Goal: Task Accomplishment & Management: Complete application form

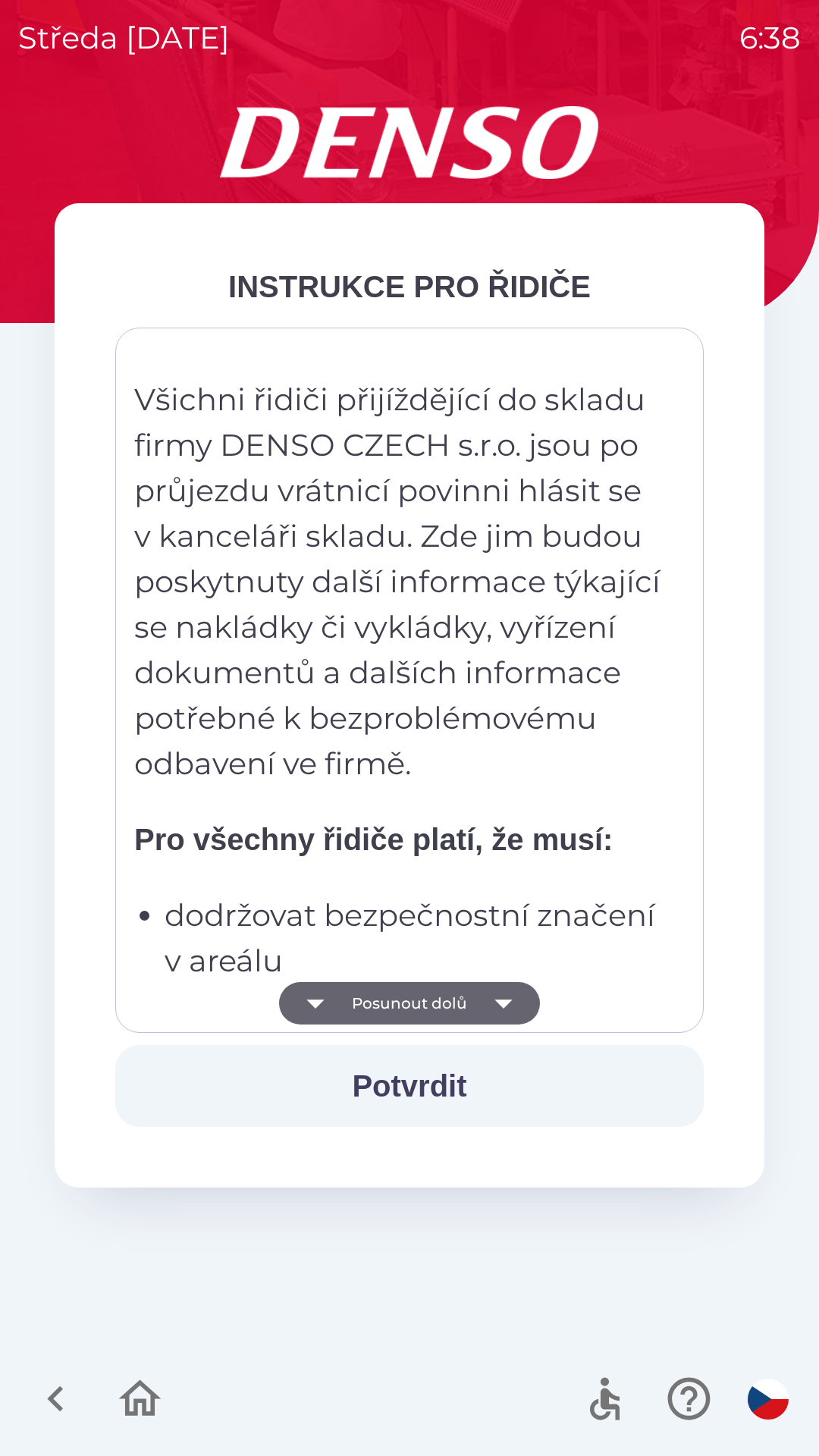
click at [444, 1078] on button "Potvrdit" at bounding box center [410, 1086] width 588 height 82
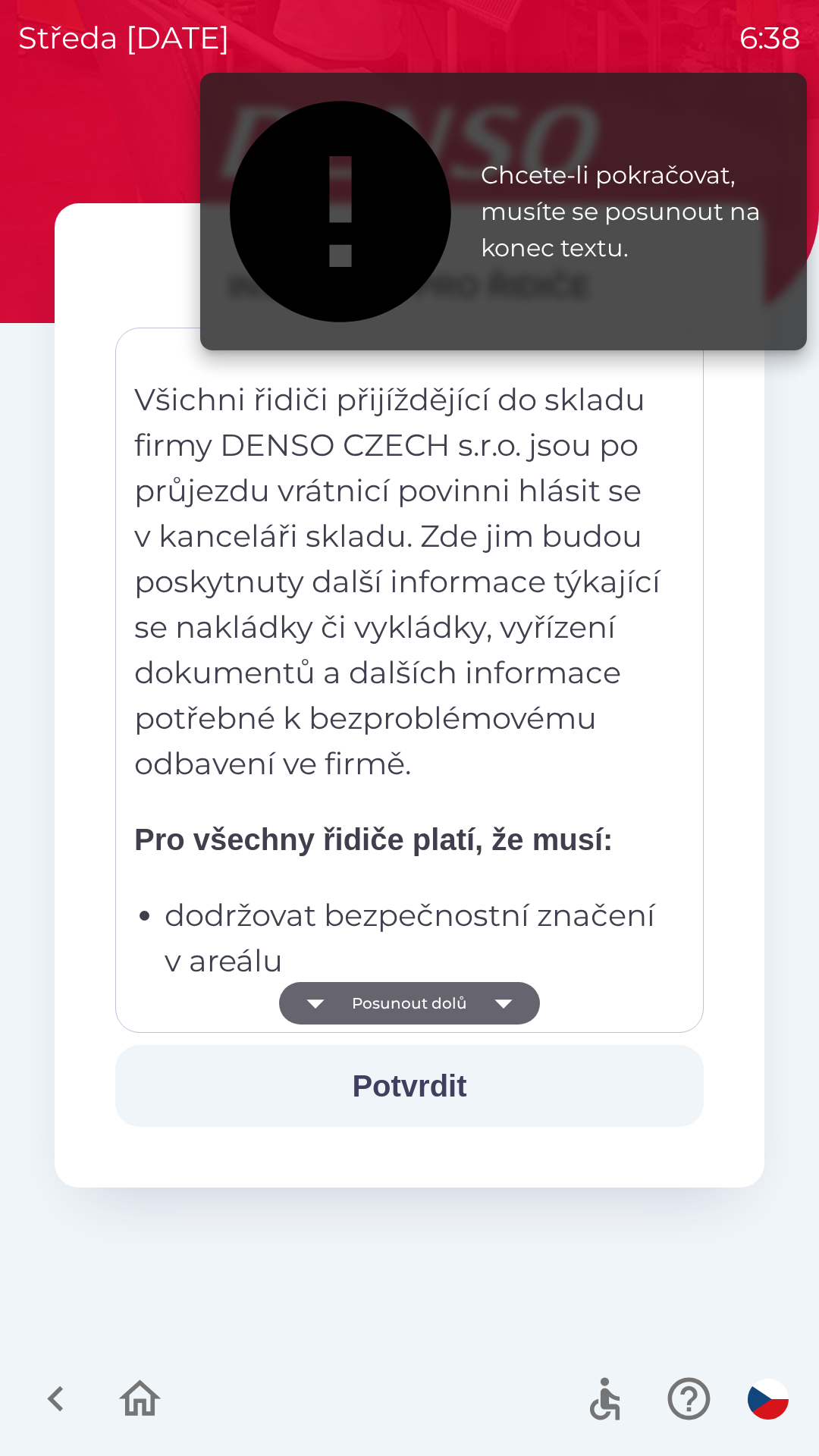
click at [447, 995] on button "Posunout dolů" at bounding box center [409, 1004] width 261 height 43
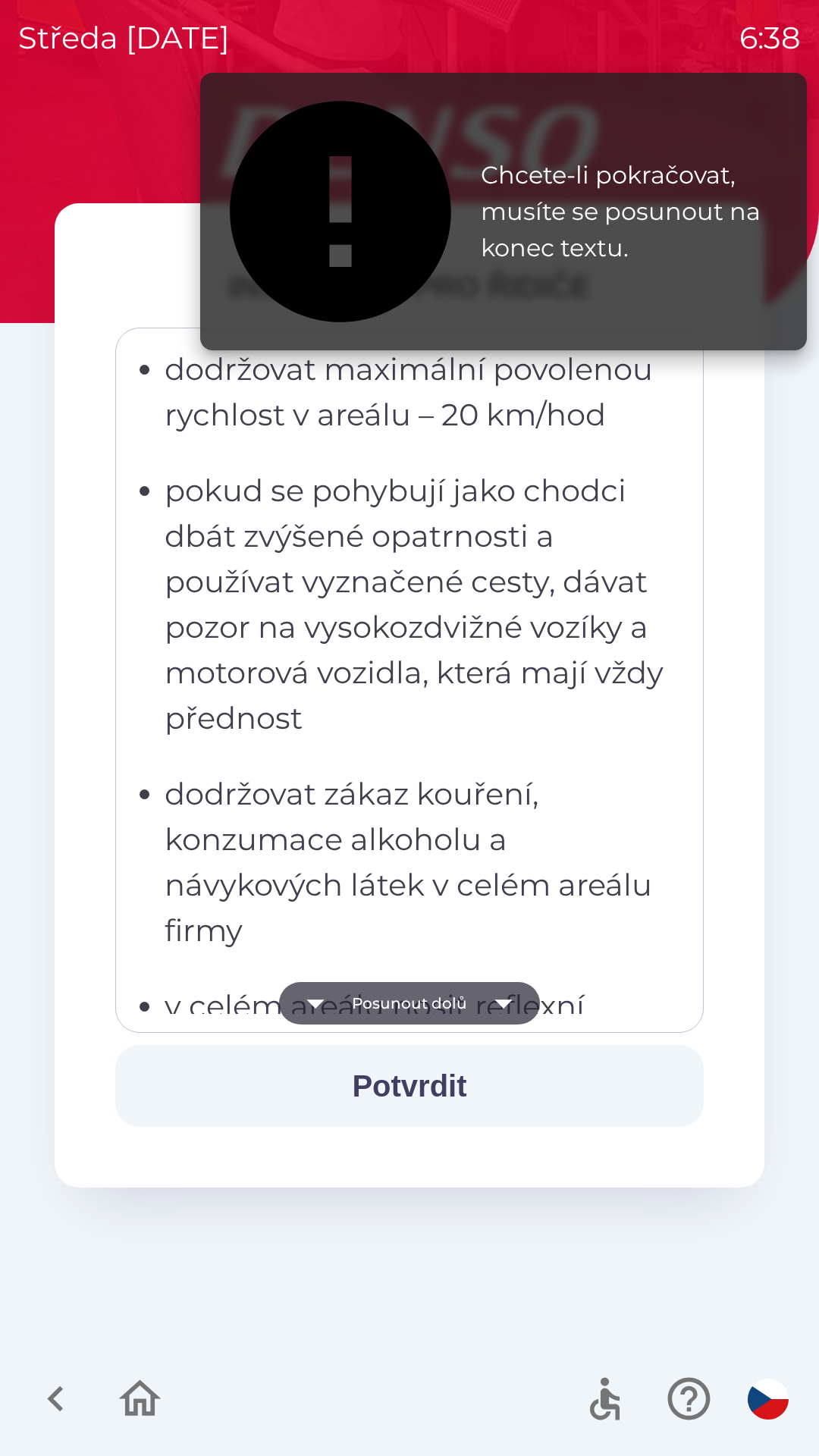
click at [441, 1003] on button "Posunout dolů" at bounding box center [409, 1004] width 261 height 43
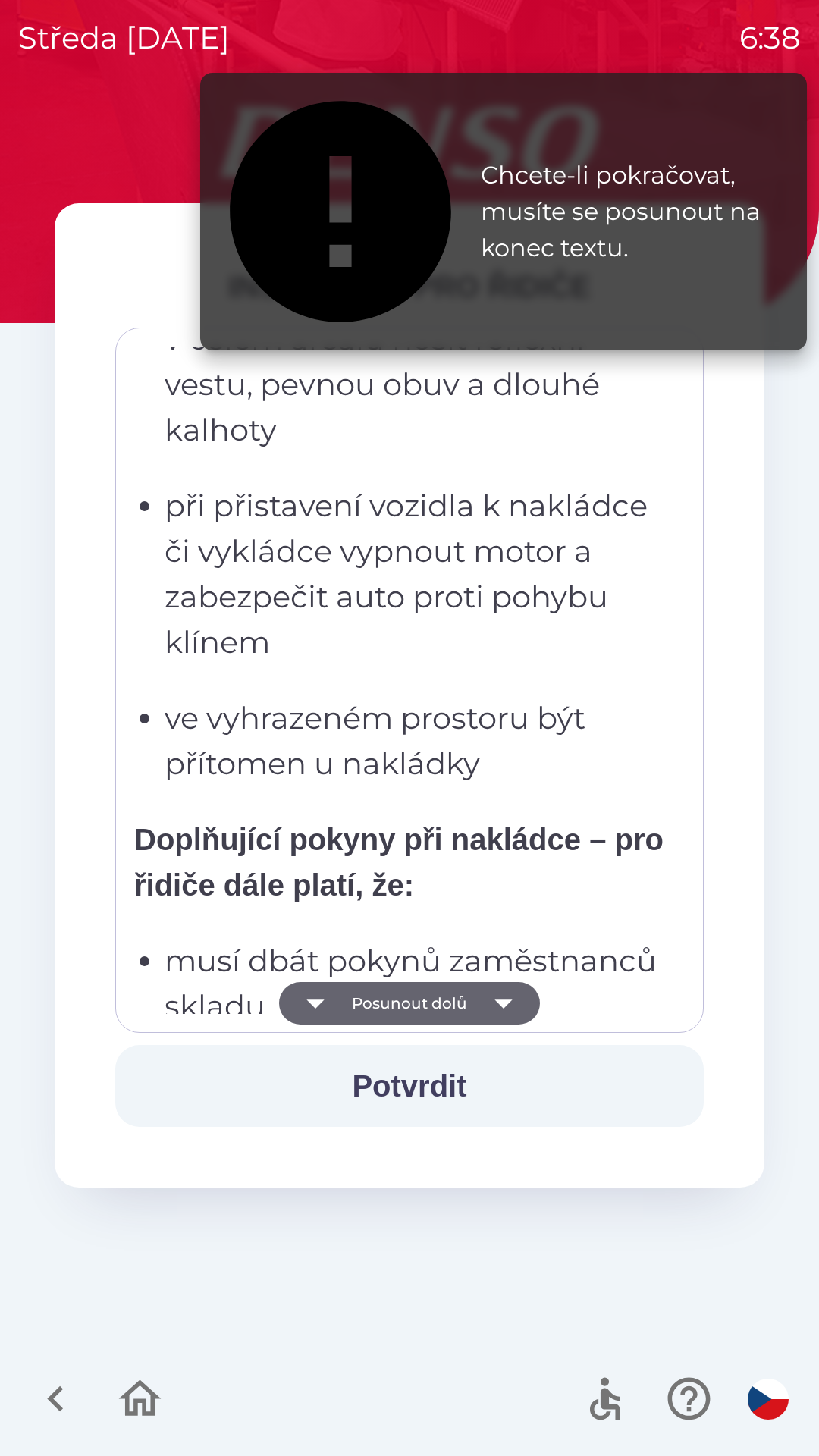
click at [441, 1000] on button "Posunout dolů" at bounding box center [409, 1004] width 261 height 43
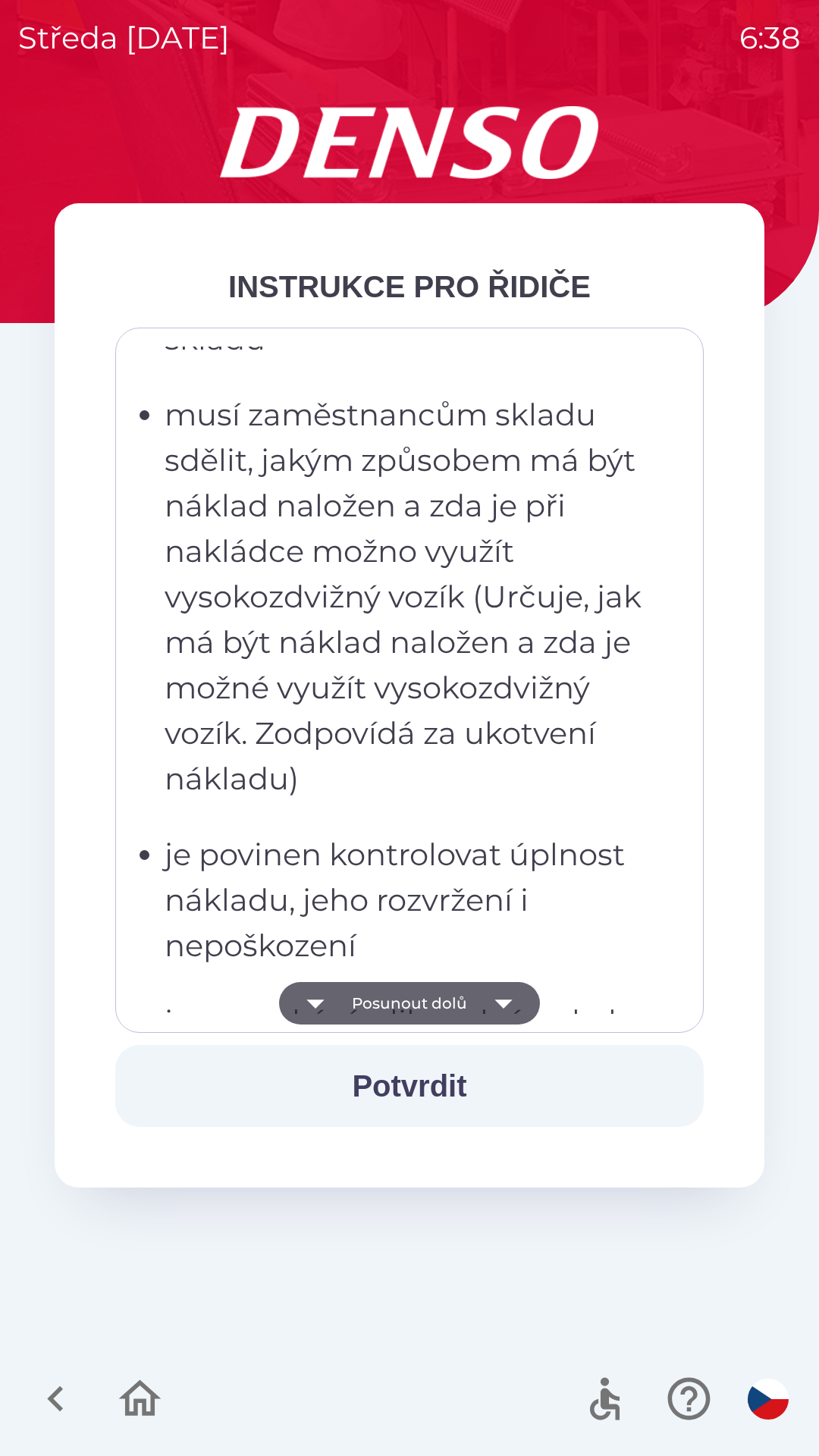
click at [439, 1001] on button "Posunout dolů" at bounding box center [409, 1004] width 261 height 43
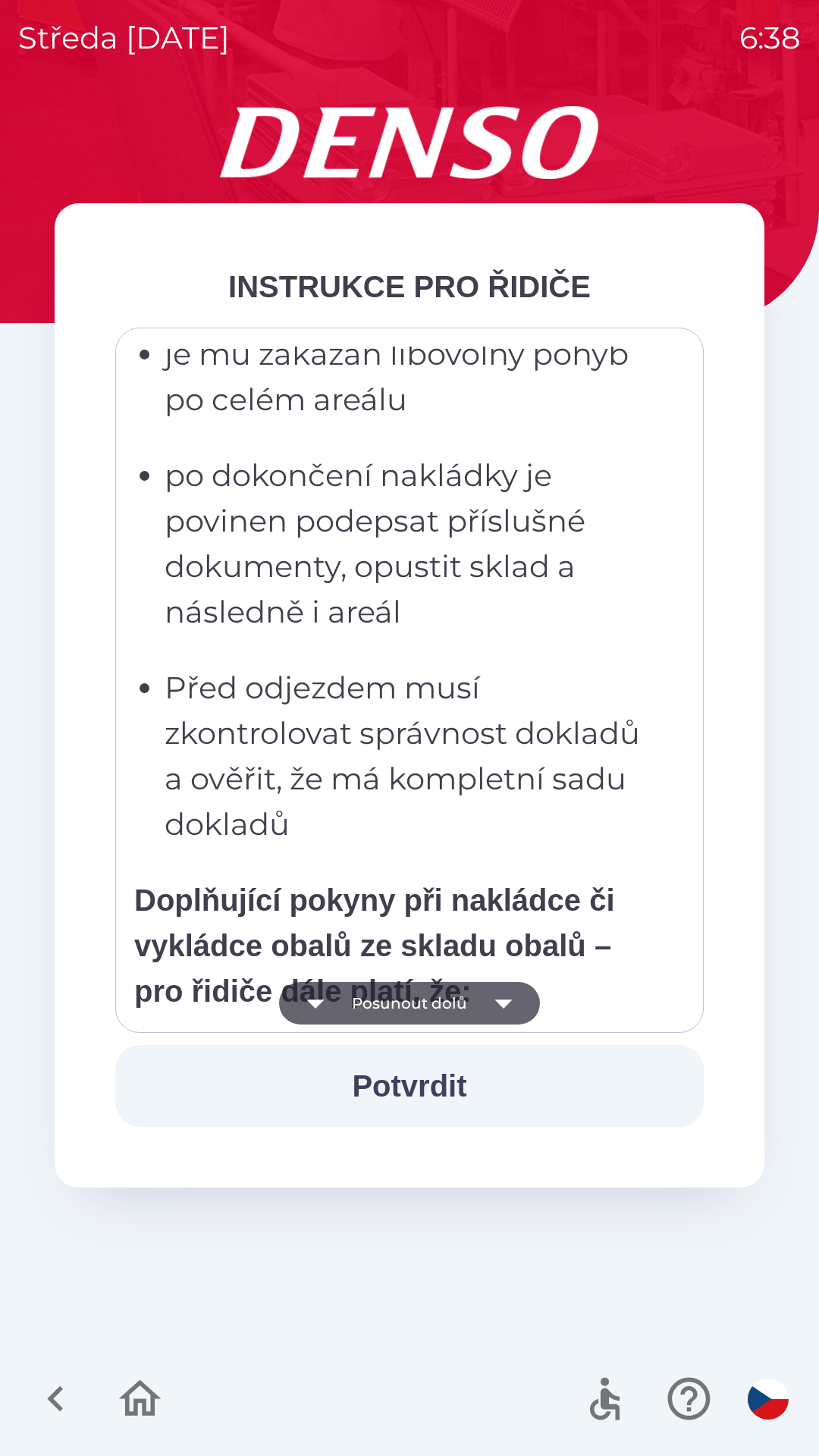
click at [432, 999] on button "Posunout dolů" at bounding box center [409, 1004] width 261 height 43
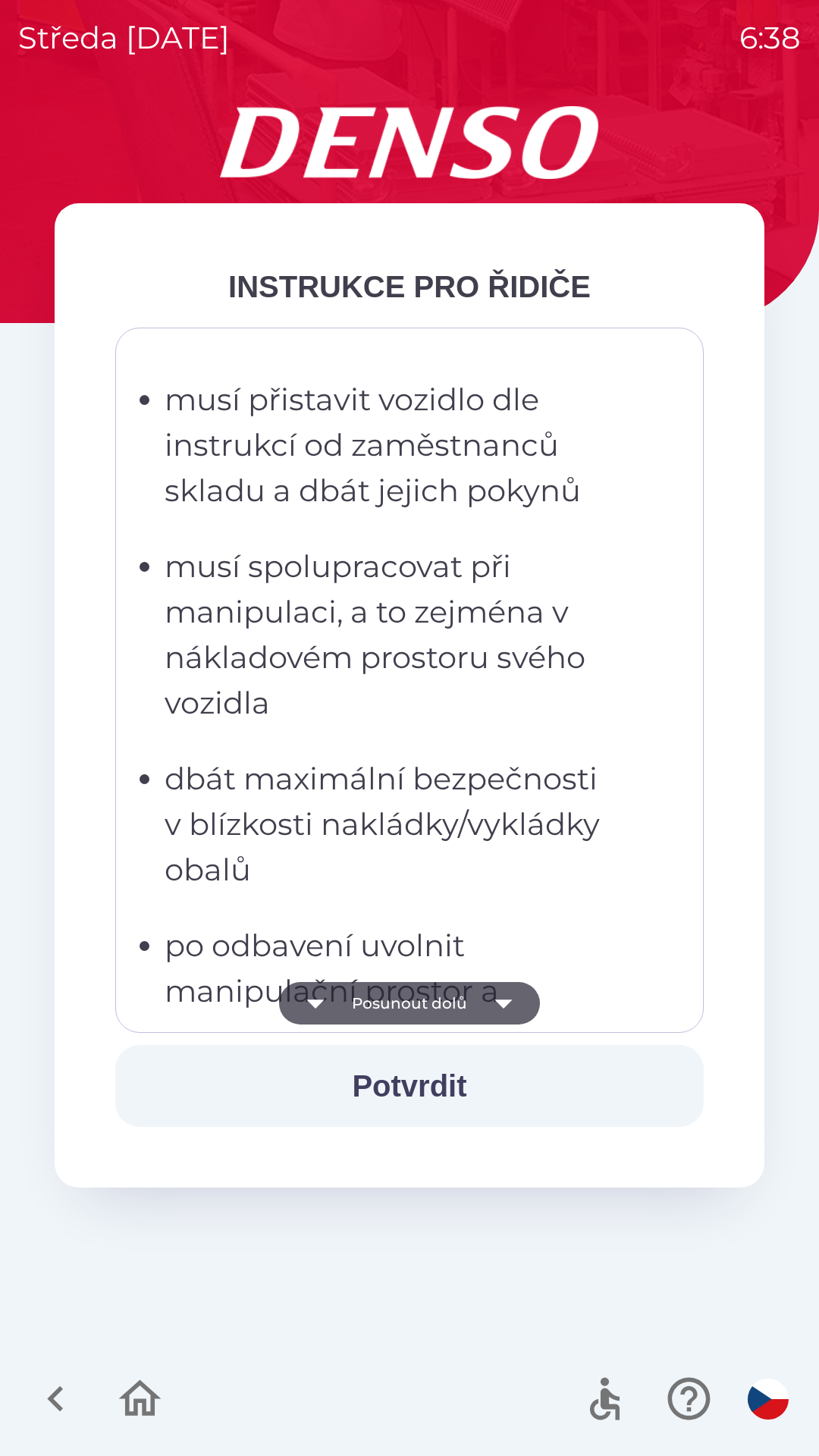
click at [426, 996] on button "Posunout dolů" at bounding box center [409, 1004] width 261 height 43
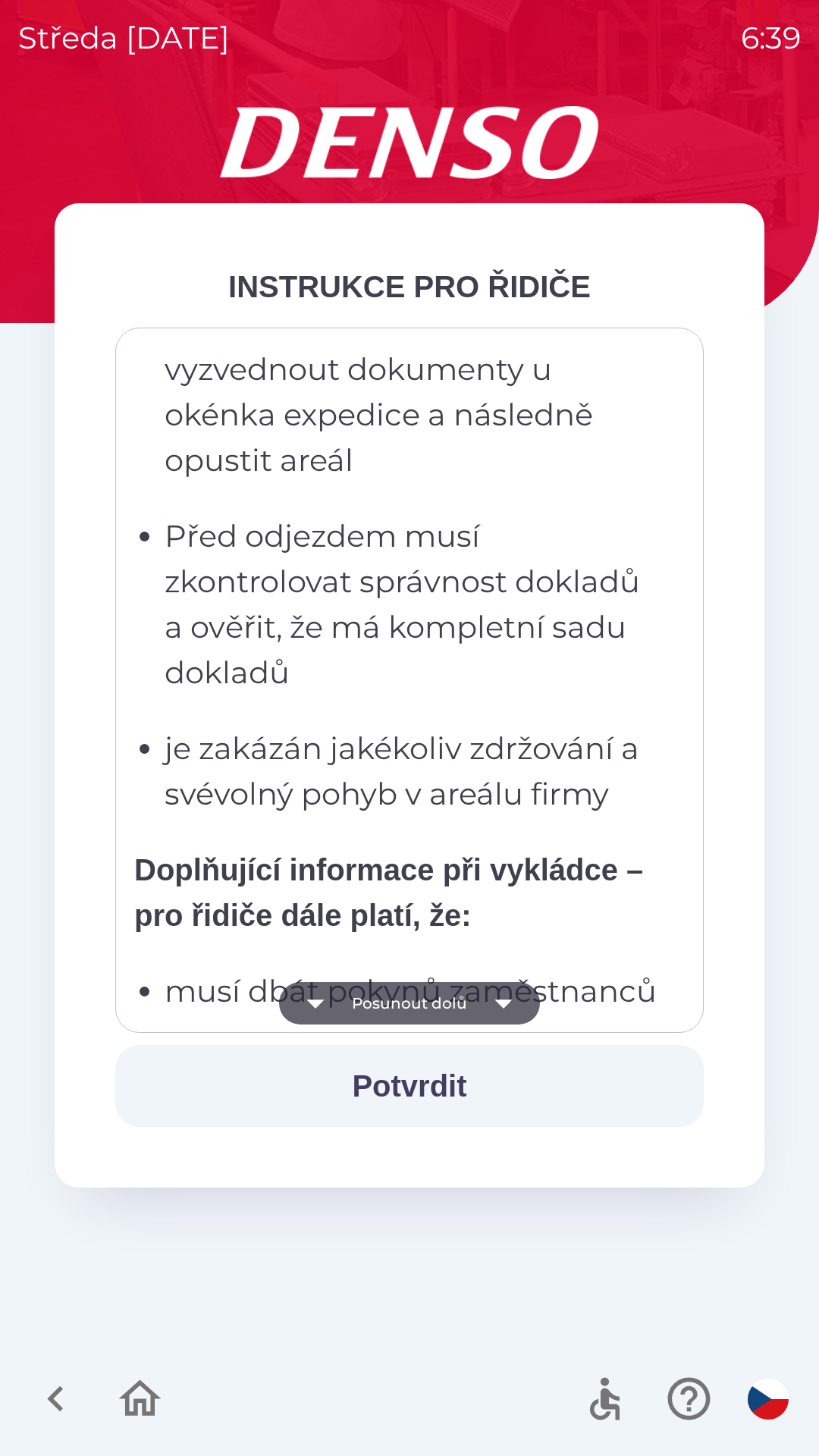
click at [432, 1001] on button "Posunout dolů" at bounding box center [409, 1004] width 261 height 43
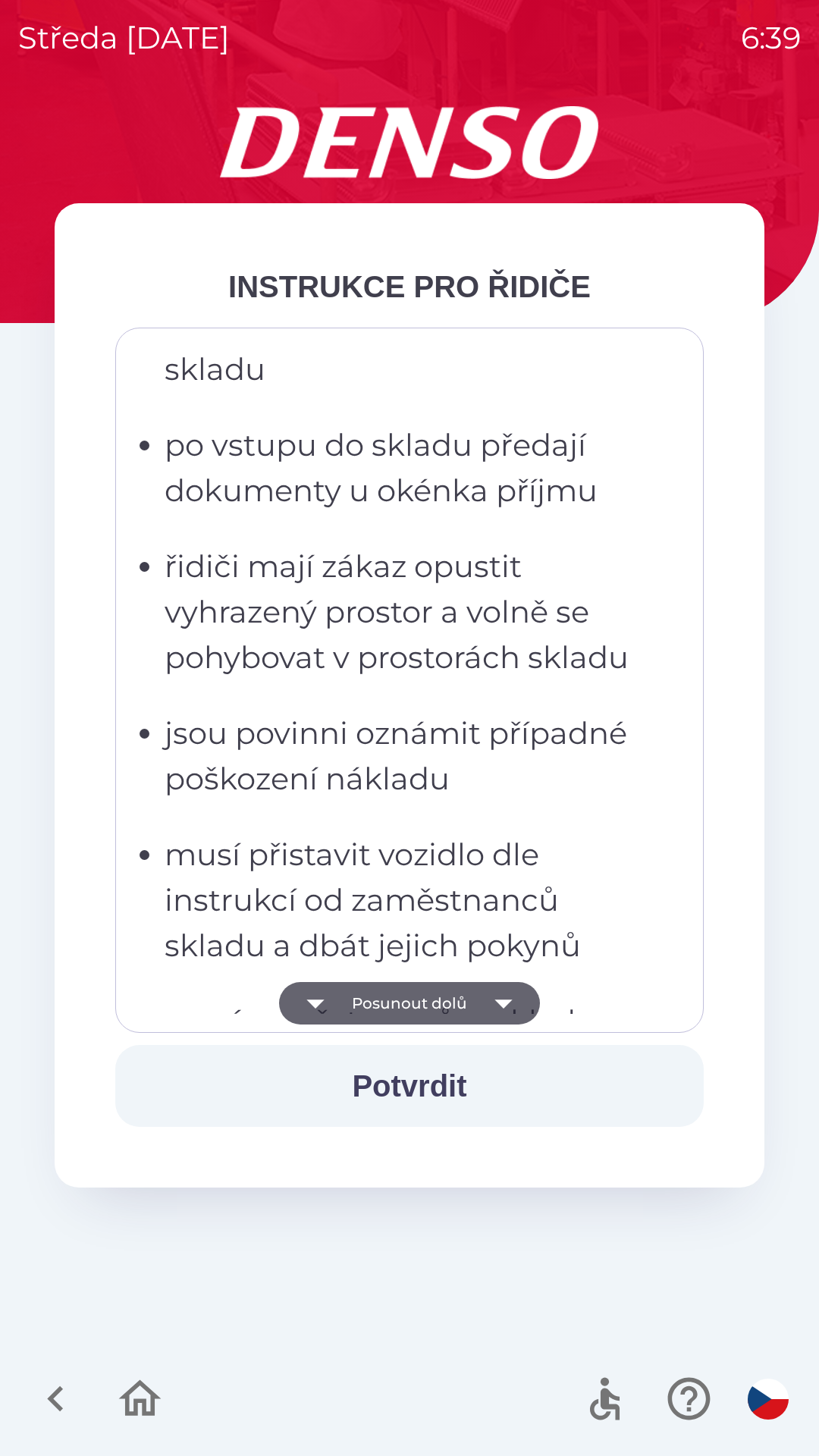
click at [433, 1001] on button "Posunout dolů" at bounding box center [409, 1004] width 261 height 43
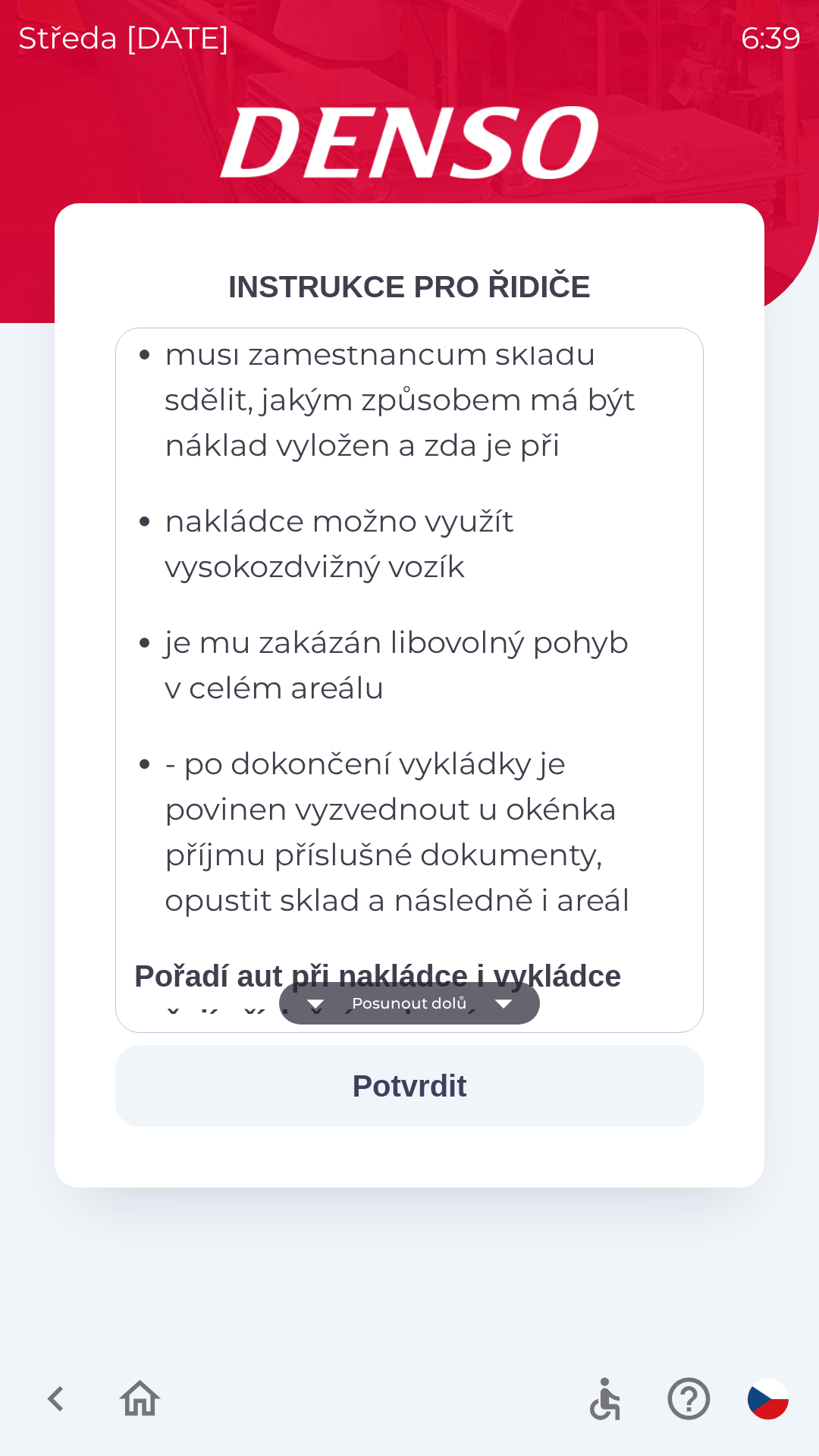
click at [418, 1002] on button "Posunout dolů" at bounding box center [409, 1004] width 261 height 43
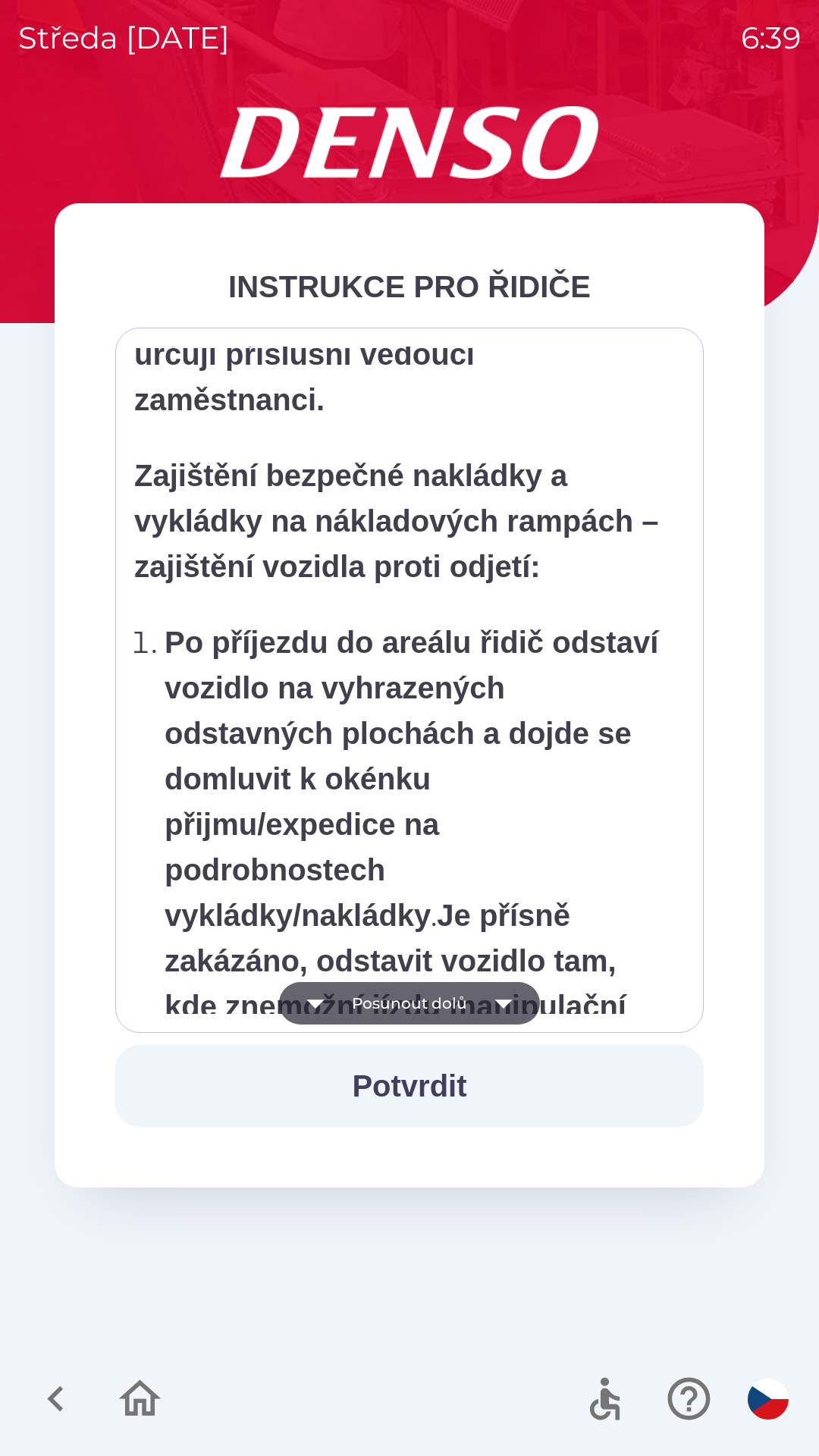
click at [419, 1001] on button "Posunout dolů" at bounding box center [409, 1004] width 261 height 43
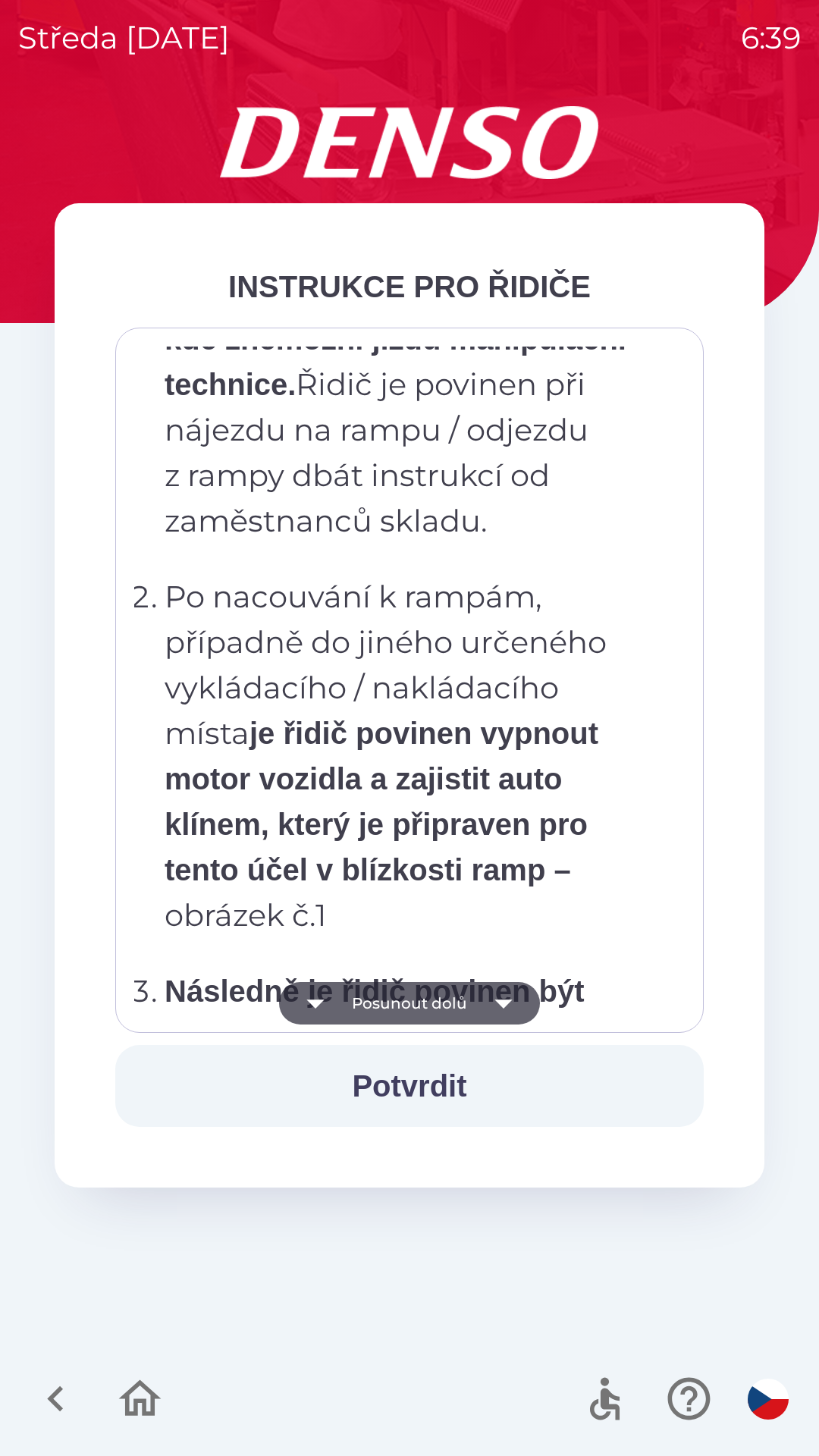
click at [414, 999] on button "Posunout dolů" at bounding box center [409, 1004] width 261 height 43
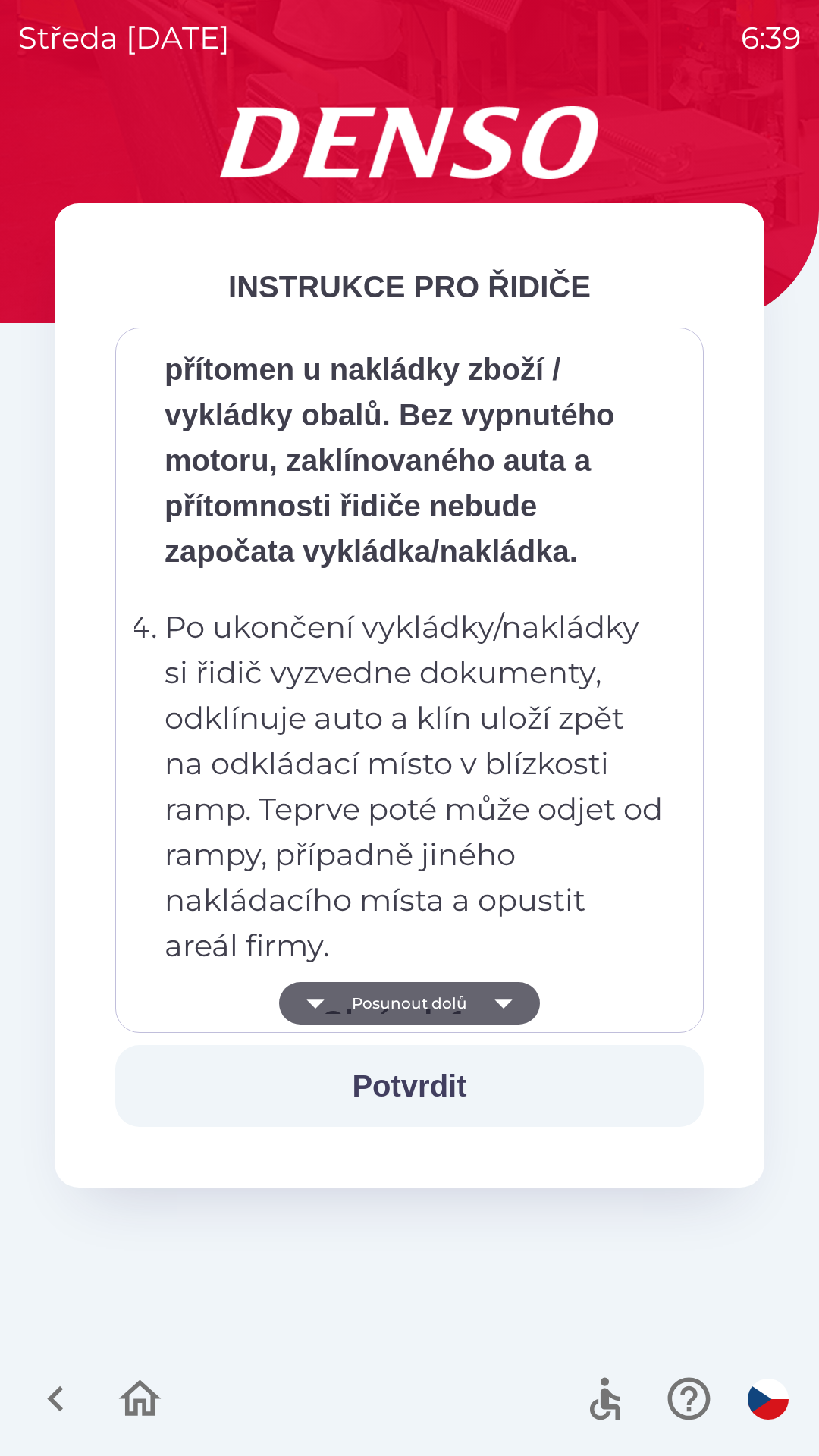
click at [426, 1006] on button "Posunout dolů" at bounding box center [409, 1004] width 261 height 43
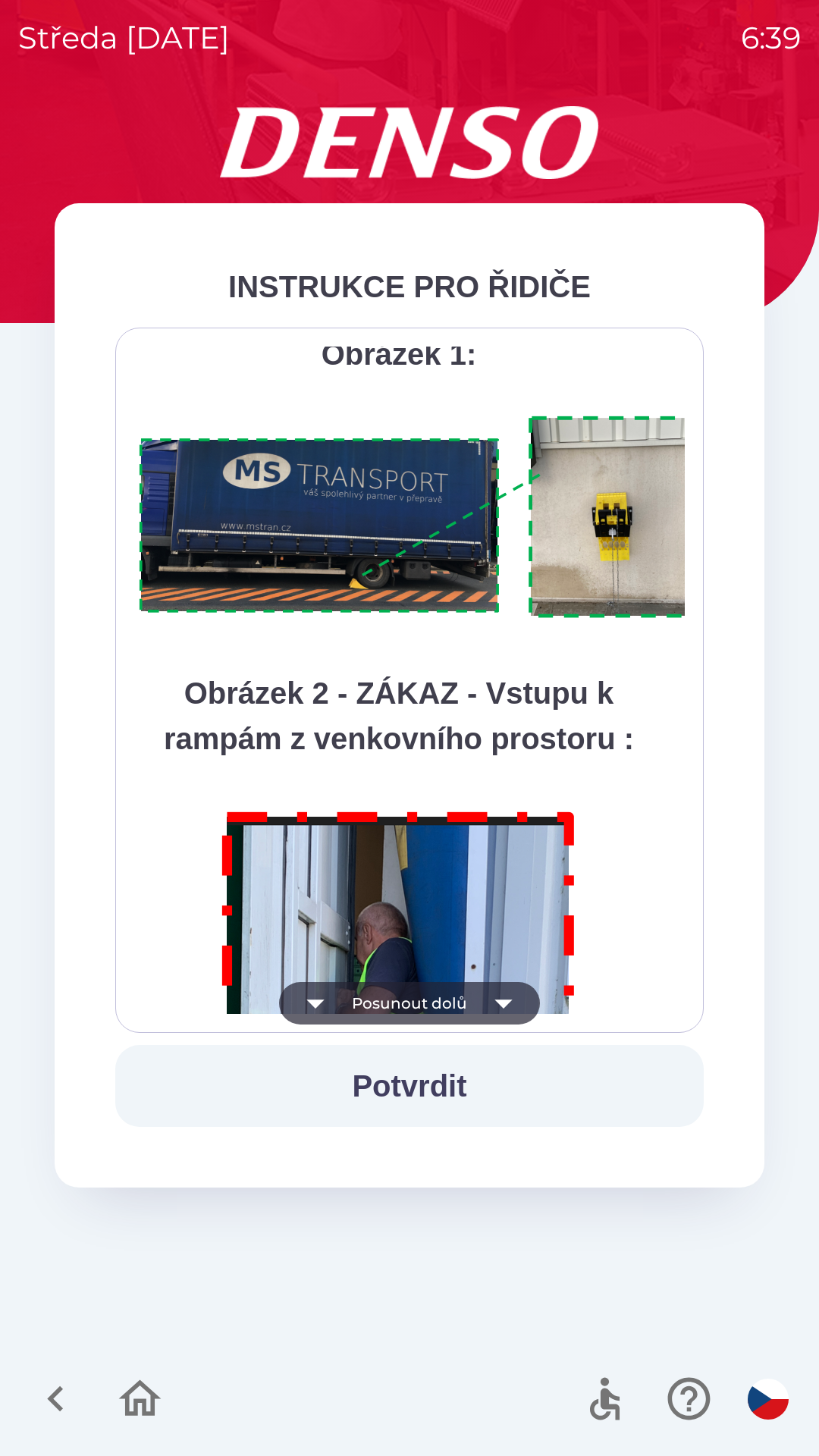
click at [427, 998] on button "Posunout dolů" at bounding box center [409, 1004] width 261 height 43
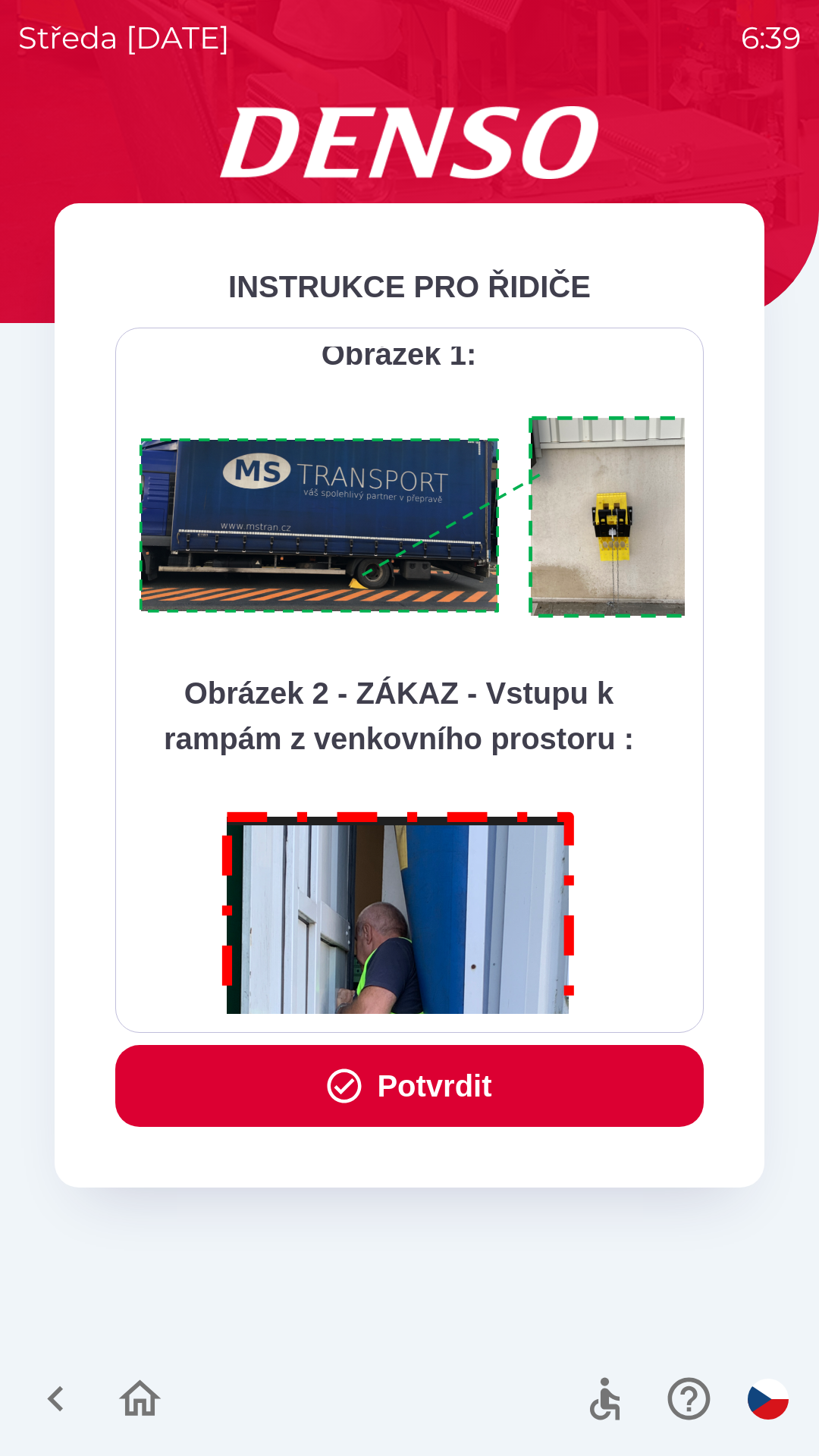
scroll to position [8523, 0]
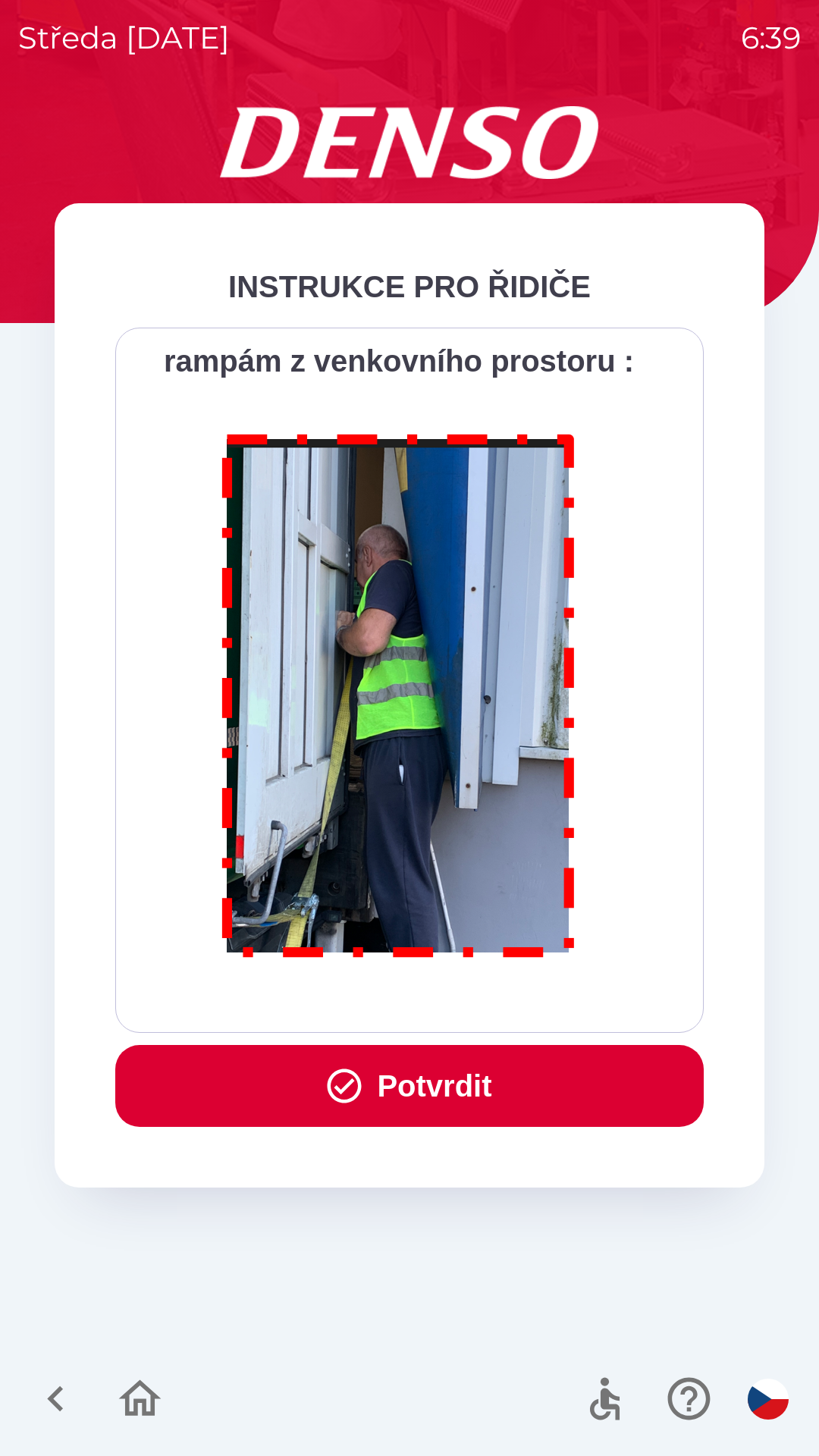
click at [433, 1068] on button "Potvrdit" at bounding box center [410, 1086] width 588 height 82
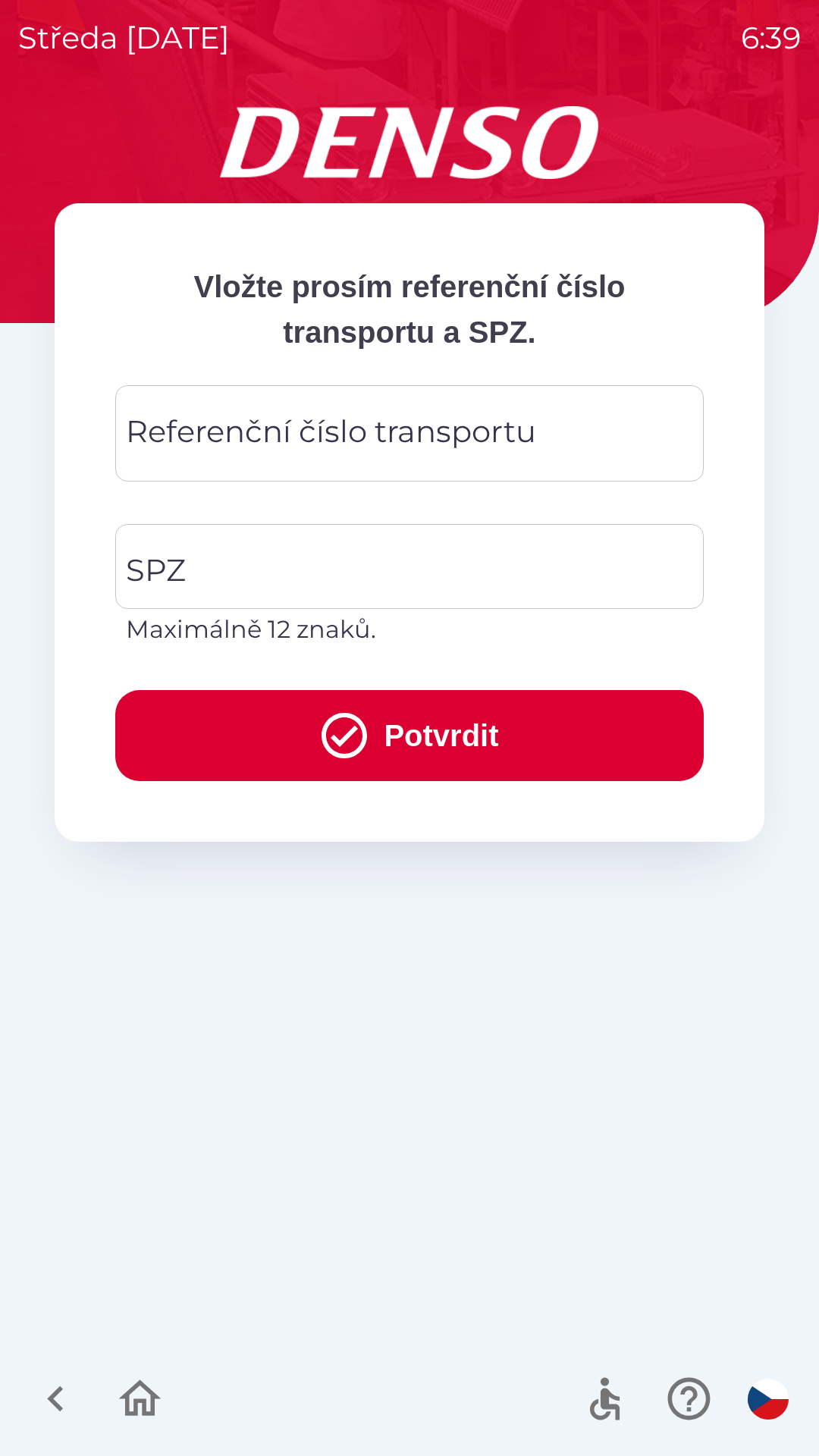
click at [472, 434] on div "Referenční číslo transportu Referenční číslo transportu" at bounding box center [410, 433] width 588 height 96
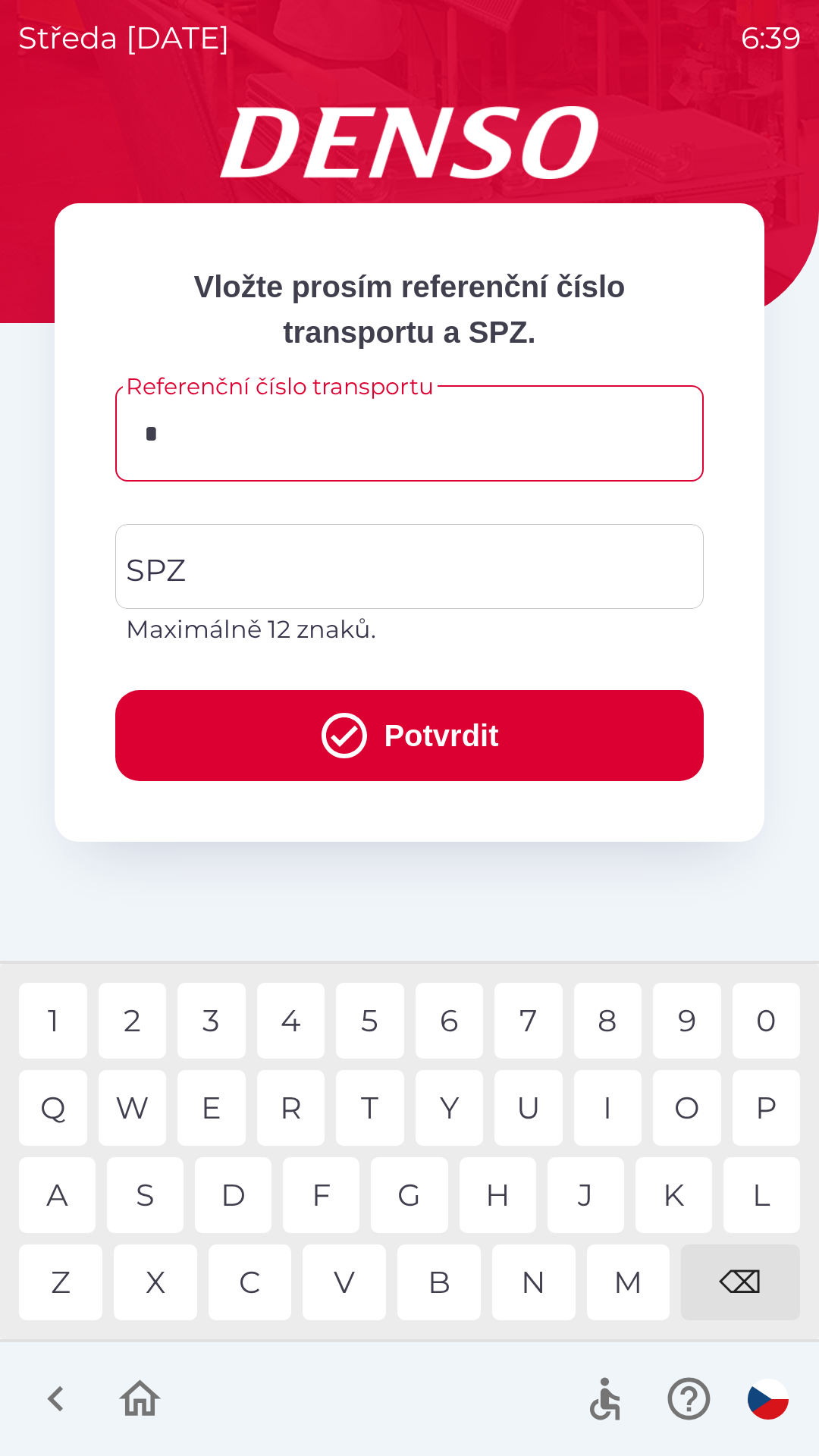
click at [378, 1105] on div "T" at bounding box center [370, 1109] width 68 height 76
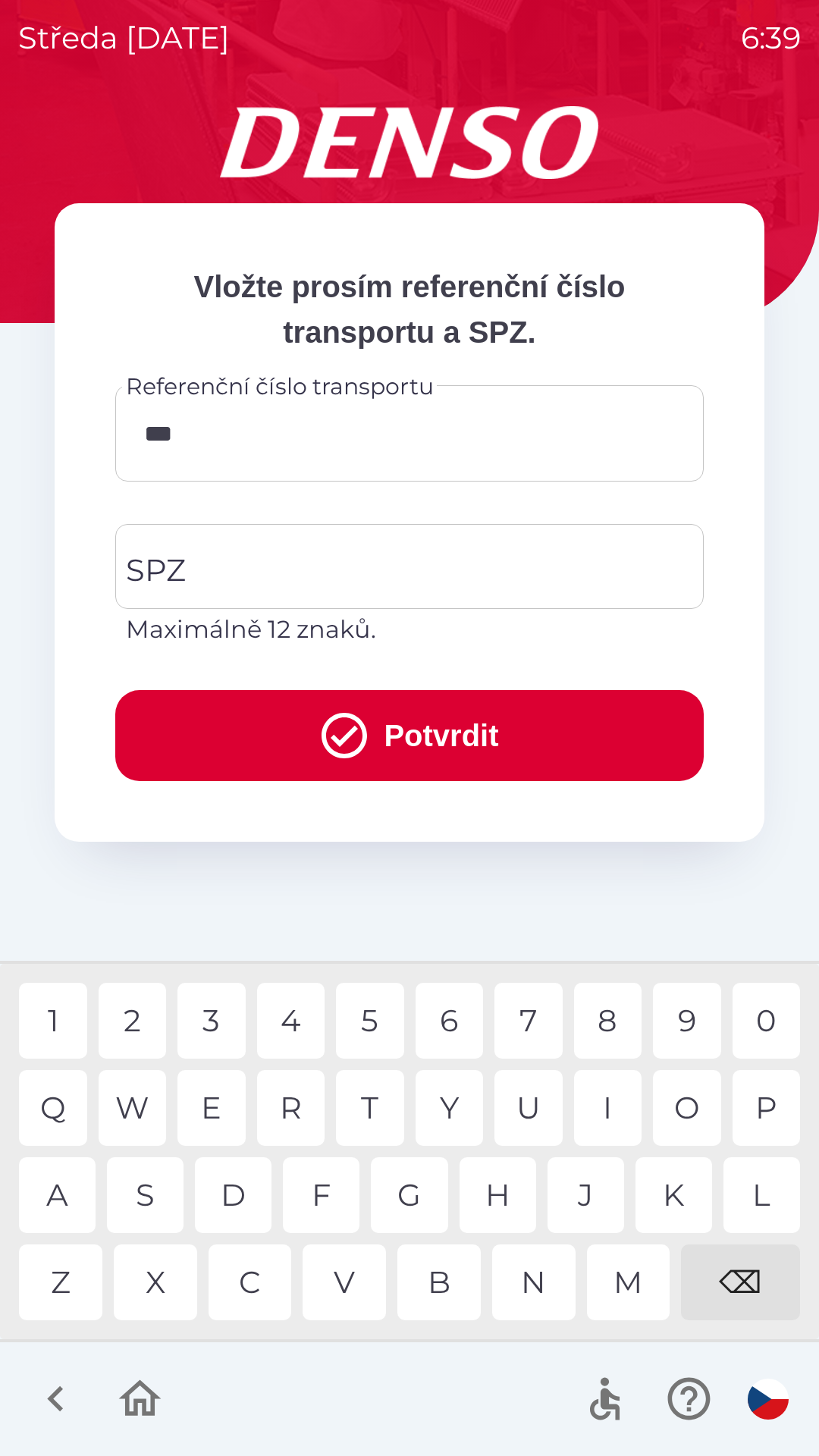
click at [489, 1204] on div "H" at bounding box center [498, 1195] width 77 height 76
click at [531, 1121] on div "U" at bounding box center [528, 1109] width 68 height 76
click at [373, 1021] on div "5" at bounding box center [370, 1021] width 68 height 76
click at [209, 1028] on div "3" at bounding box center [212, 1021] width 68 height 76
click at [452, 1032] on div "6" at bounding box center [449, 1021] width 68 height 76
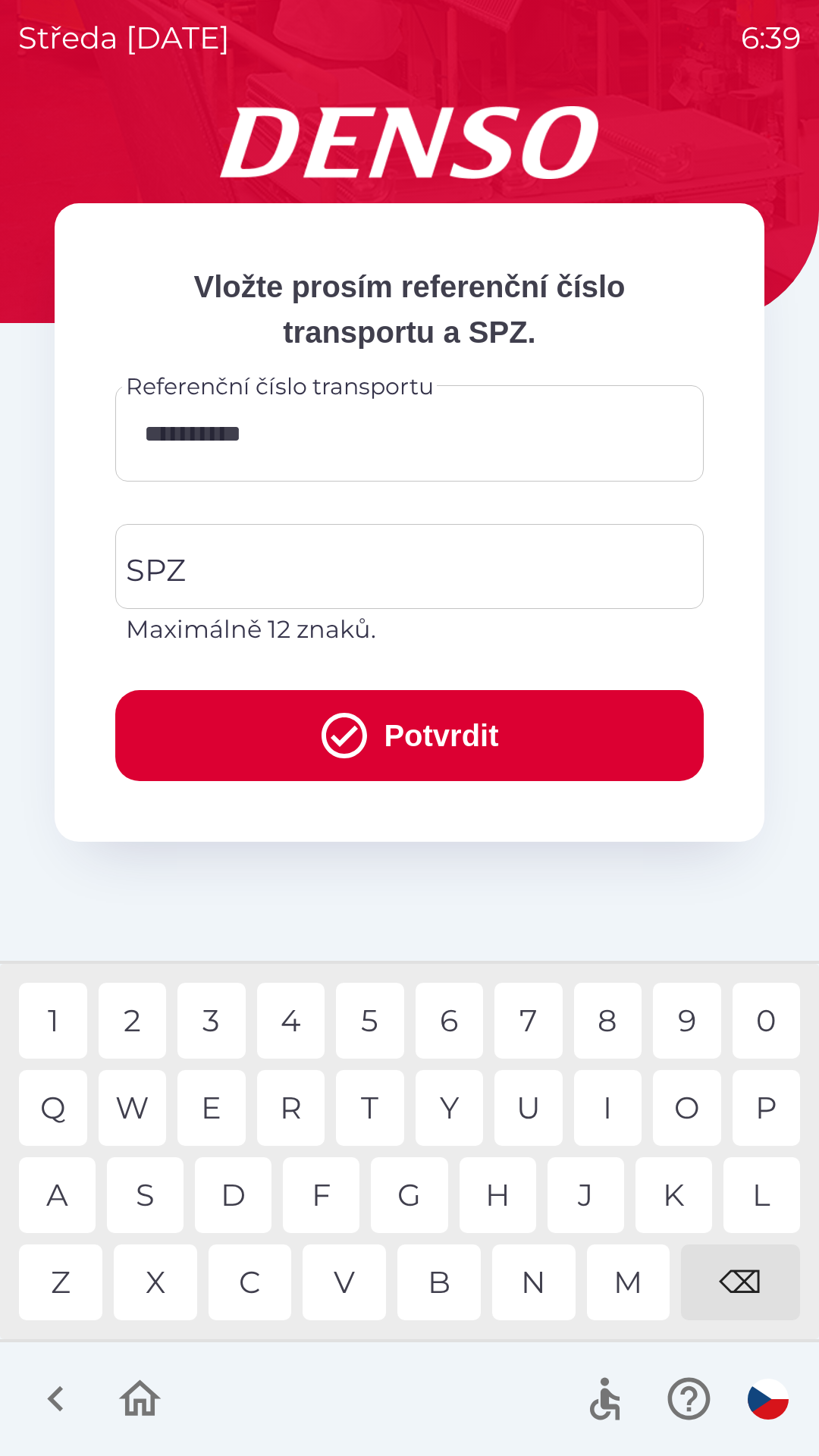
click at [369, 1020] on div "5" at bounding box center [370, 1021] width 68 height 76
type input "**********"
click at [455, 572] on input "SPZ" at bounding box center [397, 566] width 552 height 71
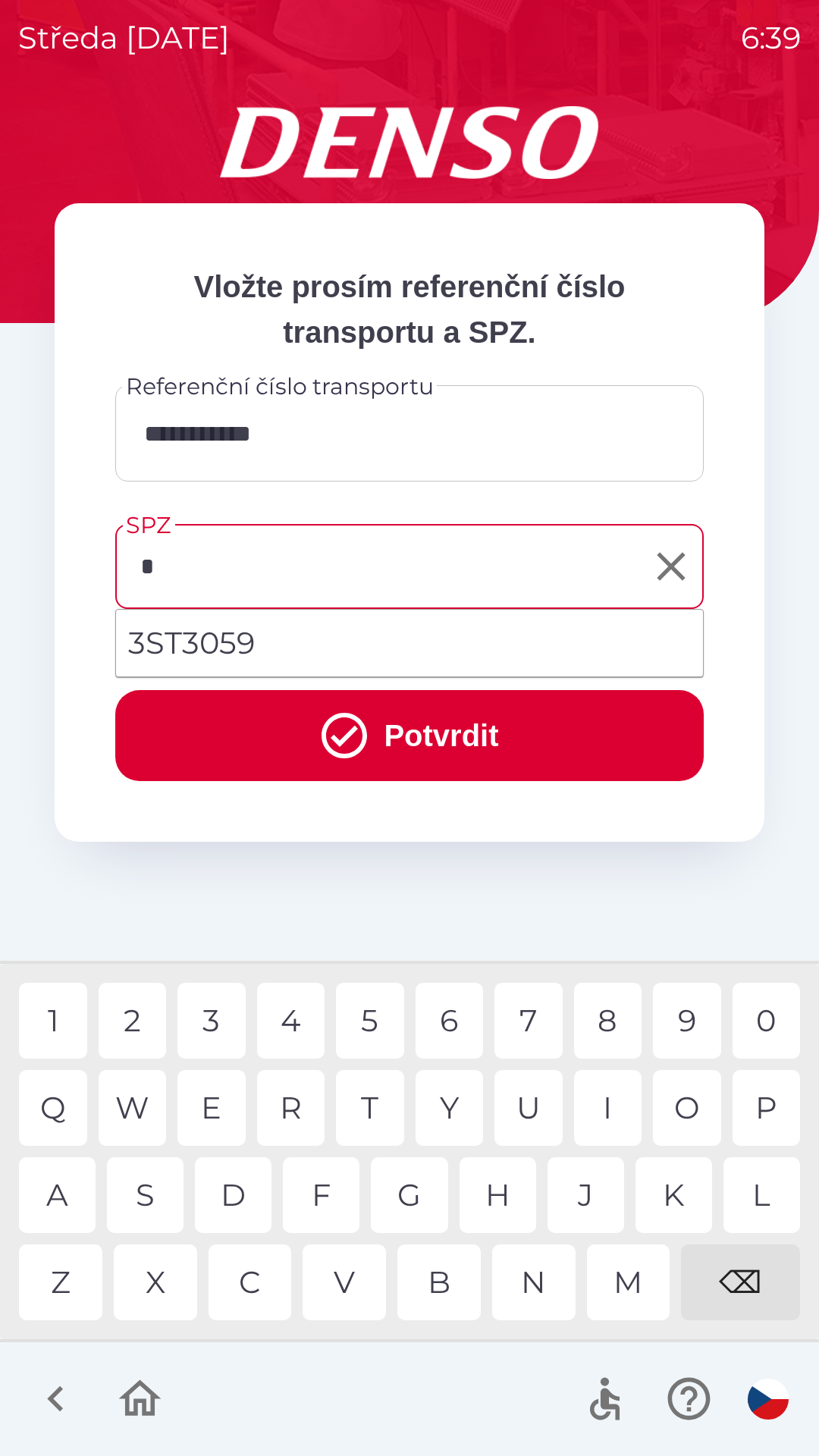
click at [214, 1022] on div "3" at bounding box center [212, 1021] width 68 height 76
click at [755, 1025] on div "0" at bounding box center [766, 1021] width 68 height 76
click at [368, 1027] on div "5" at bounding box center [370, 1021] width 68 height 76
type input "*******"
click at [687, 1028] on div "9" at bounding box center [687, 1021] width 68 height 76
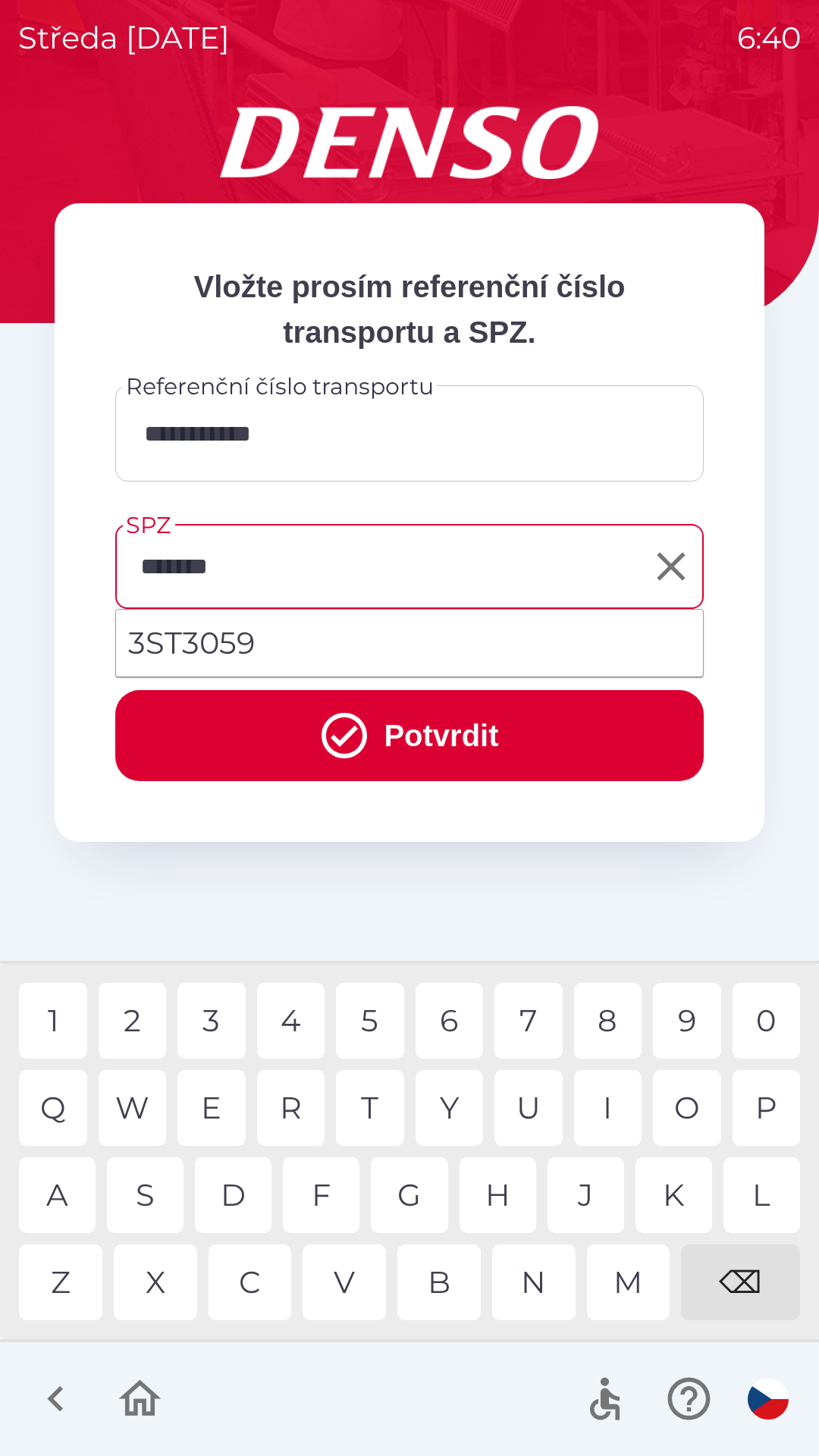
click at [453, 739] on button "Potvrdit" at bounding box center [410, 735] width 588 height 91
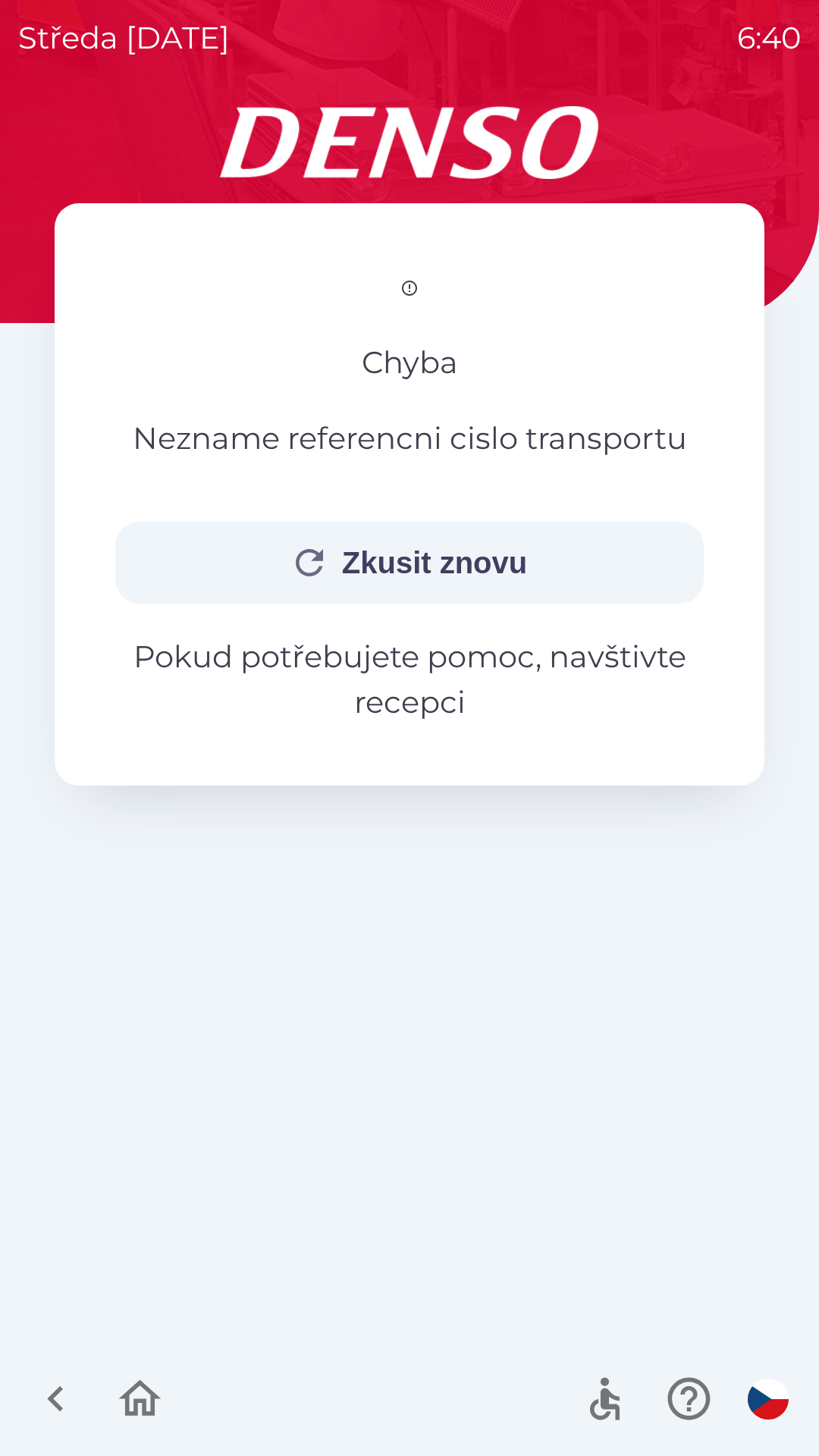
click at [506, 604] on button "Zkusit znovu" at bounding box center [410, 562] width 588 height 82
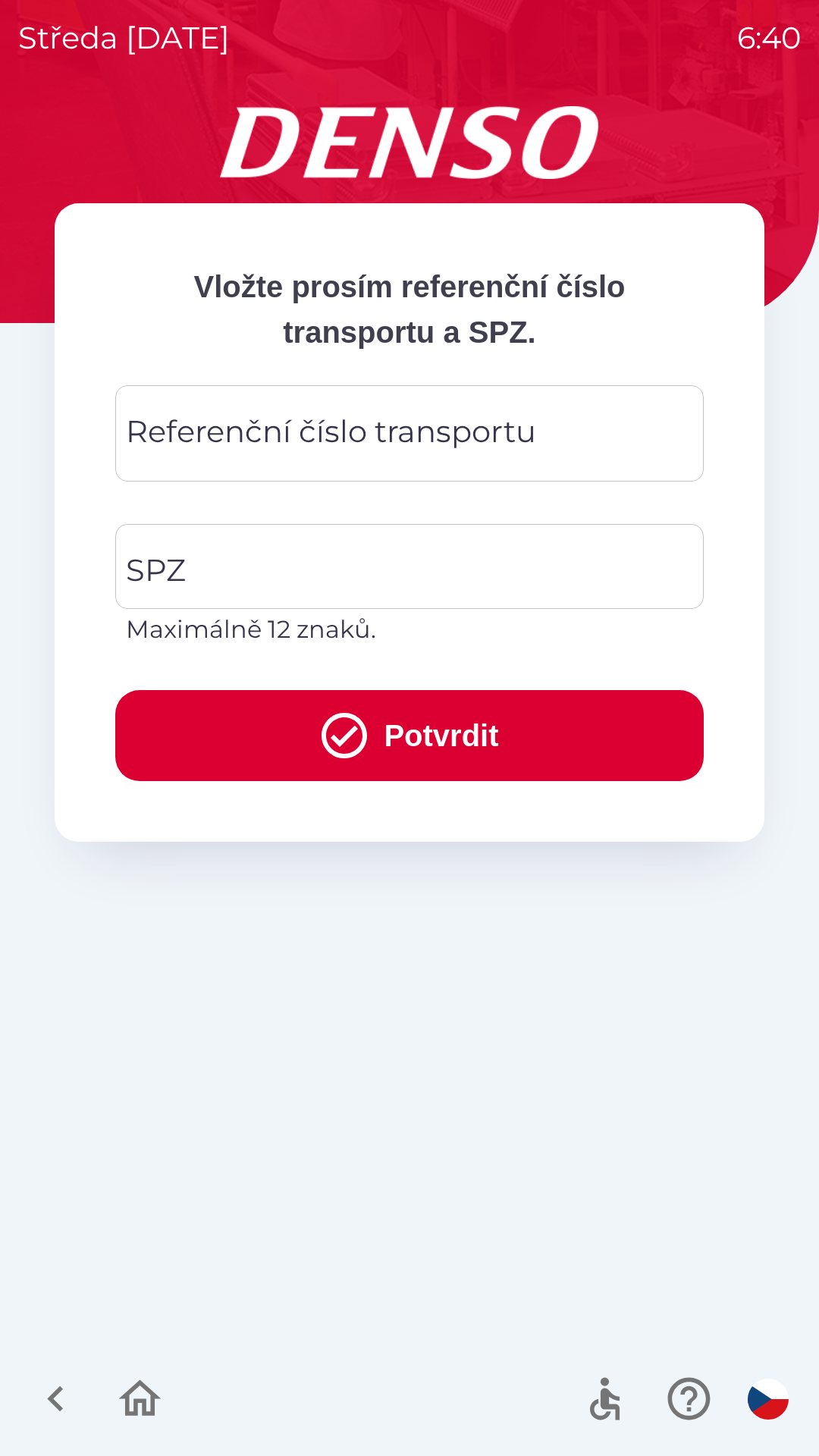
click at [468, 428] on div "Referenční číslo transportu Referenční číslo transportu" at bounding box center [410, 433] width 588 height 96
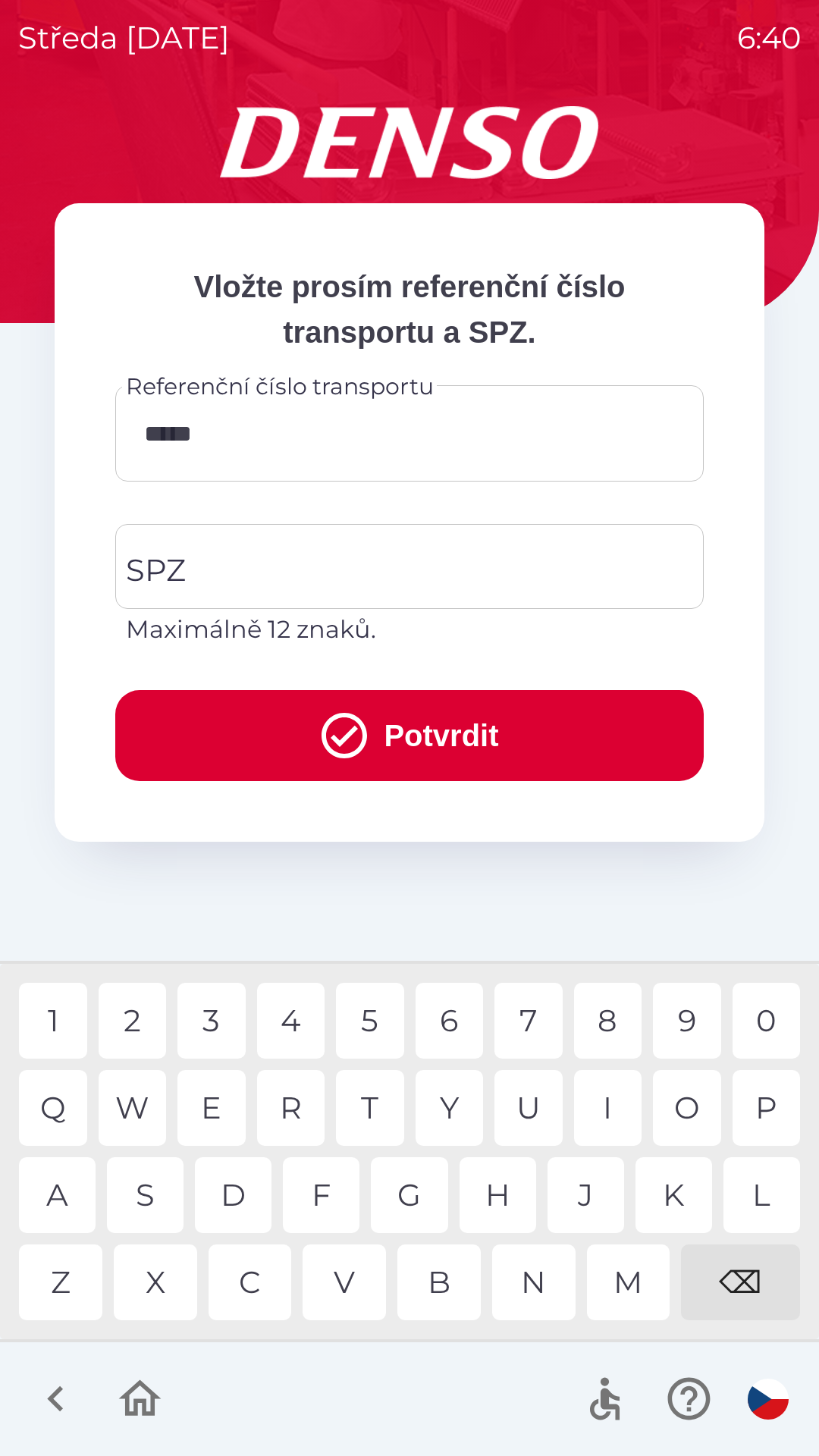
click at [603, 1020] on div "8" at bounding box center [608, 1021] width 68 height 76
click at [374, 1022] on div "5" at bounding box center [370, 1021] width 68 height 76
click at [209, 1021] on div "3" at bounding box center [212, 1021] width 68 height 76
click at [371, 1024] on div "5" at bounding box center [370, 1021] width 68 height 76
type input "**********"
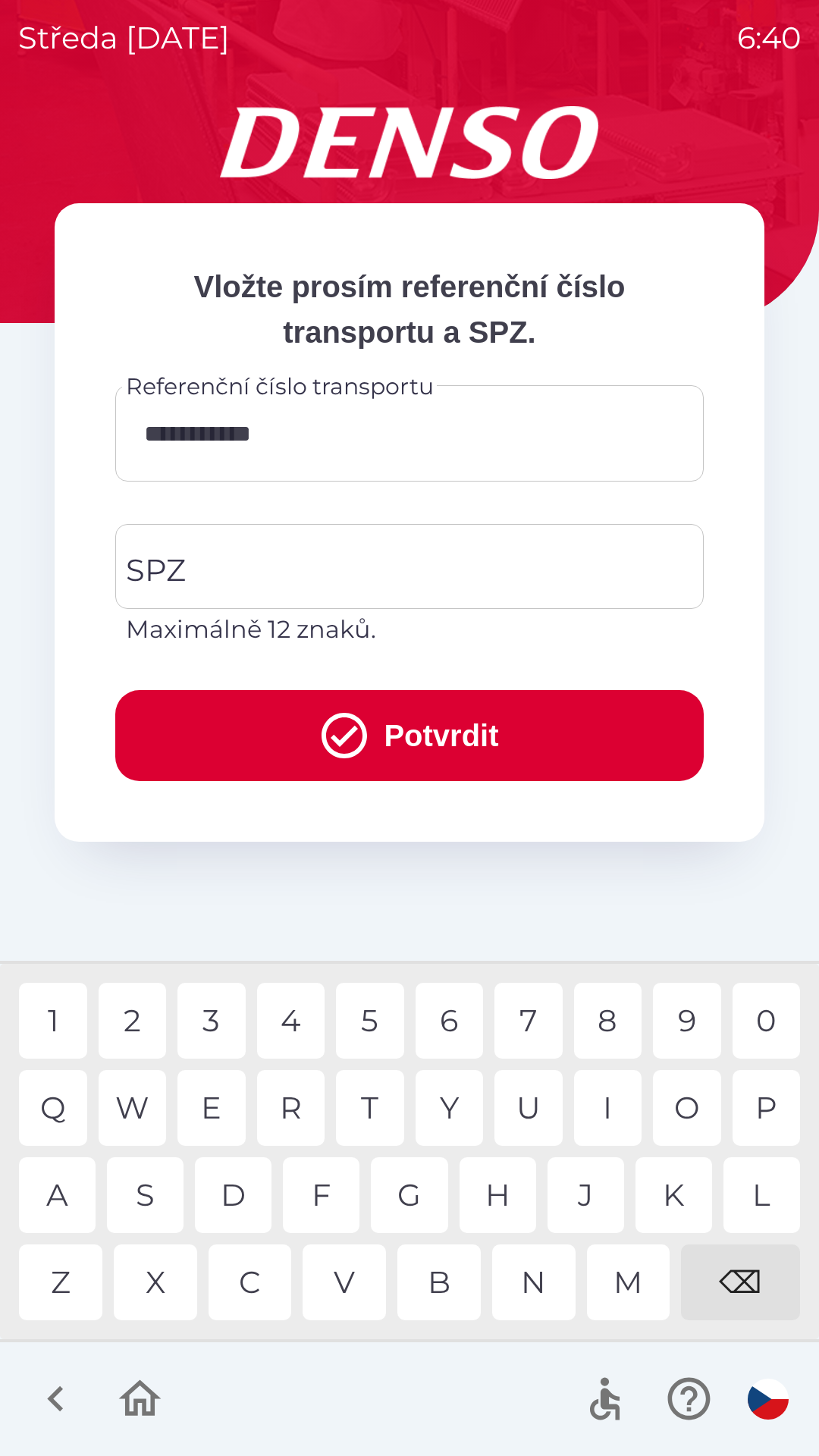
click at [682, 1026] on div "9" at bounding box center [687, 1021] width 68 height 76
click at [437, 563] on input "SPZ" at bounding box center [397, 566] width 552 height 71
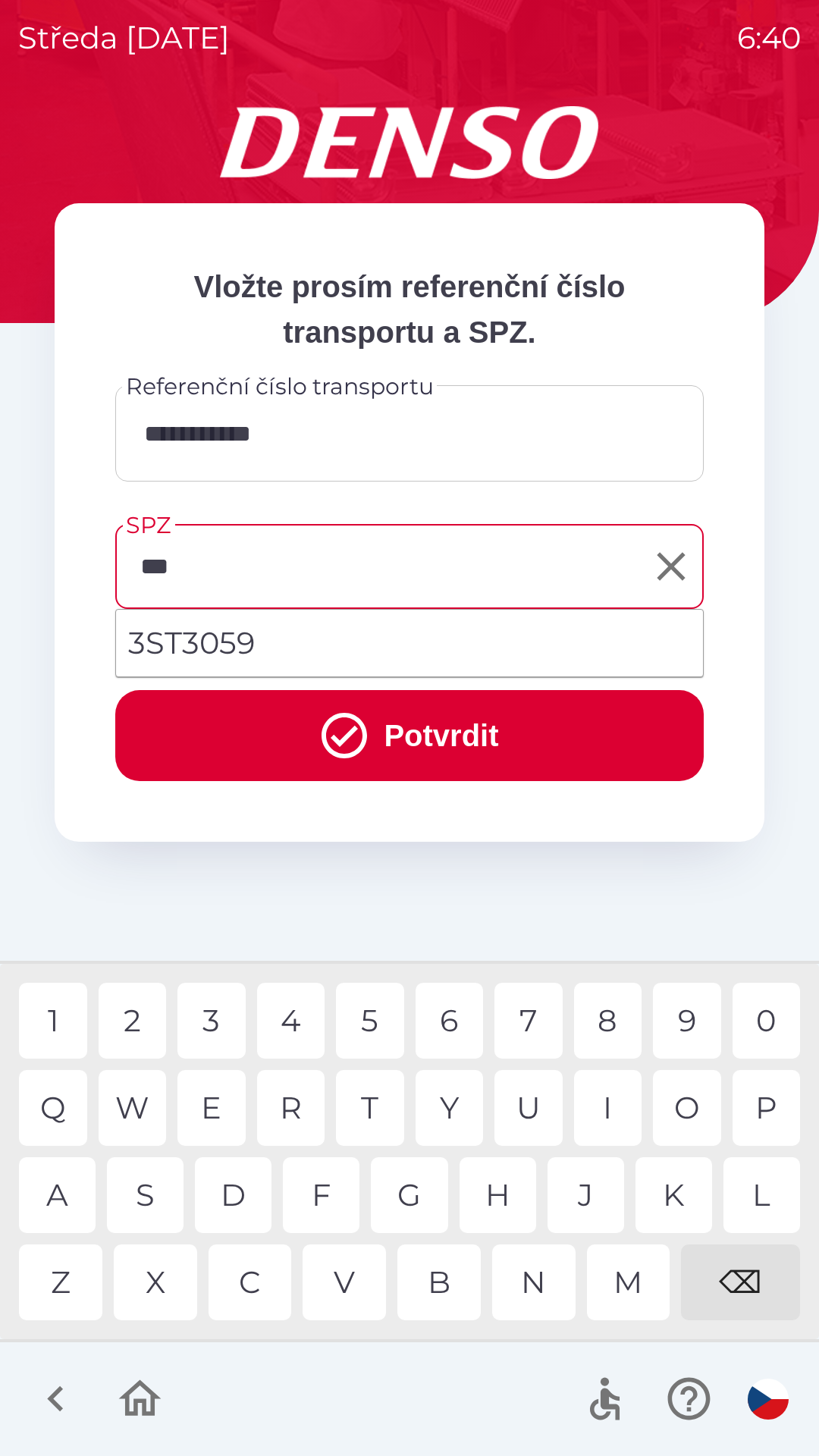
click at [377, 1108] on div "T" at bounding box center [370, 1109] width 68 height 76
click at [213, 1019] on div "3" at bounding box center [212, 1021] width 68 height 76
click at [762, 1020] on div "0" at bounding box center [766, 1021] width 68 height 76
type input "*******"
click at [682, 1027] on div "9" at bounding box center [687, 1021] width 68 height 76
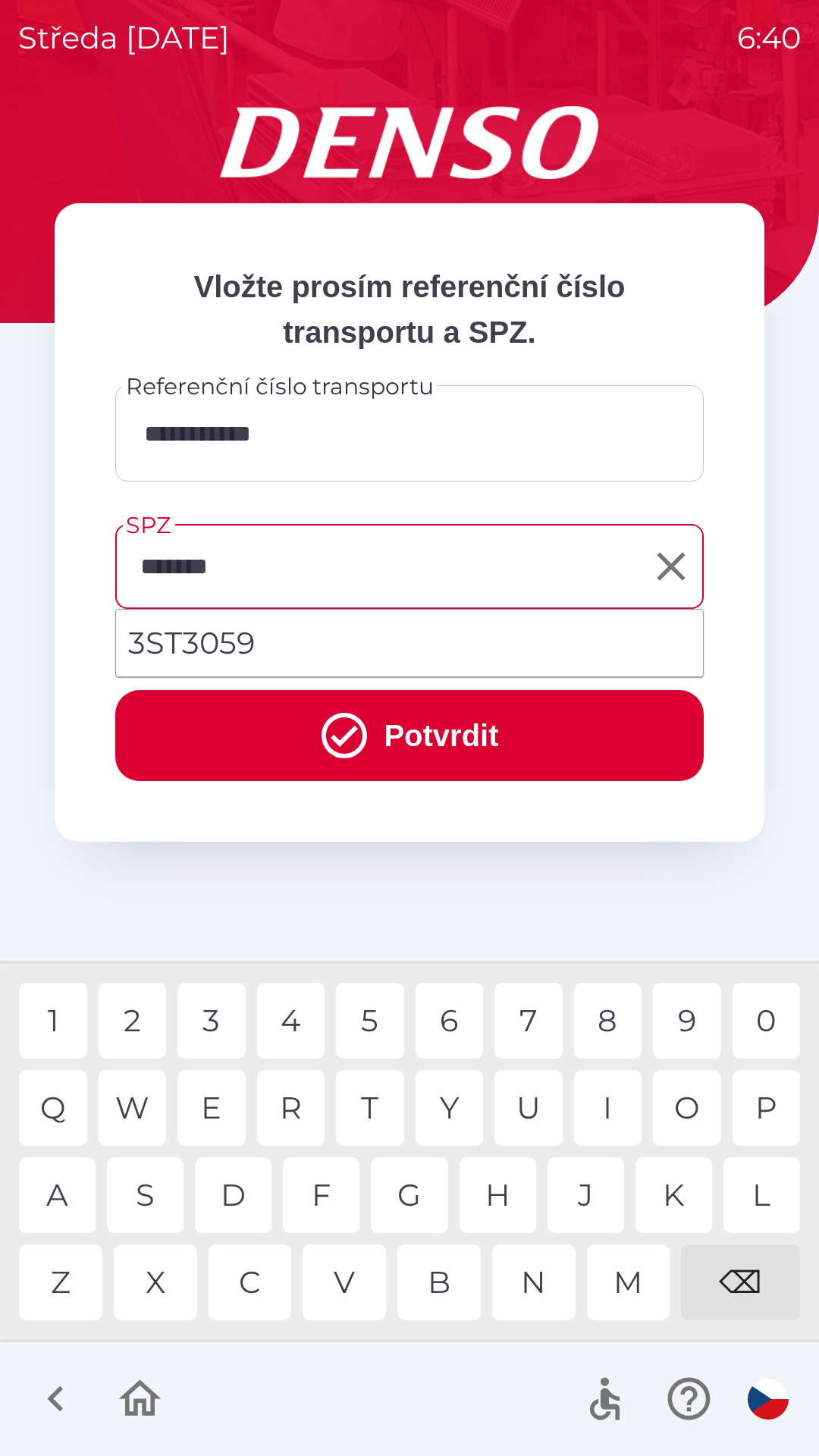
click at [486, 736] on button "Potvrdit" at bounding box center [410, 735] width 588 height 91
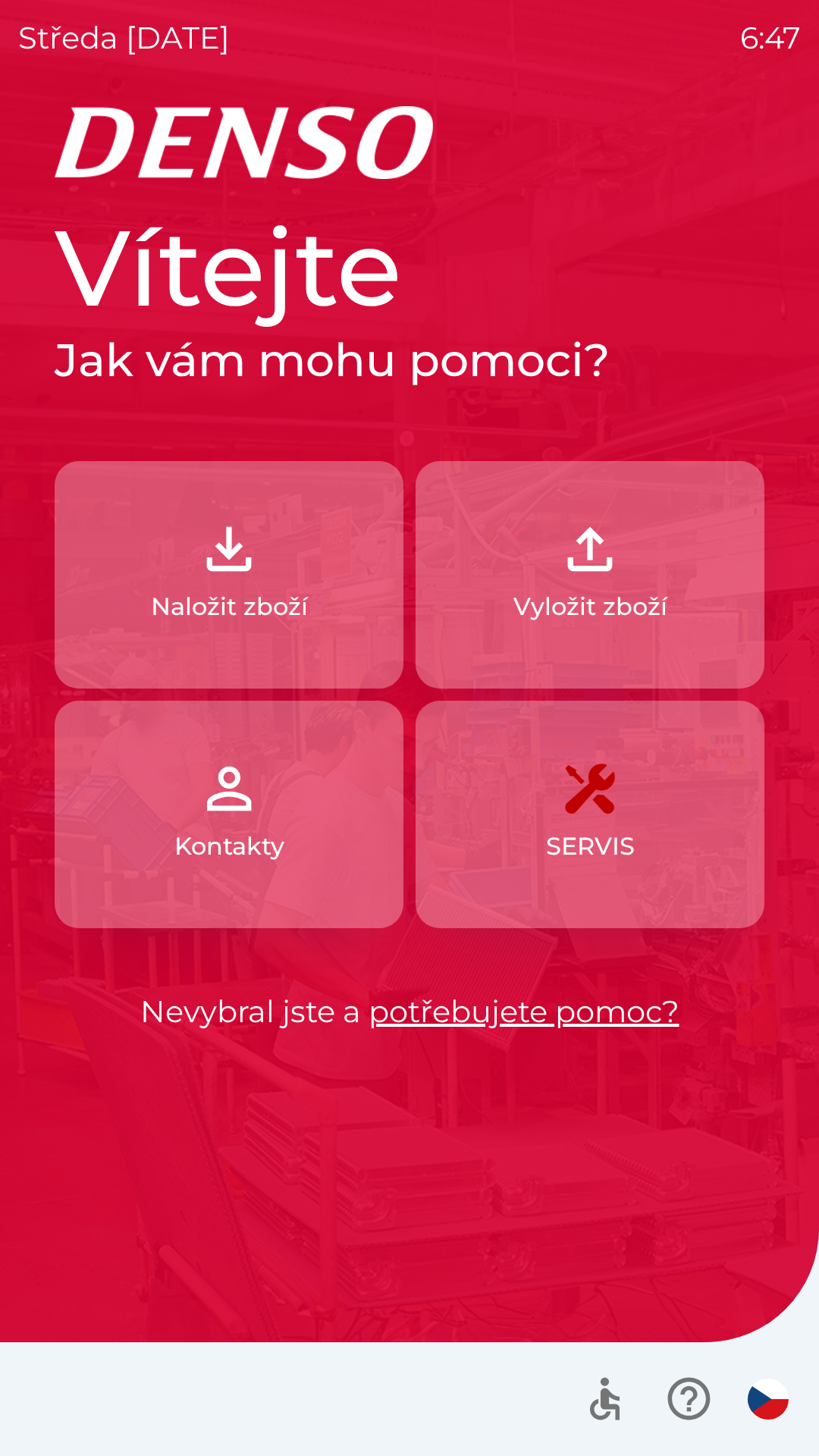
click at [618, 609] on p "Vyložit zboží" at bounding box center [590, 606] width 154 height 36
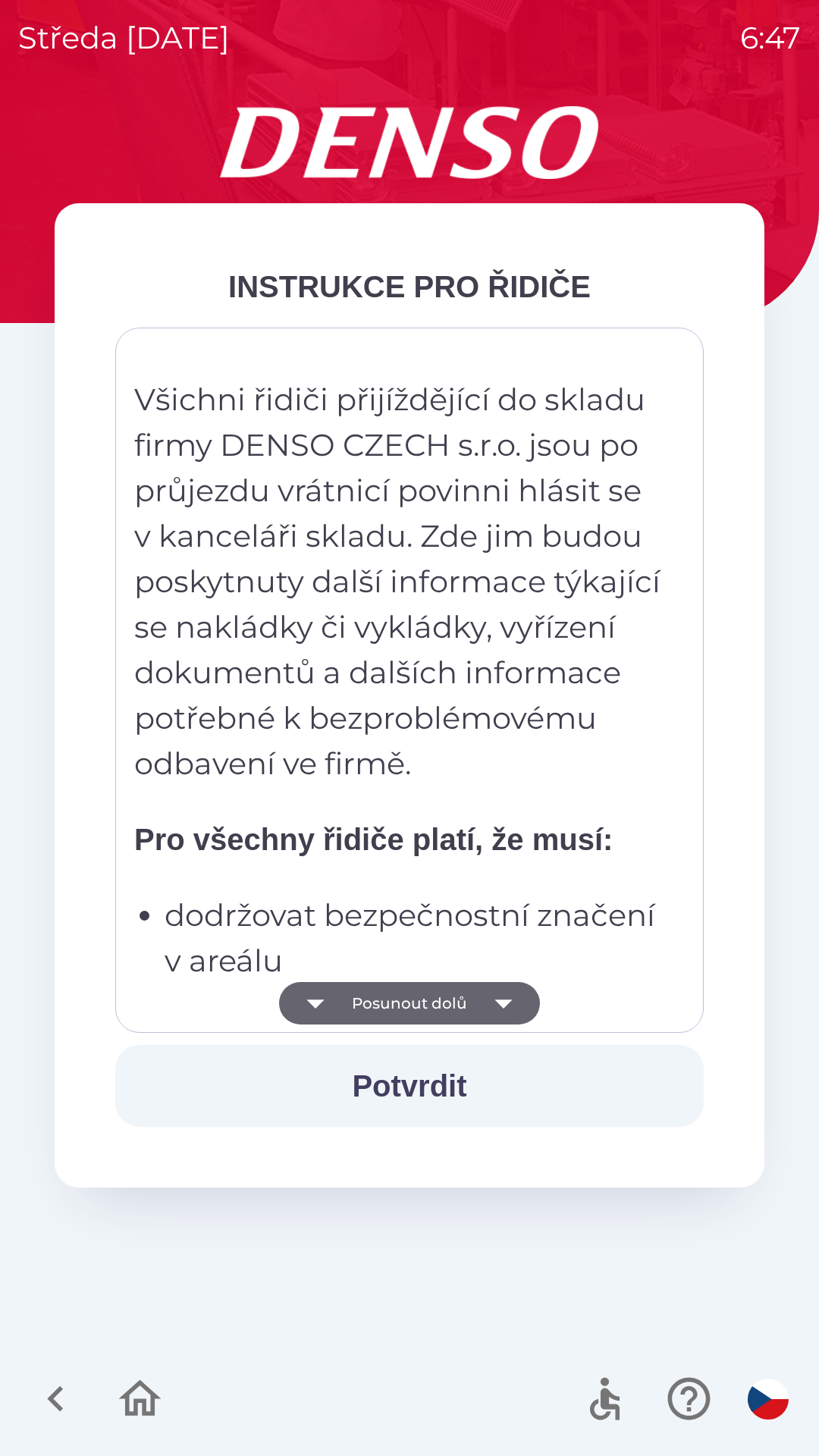
click at [459, 999] on button "Posunout dolů" at bounding box center [409, 1004] width 261 height 43
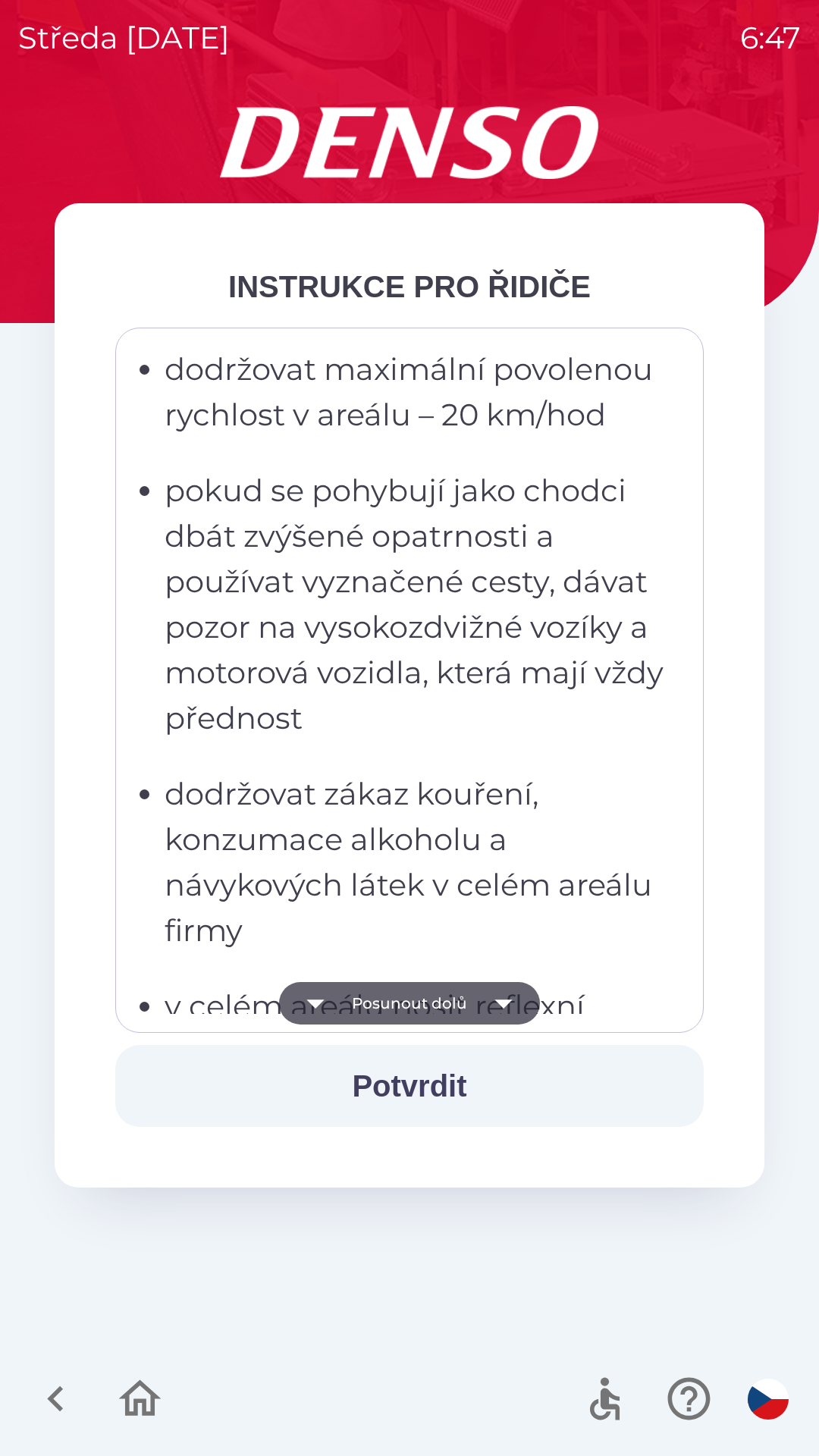
click at [464, 994] on button "Posunout dolů" at bounding box center [409, 1004] width 261 height 43
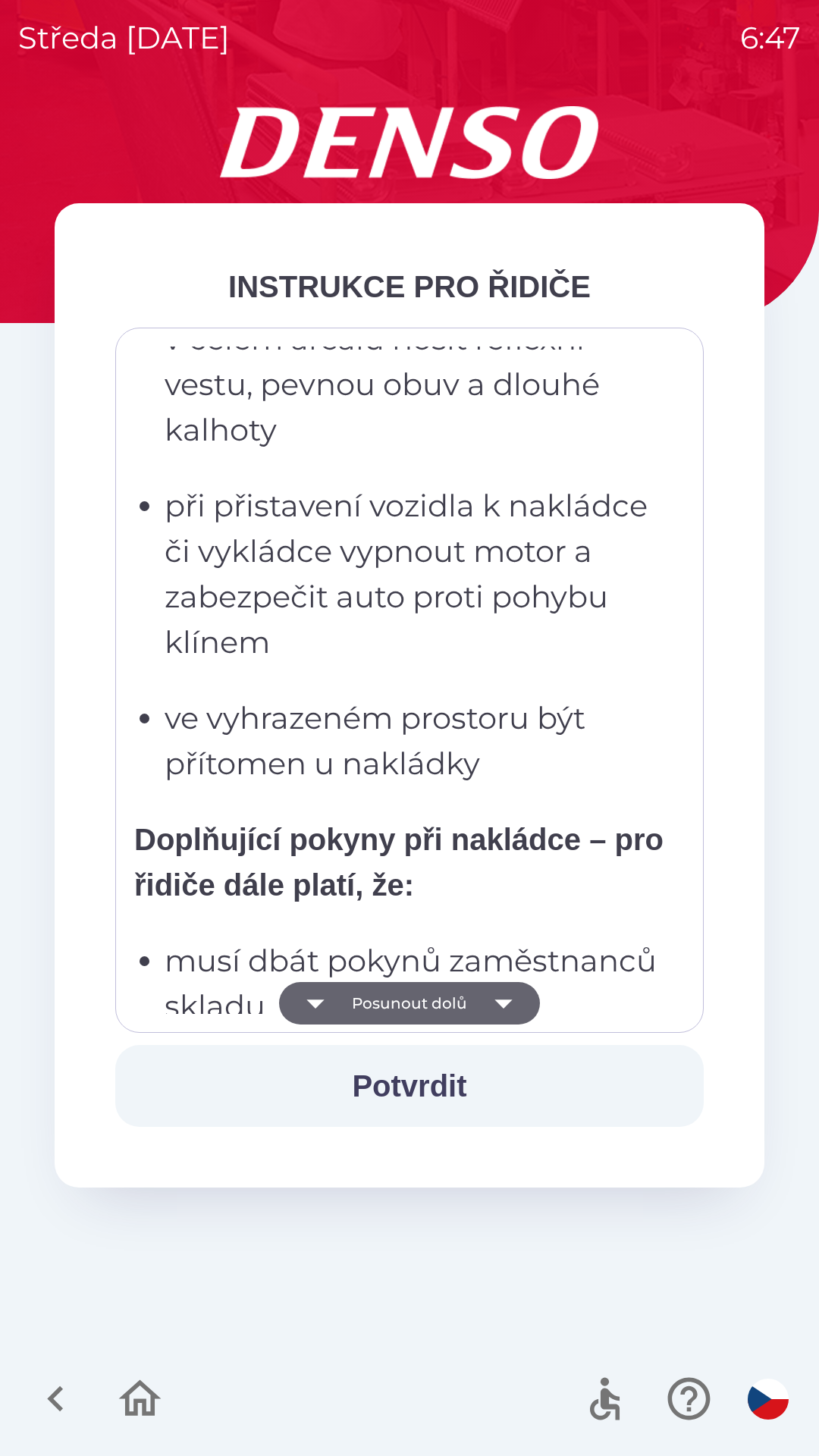
click at [460, 1005] on button "Posunout dolů" at bounding box center [409, 1004] width 261 height 43
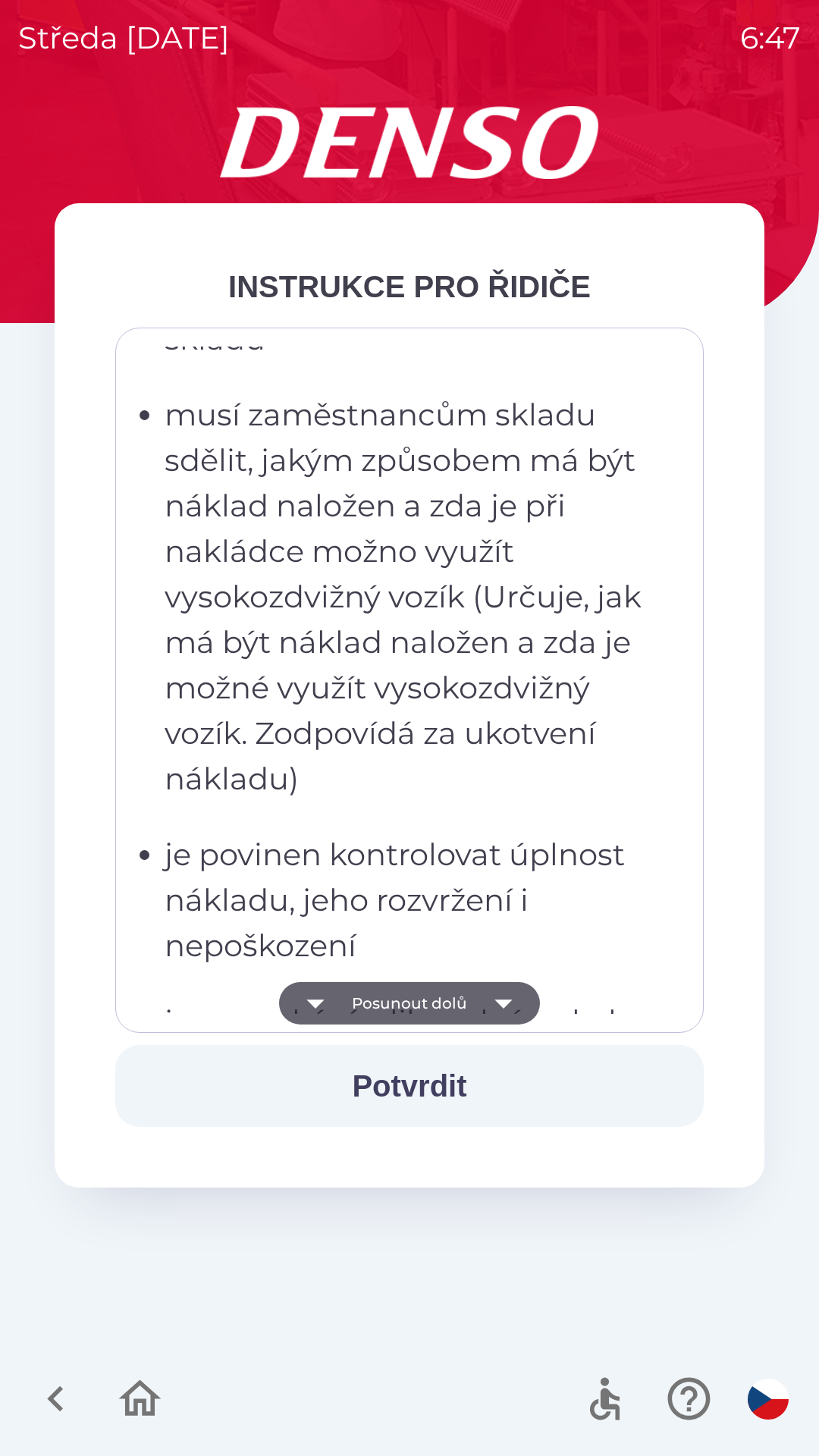
click at [467, 1003] on button "Posunout dolů" at bounding box center [409, 1004] width 261 height 43
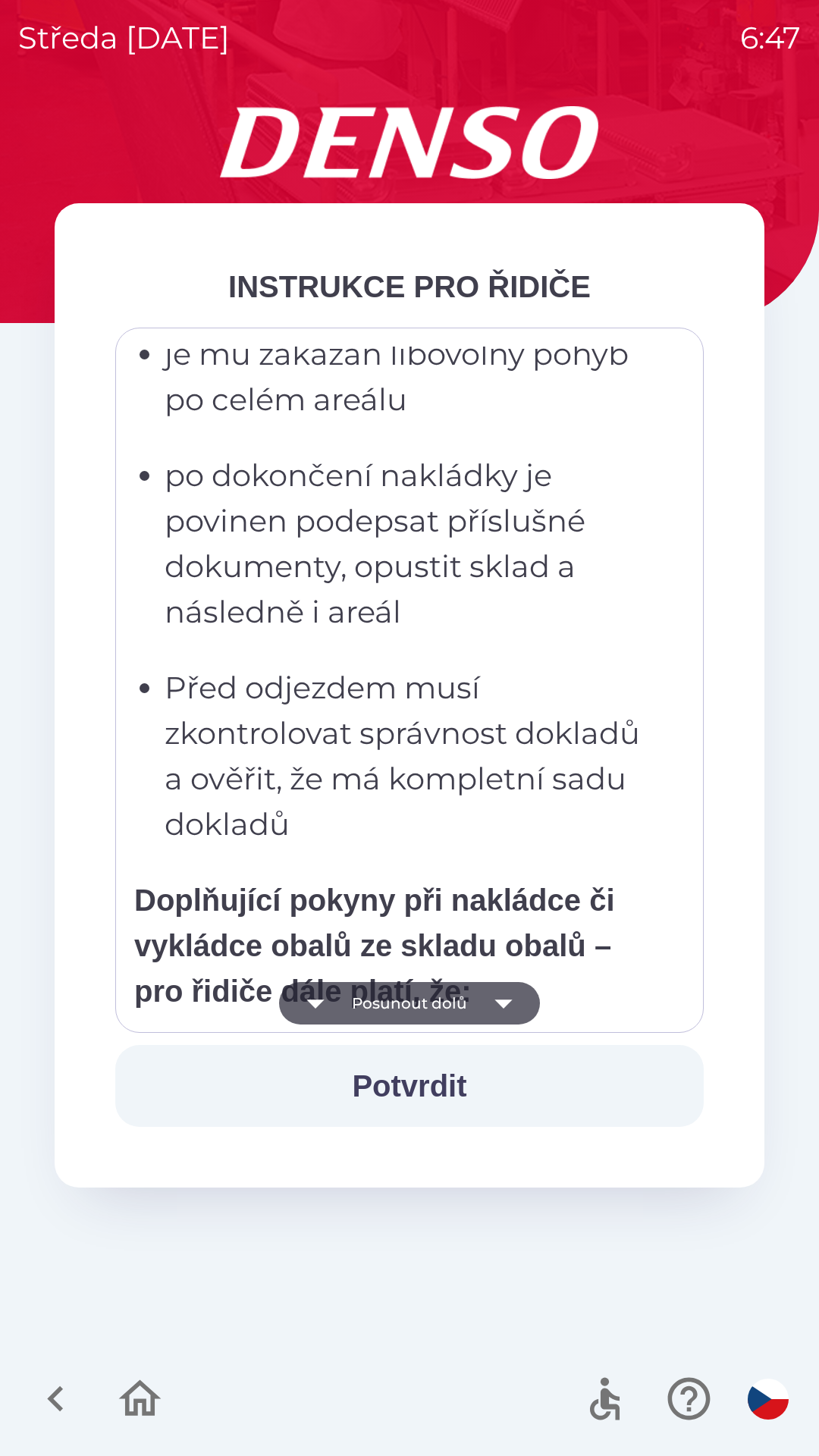
click at [472, 998] on button "Posunout dolů" at bounding box center [409, 1004] width 261 height 43
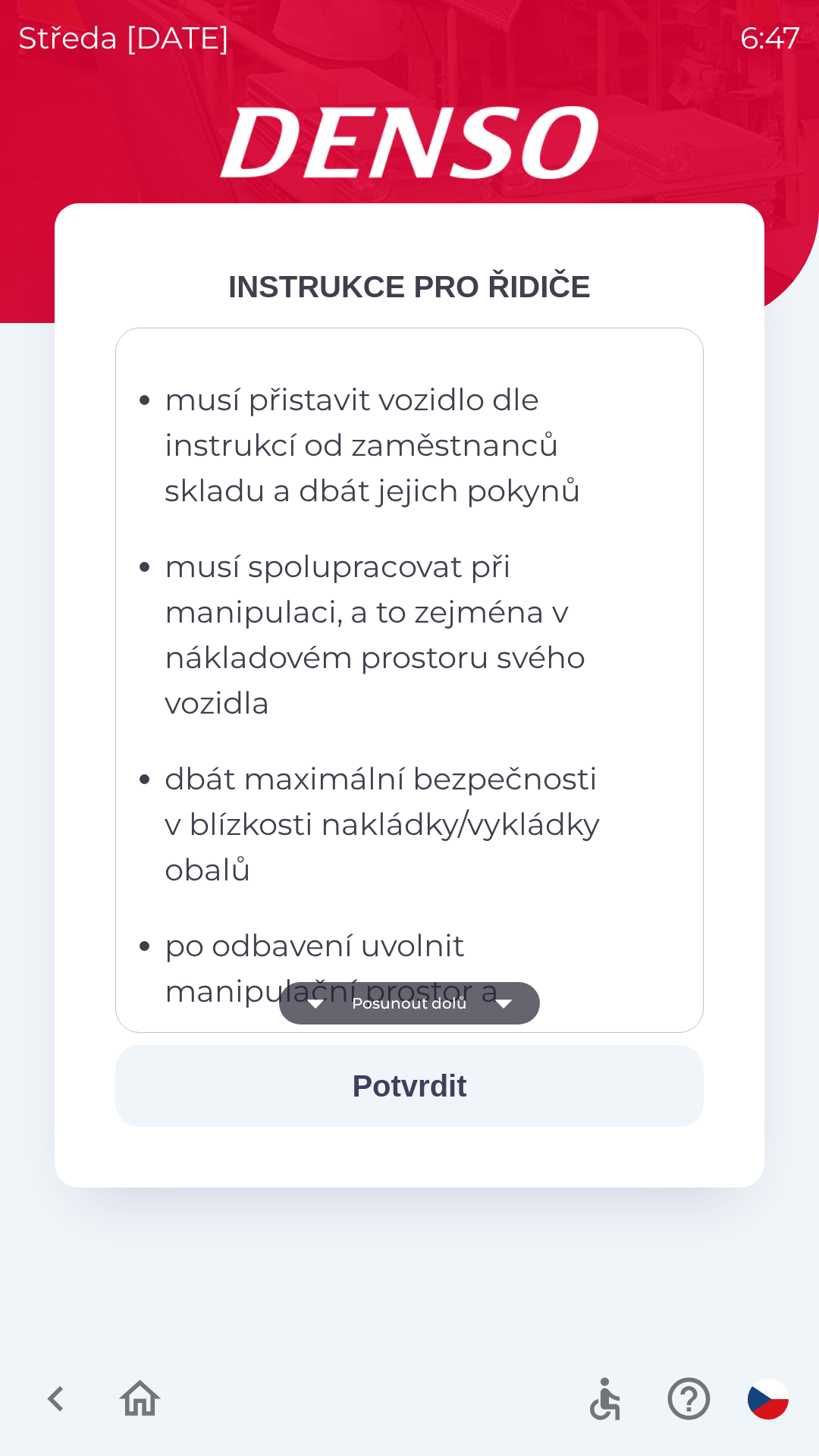
click at [468, 996] on button "Posunout dolů" at bounding box center [409, 1004] width 261 height 43
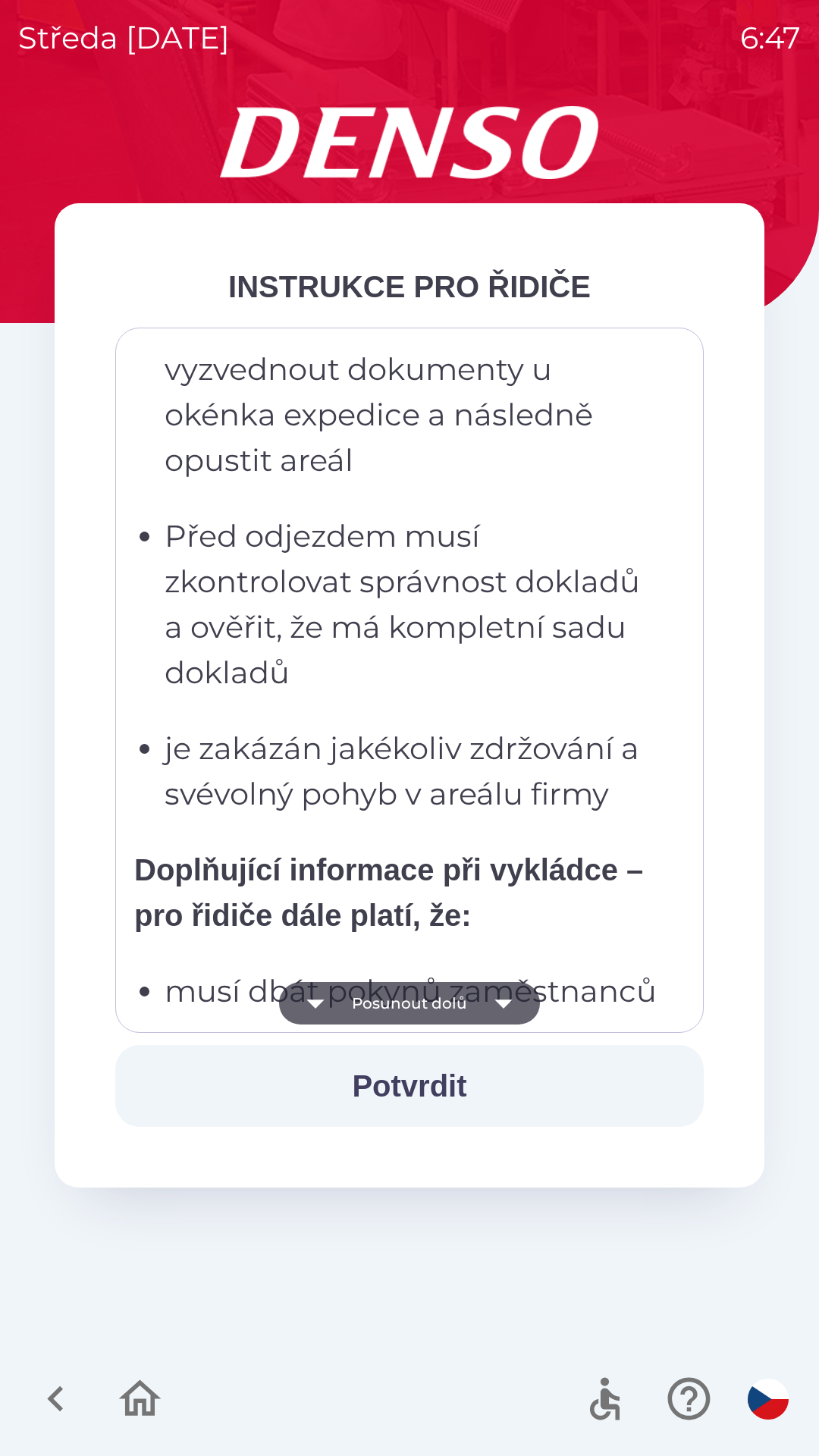
click at [473, 1003] on button "Posunout dolů" at bounding box center [409, 1004] width 261 height 43
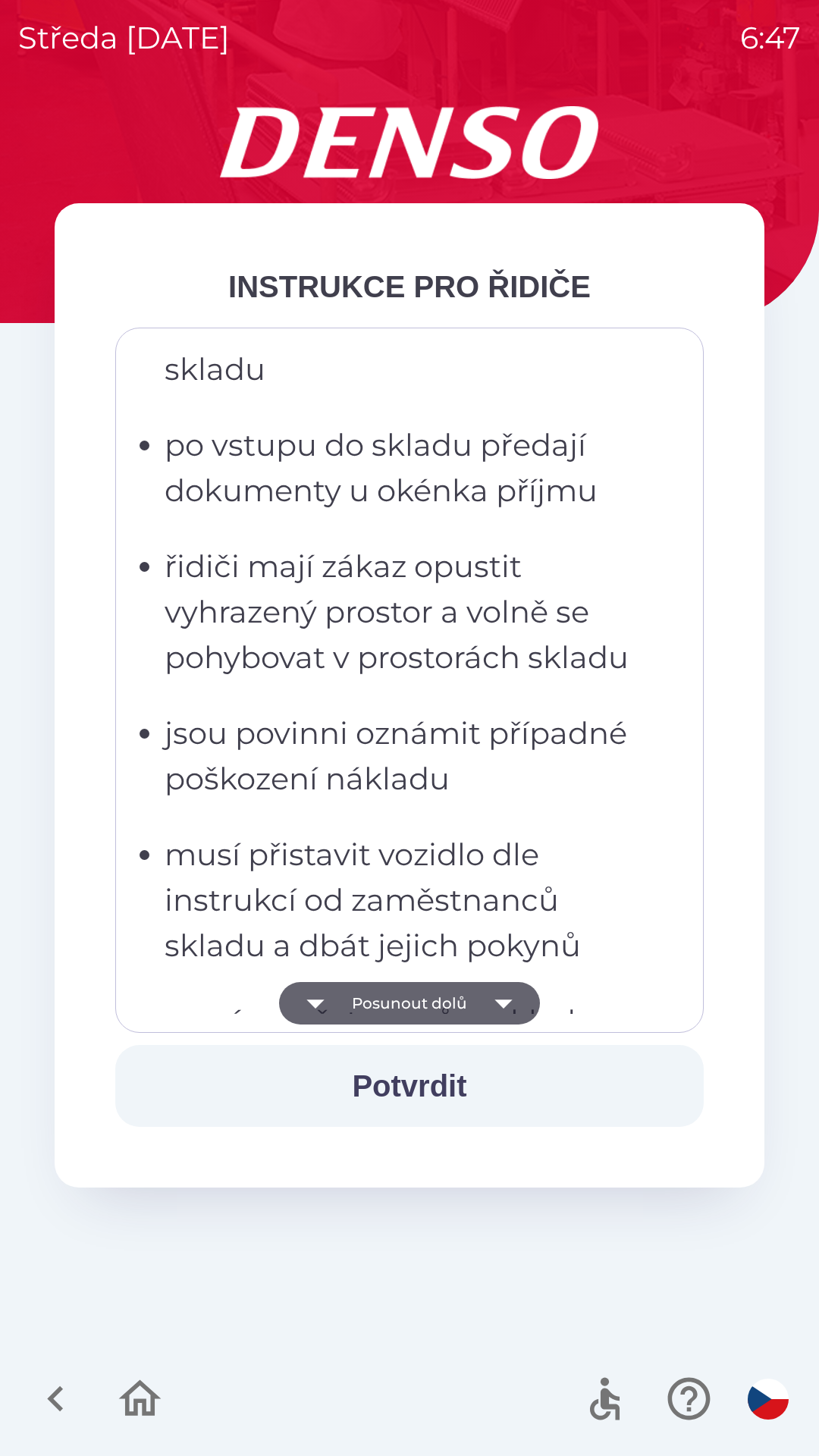
click at [466, 1004] on button "Posunout dolů" at bounding box center [409, 1004] width 261 height 43
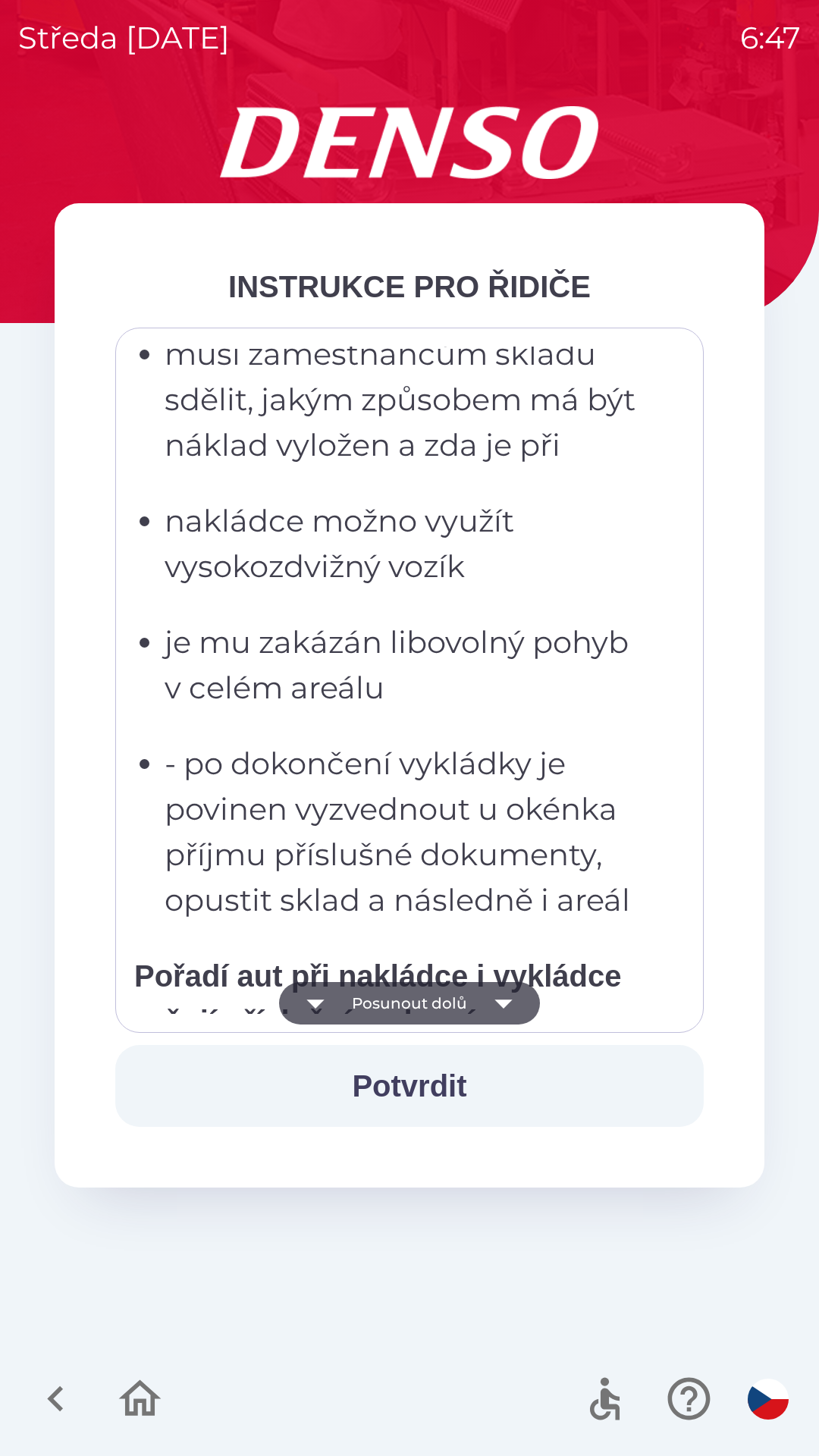
click at [470, 1004] on button "Posunout dolů" at bounding box center [409, 1004] width 261 height 43
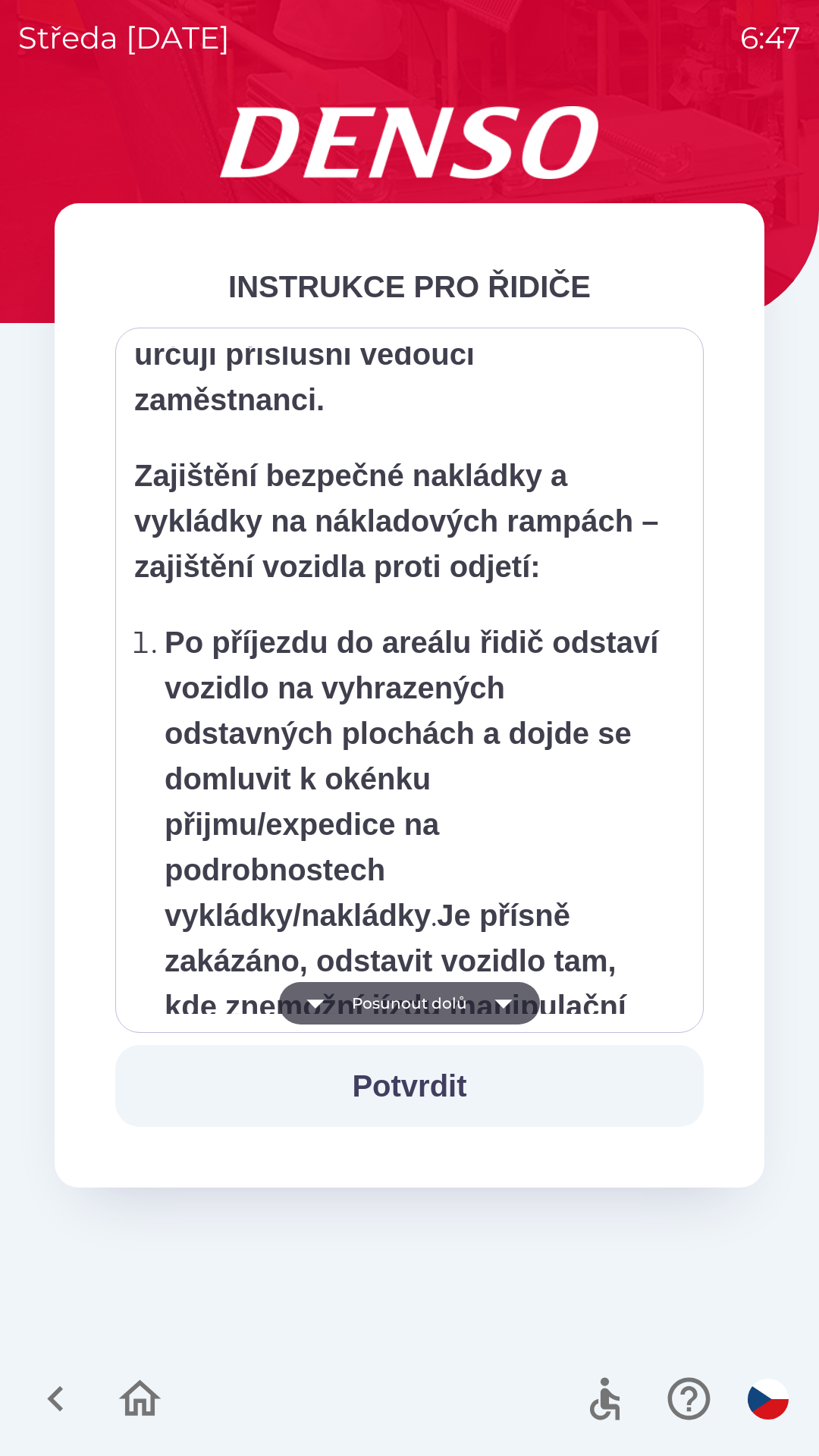
click at [468, 1003] on button "Posunout dolů" at bounding box center [409, 1004] width 261 height 43
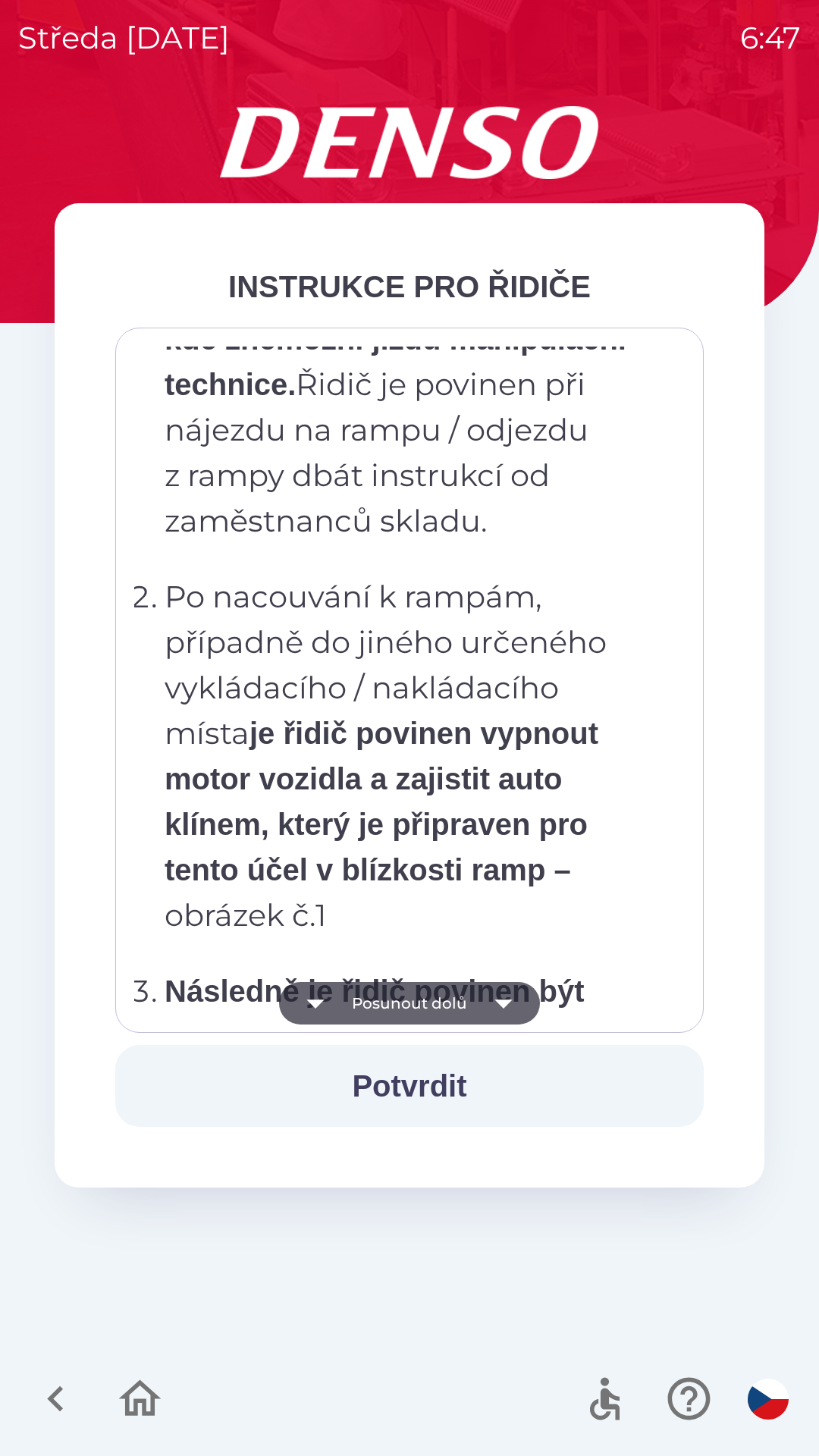
click at [473, 999] on button "Posunout dolů" at bounding box center [409, 1004] width 261 height 43
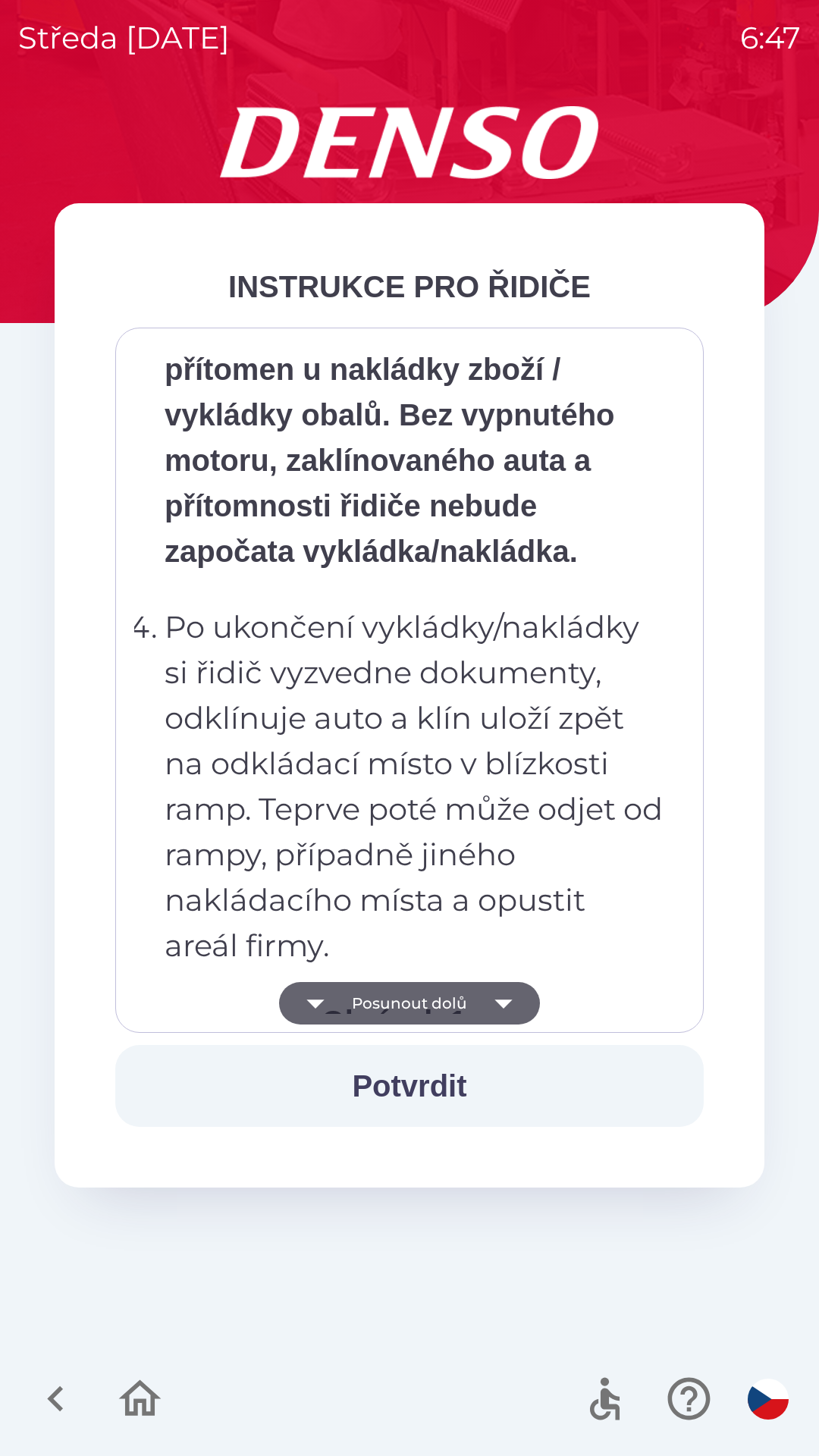
click at [460, 1005] on button "Posunout dolů" at bounding box center [409, 1004] width 261 height 43
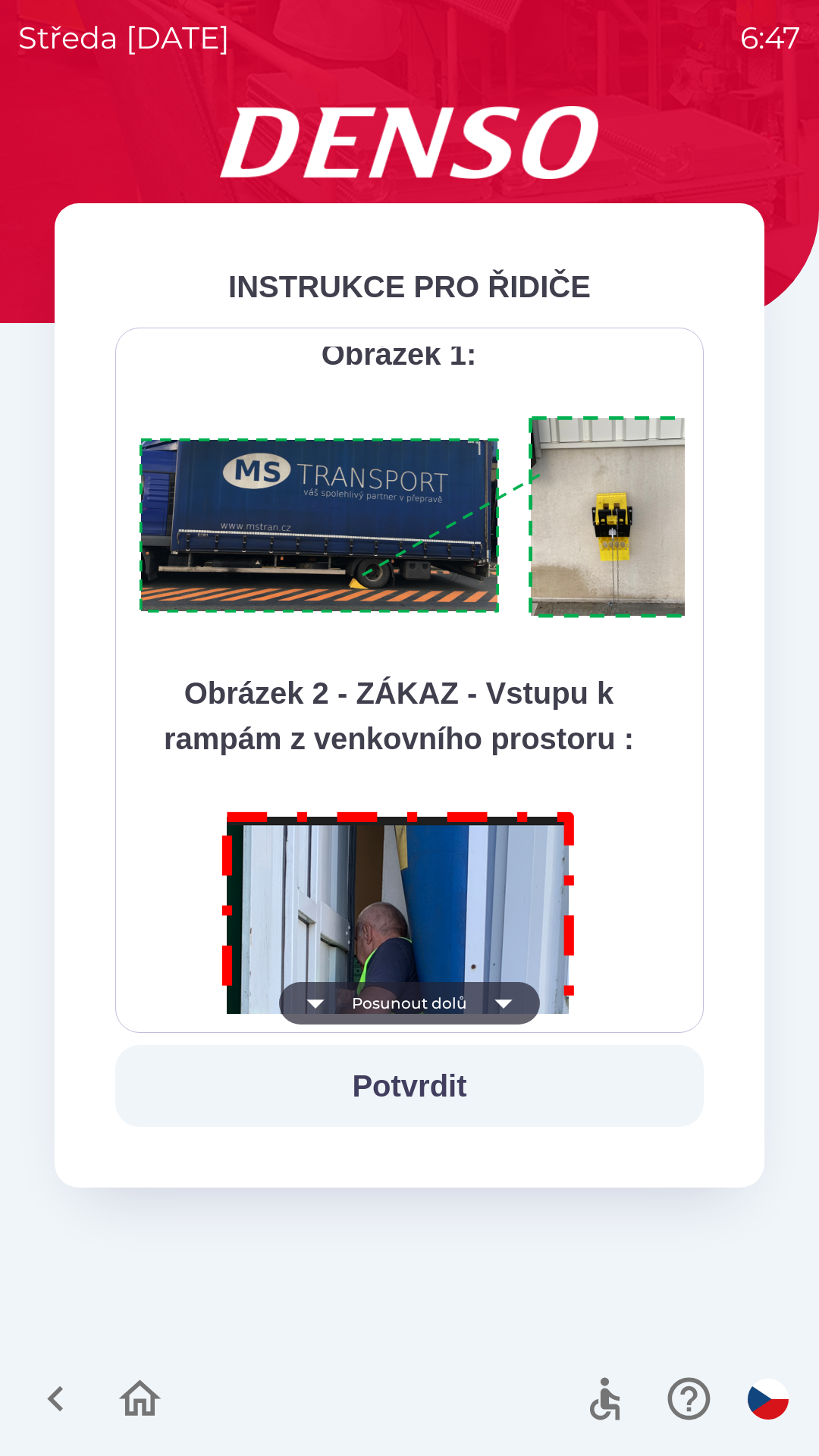
click at [445, 1004] on button "Posunout dolů" at bounding box center [409, 1004] width 261 height 43
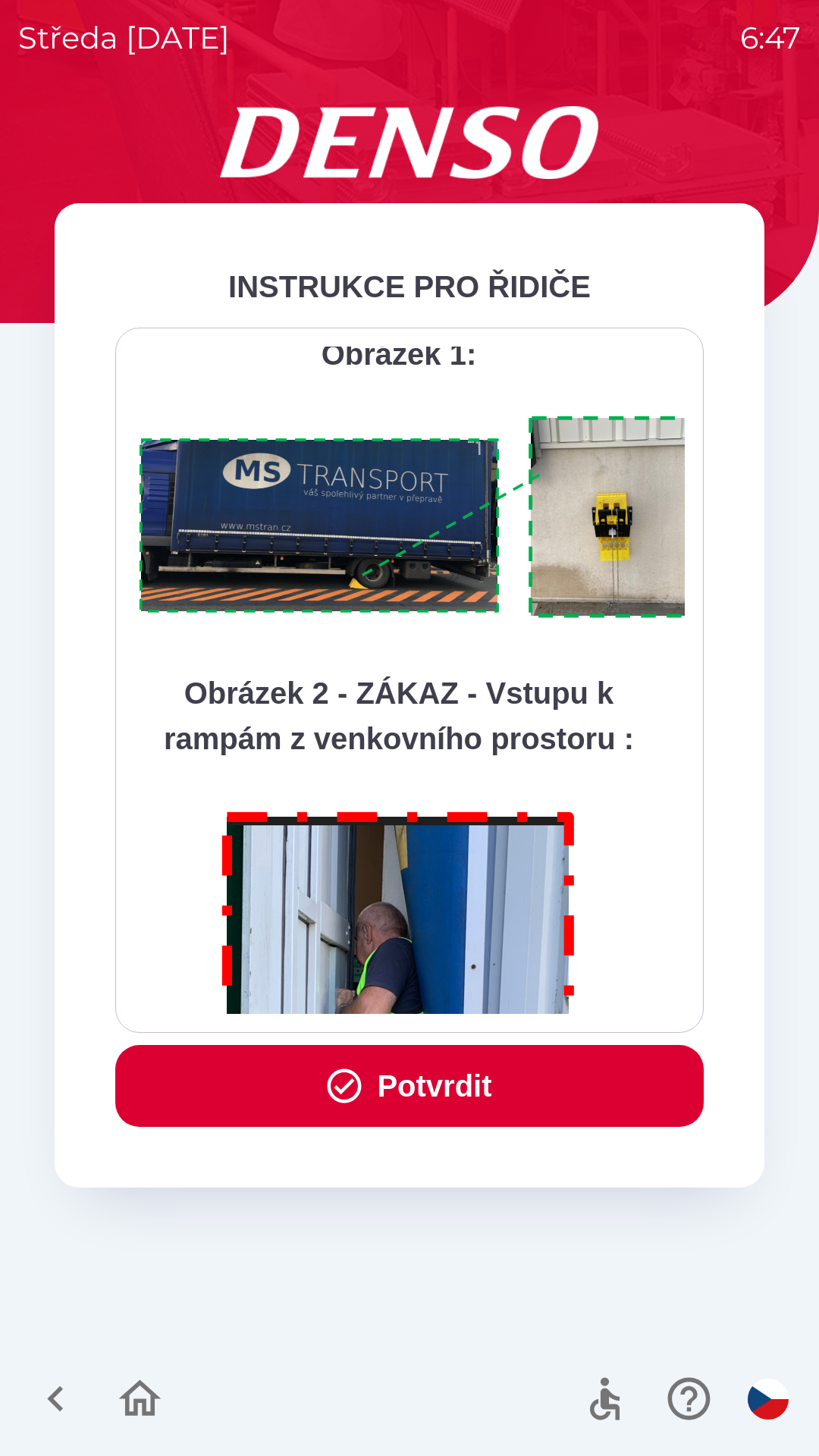
scroll to position [8523, 0]
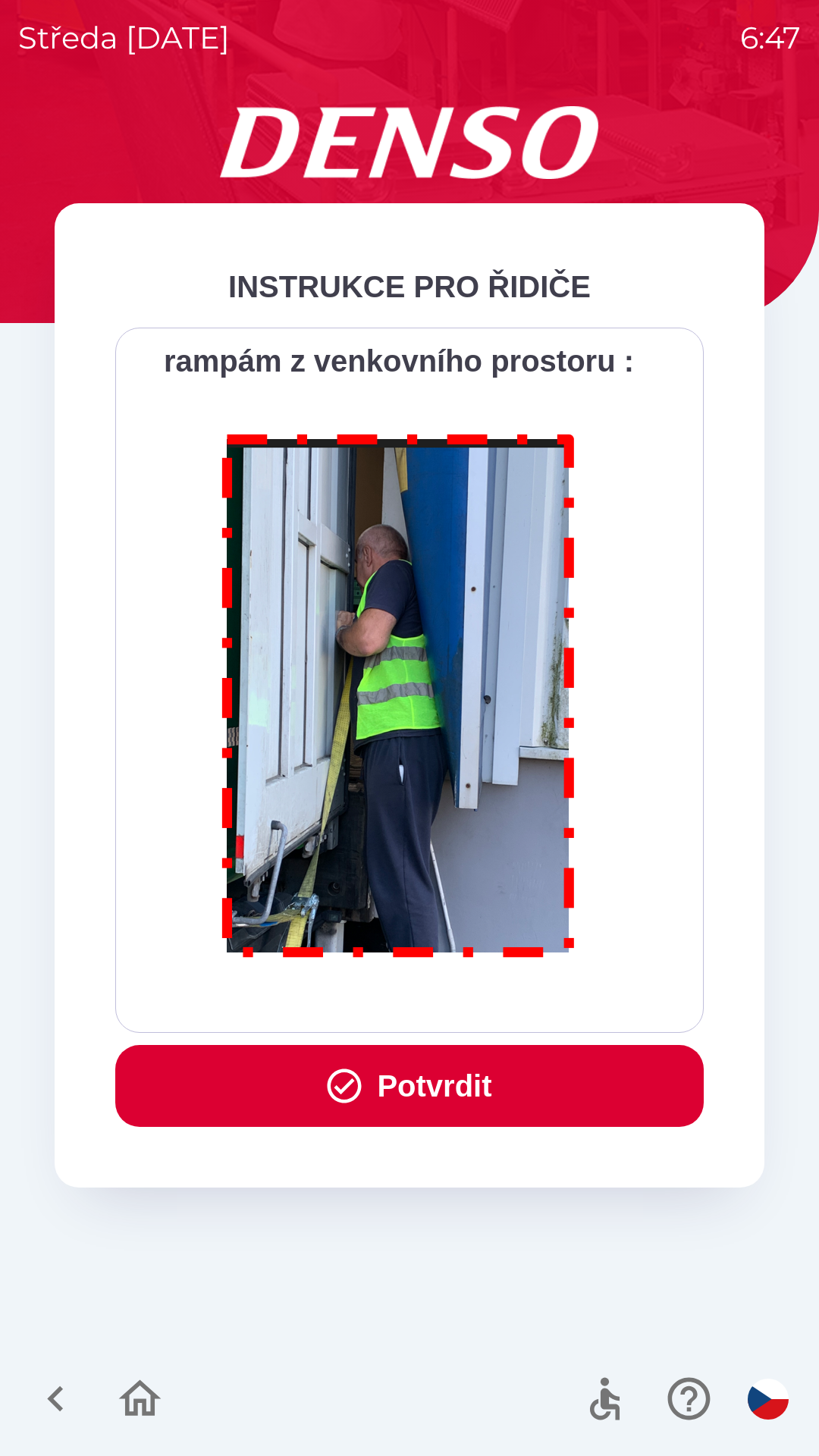
click at [479, 1092] on button "Potvrdit" at bounding box center [410, 1086] width 588 height 82
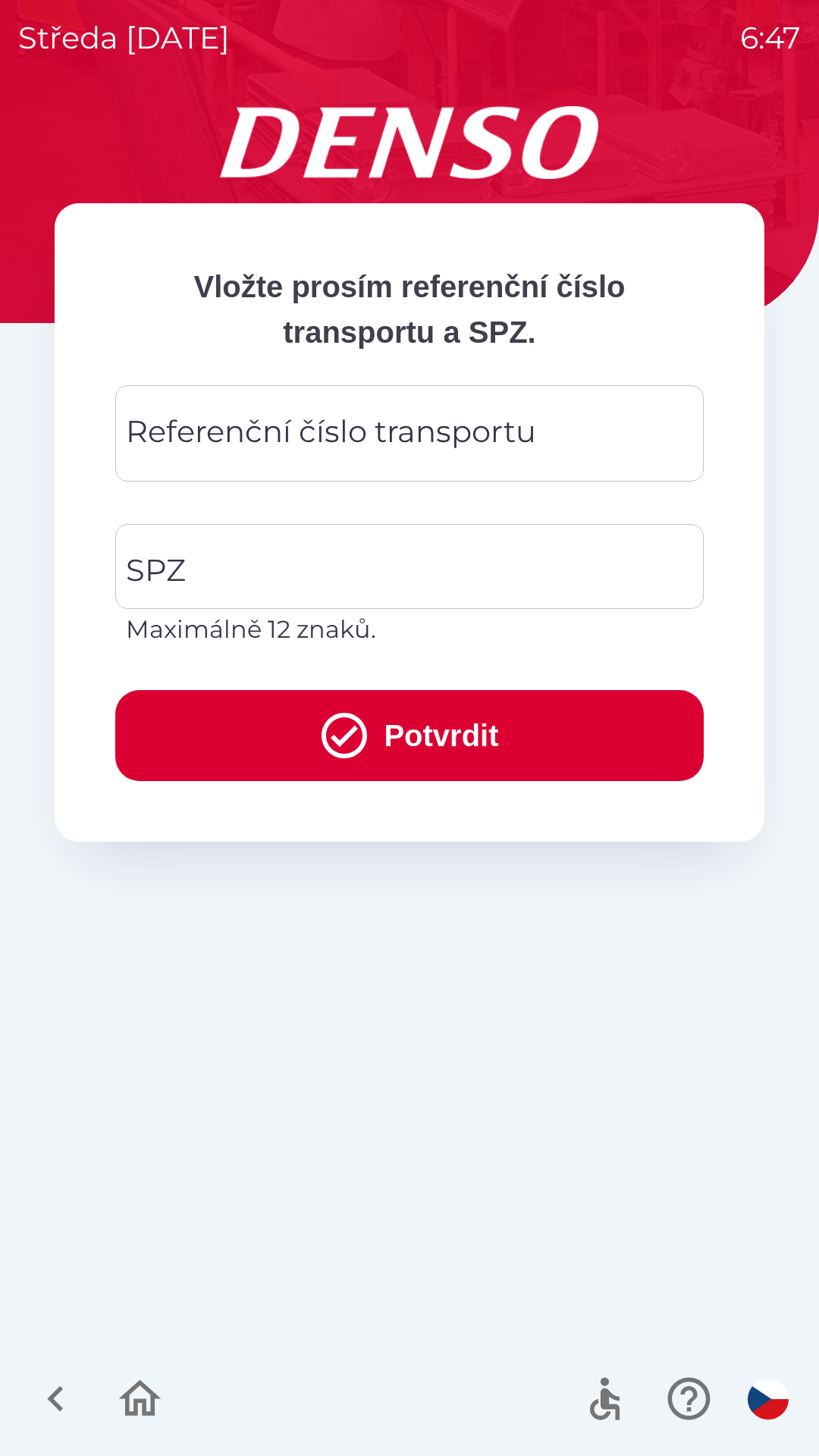
click at [466, 438] on div "Referenční číslo transportu Referenční číslo transportu" at bounding box center [410, 433] width 588 height 96
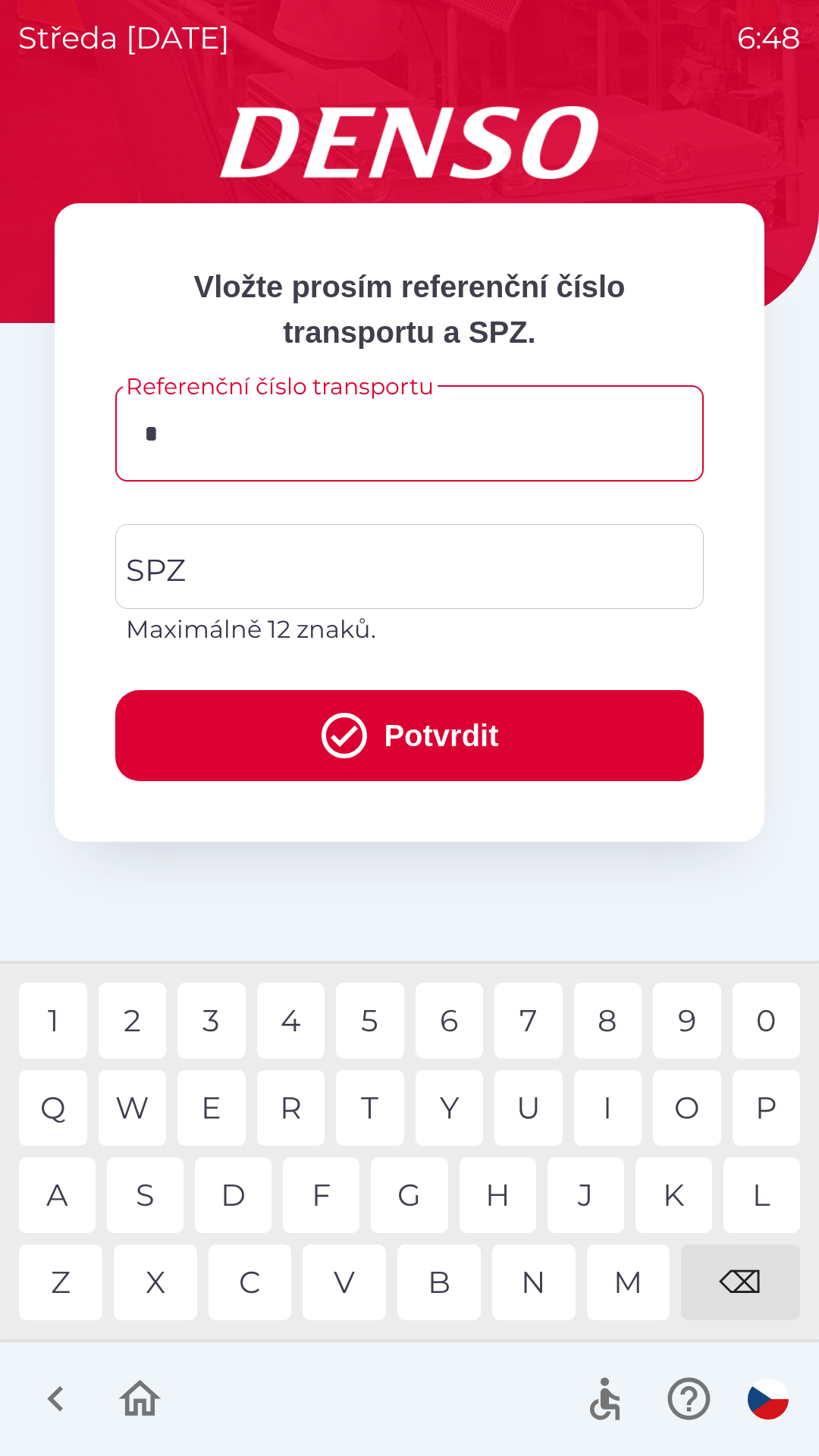
click at [368, 1116] on div "T" at bounding box center [370, 1109] width 68 height 76
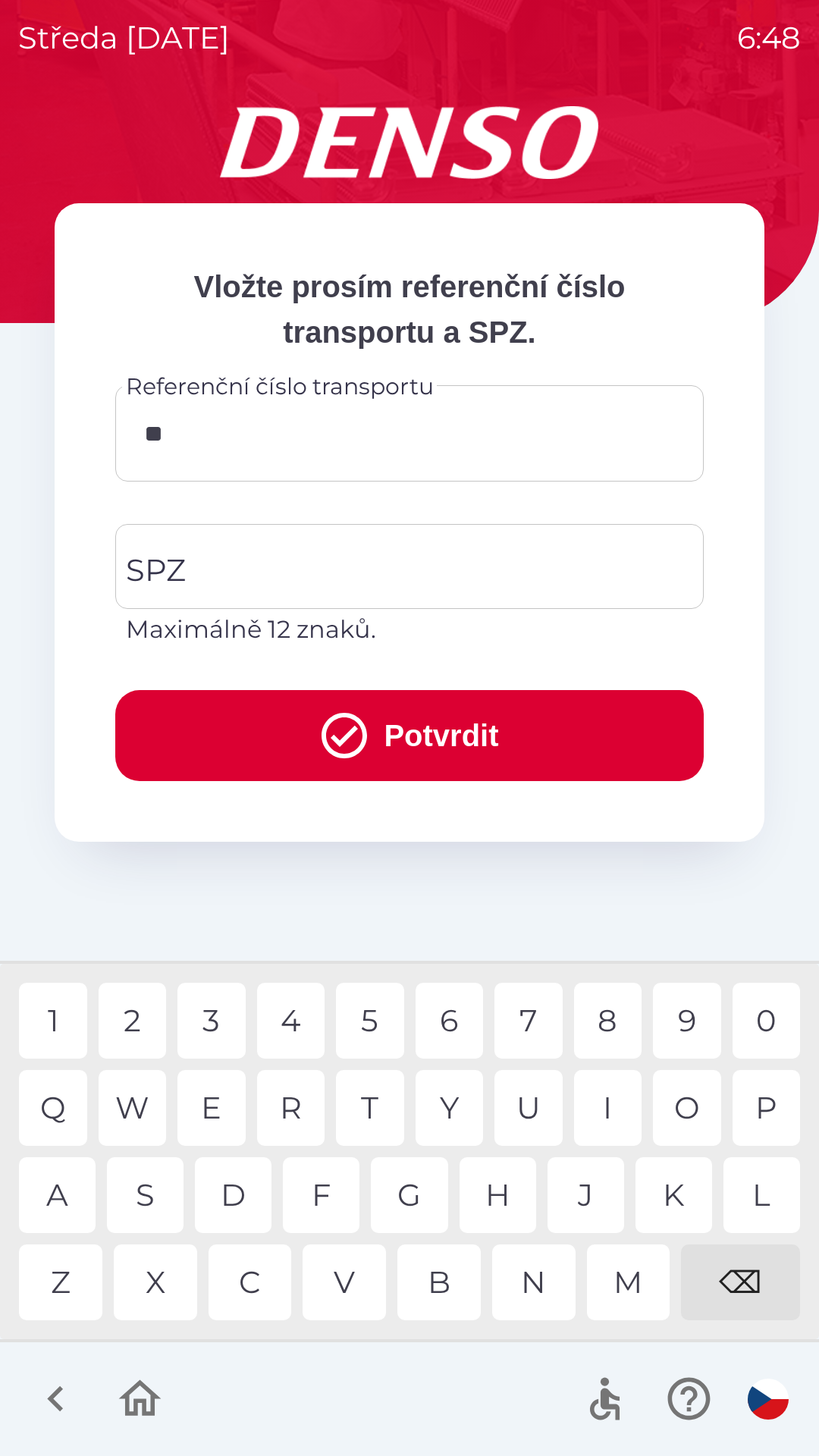
click at [303, 1111] on div "R" at bounding box center [291, 1109] width 68 height 76
click at [498, 1203] on div "H" at bounding box center [498, 1195] width 77 height 76
click at [447, 1024] on div "6" at bounding box center [449, 1021] width 68 height 76
click at [57, 1015] on div "1" at bounding box center [52, 1021] width 68 height 76
click at [368, 1025] on div "5" at bounding box center [370, 1021] width 68 height 76
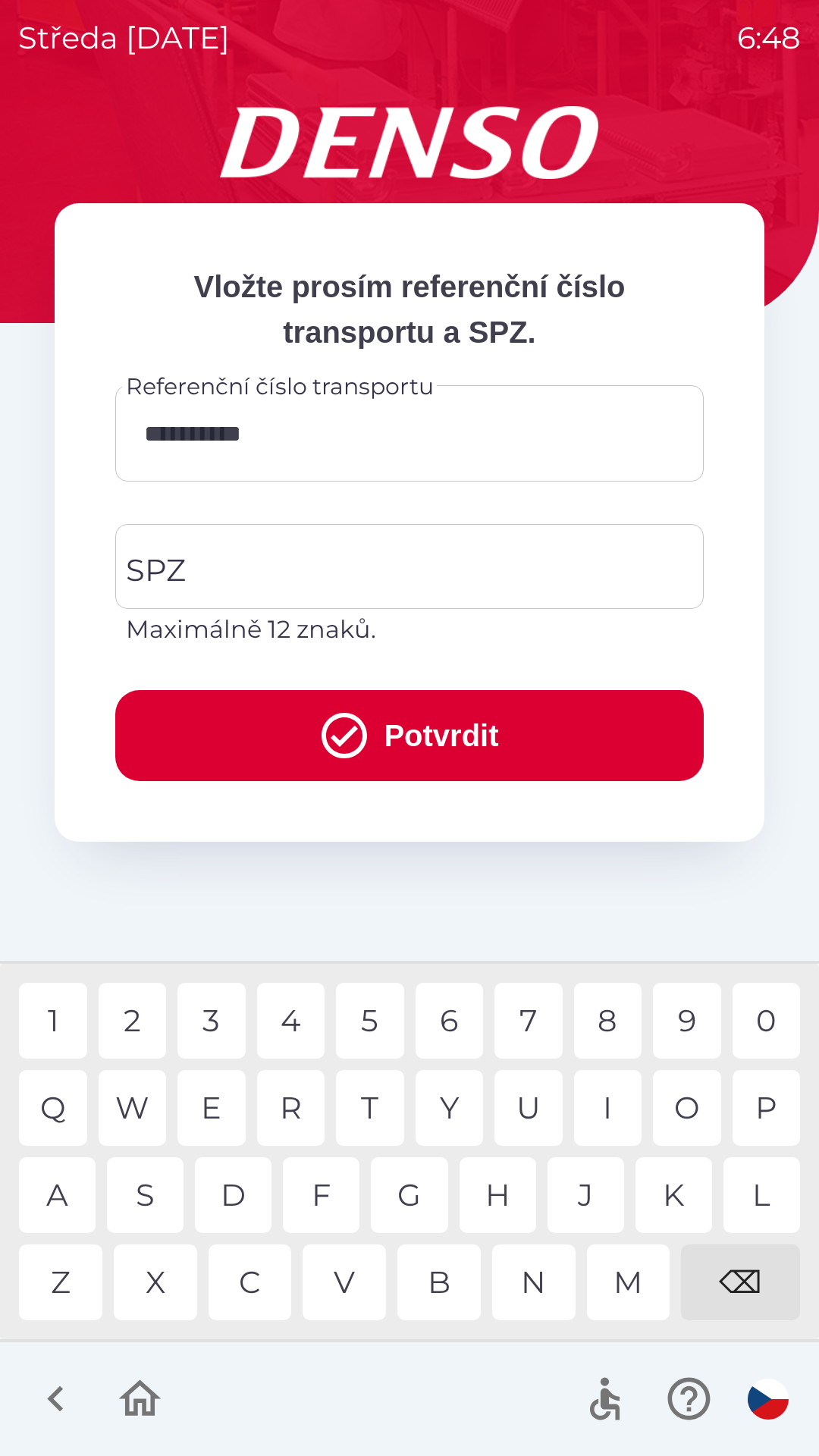
type input "**********"
click at [682, 1016] on div "9" at bounding box center [687, 1021] width 68 height 76
click at [426, 569] on input "SPZ" at bounding box center [397, 566] width 552 height 71
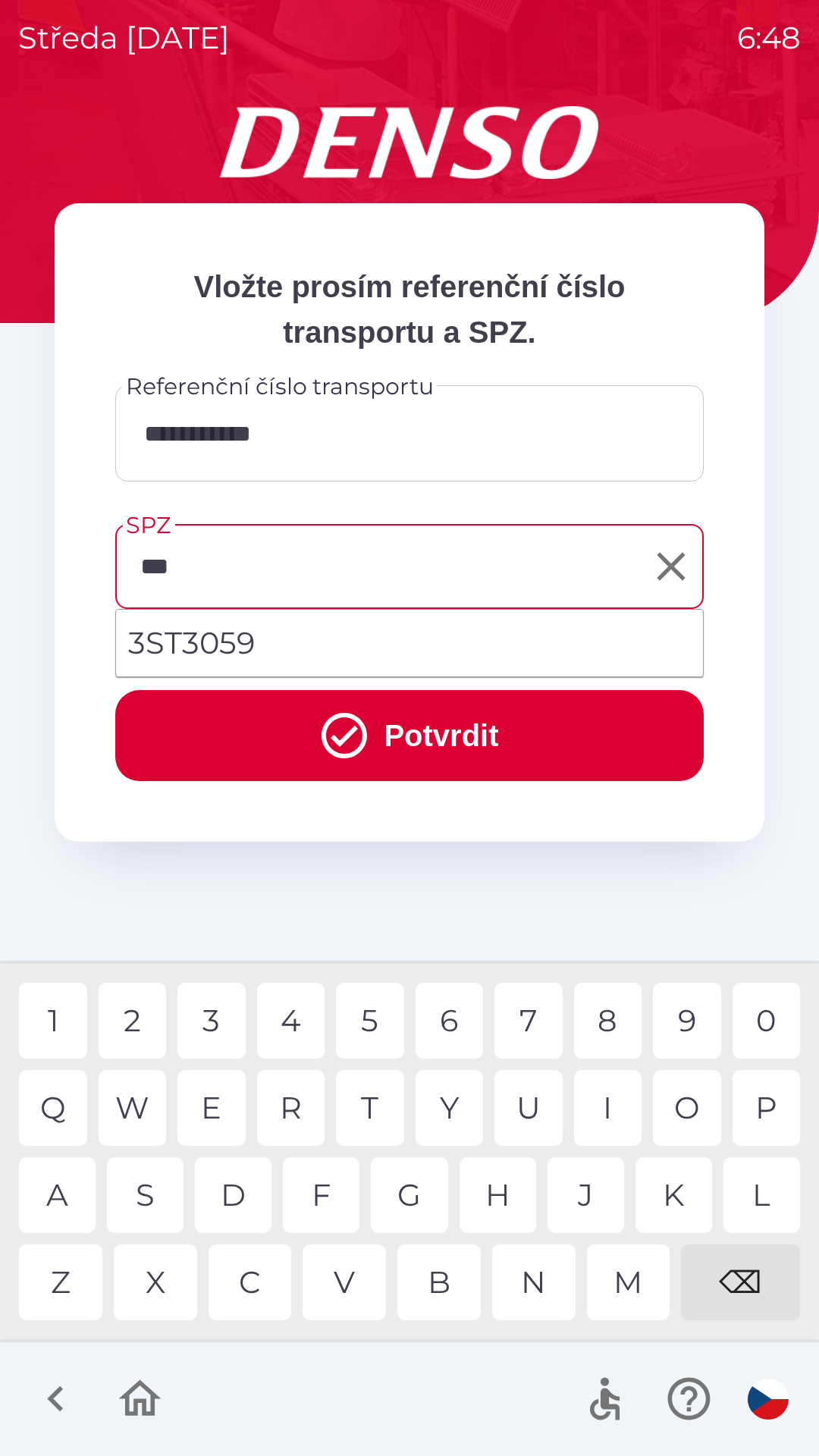
click at [376, 1107] on div "T" at bounding box center [370, 1109] width 68 height 76
click at [765, 1020] on div "0" at bounding box center [766, 1021] width 68 height 76
click at [374, 1026] on div "5" at bounding box center [370, 1021] width 68 height 76
type input "*******"
click at [693, 1029] on div "9" at bounding box center [687, 1021] width 68 height 76
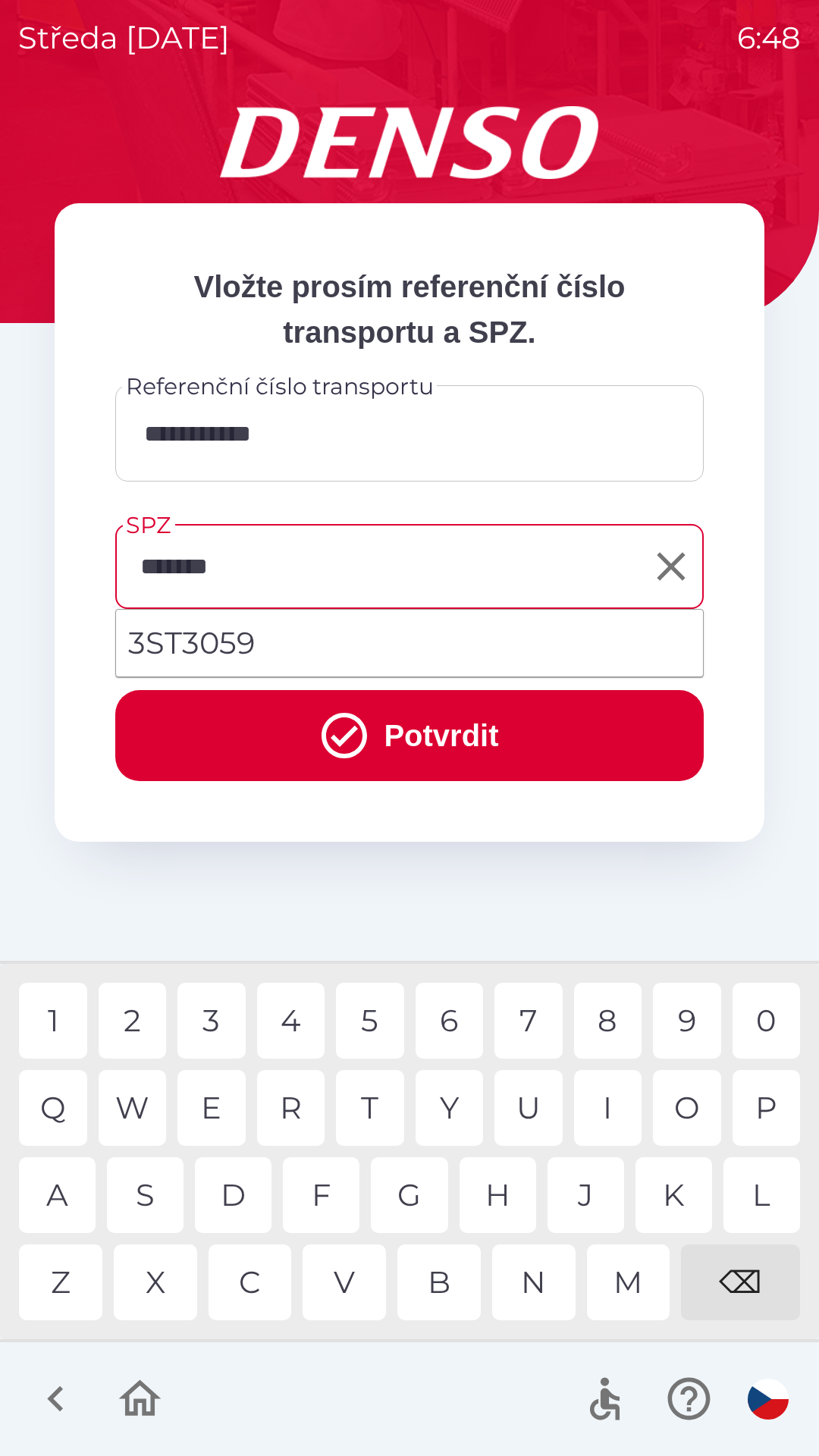
click at [426, 741] on button "Potvrdit" at bounding box center [410, 735] width 588 height 91
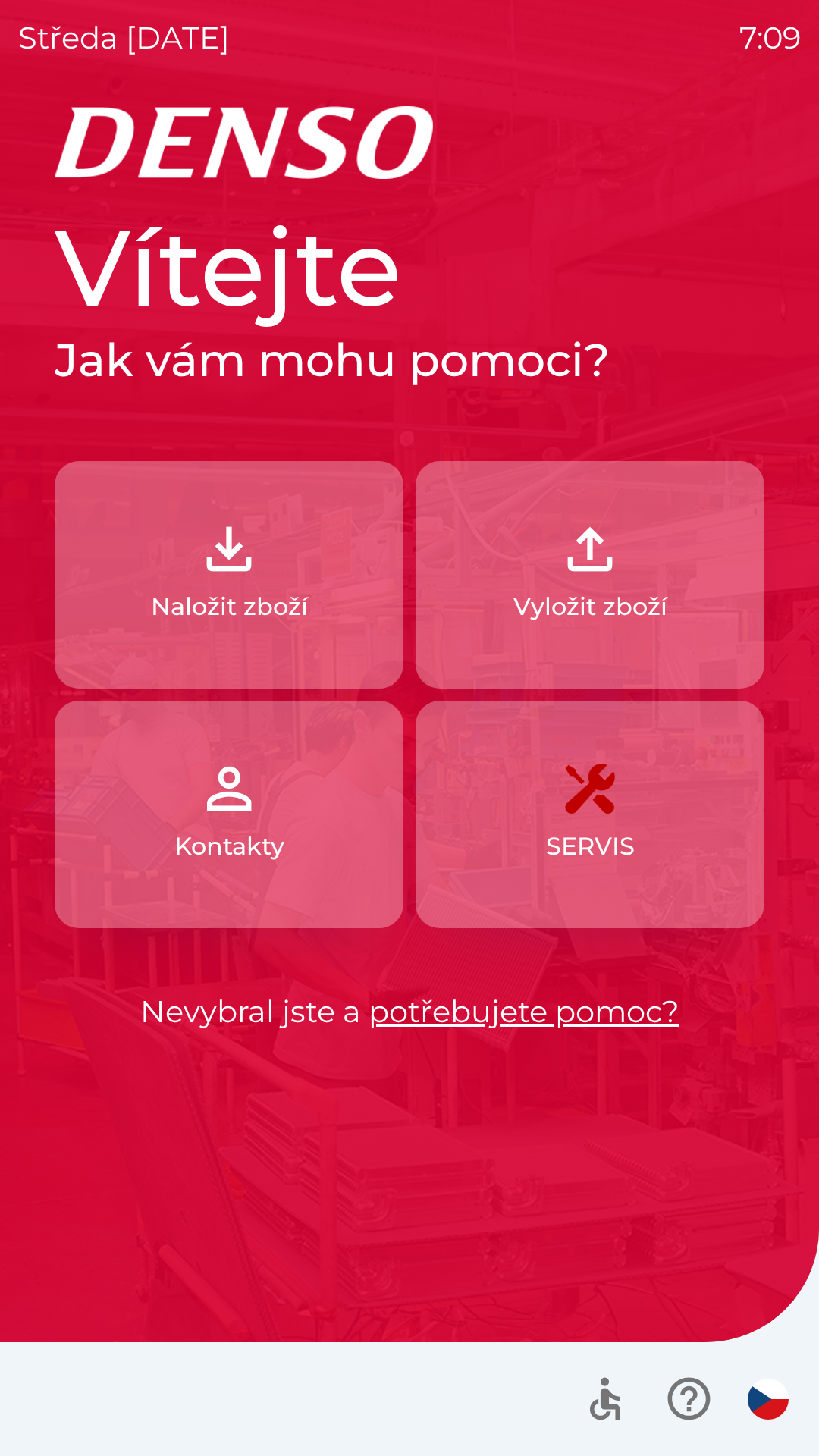
click at [235, 606] on p "Naložit zboží" at bounding box center [229, 606] width 157 height 36
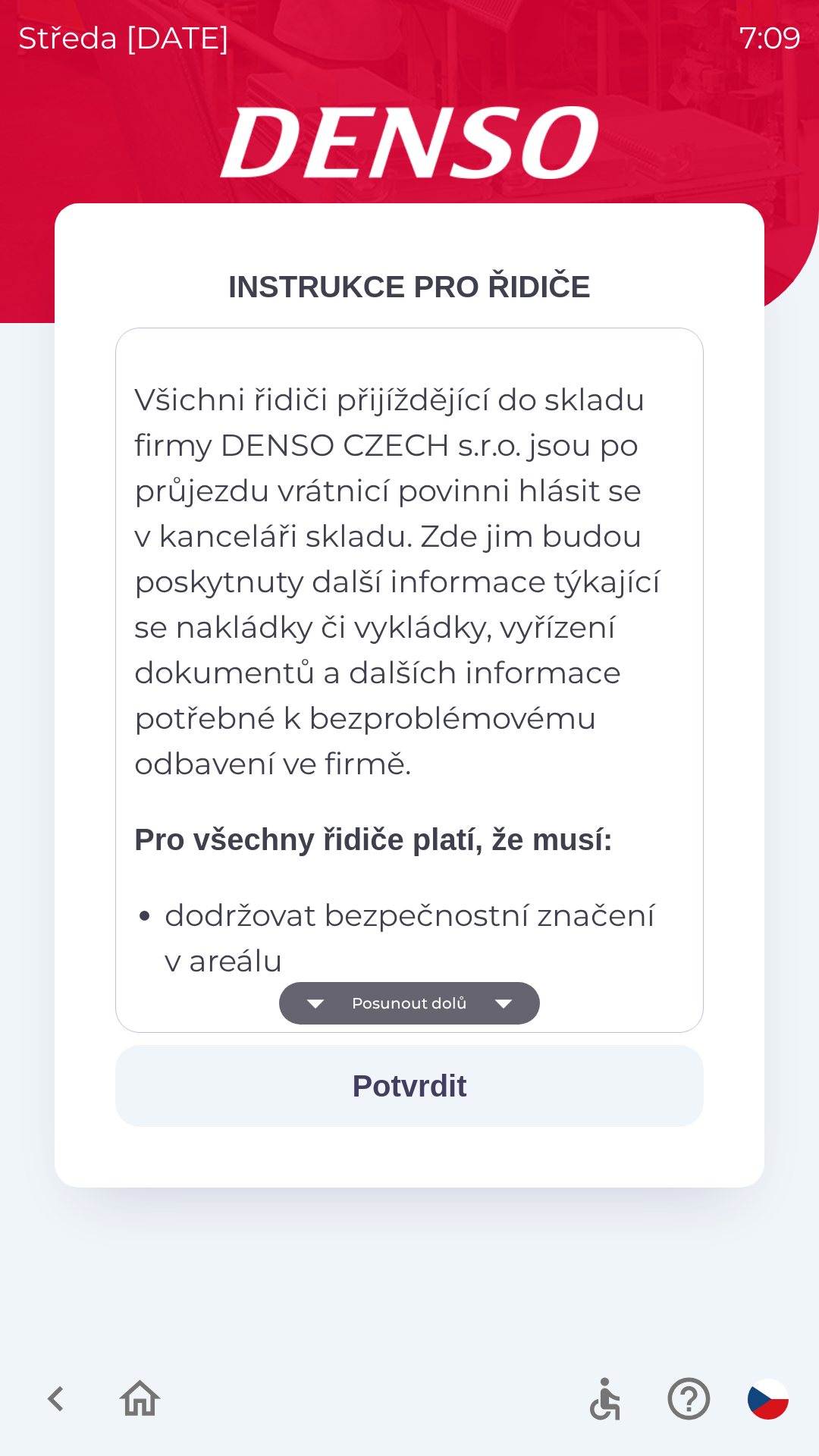
click at [441, 988] on button "Posunout dolů" at bounding box center [409, 1004] width 261 height 43
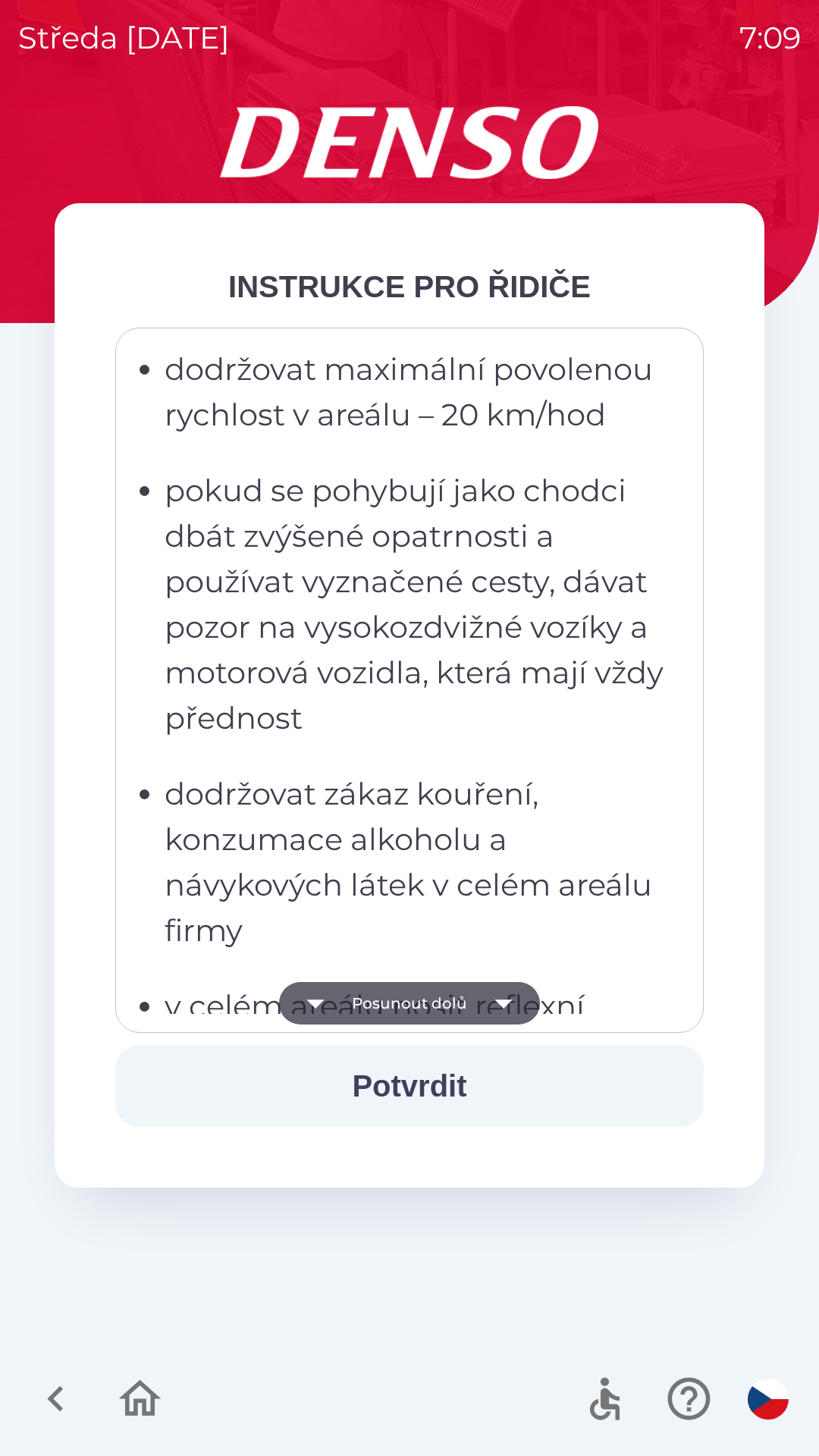
click at [438, 1008] on button "Posunout dolů" at bounding box center [409, 1004] width 261 height 43
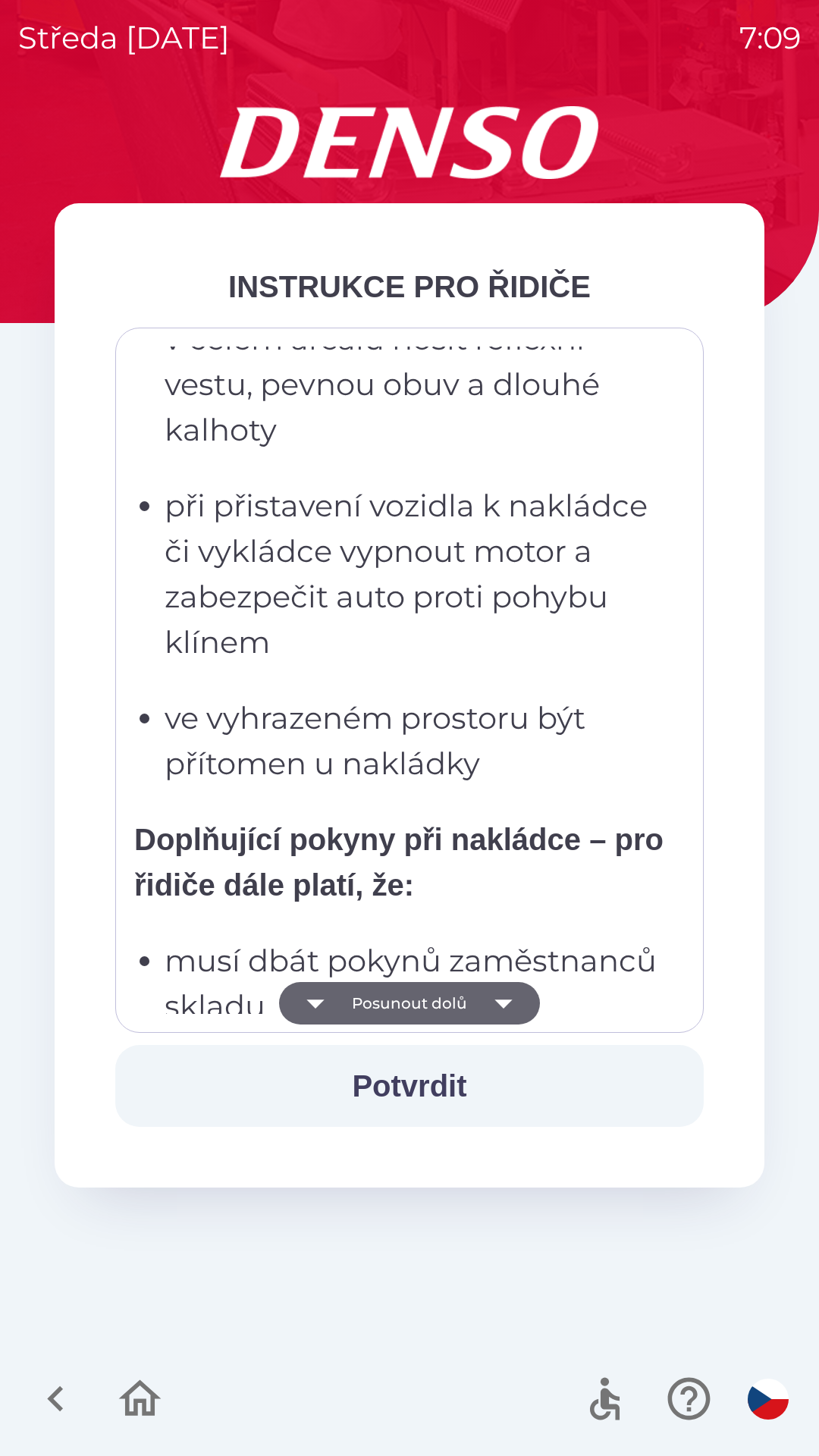
click at [442, 1011] on button "Posunout dolů" at bounding box center [409, 1004] width 261 height 43
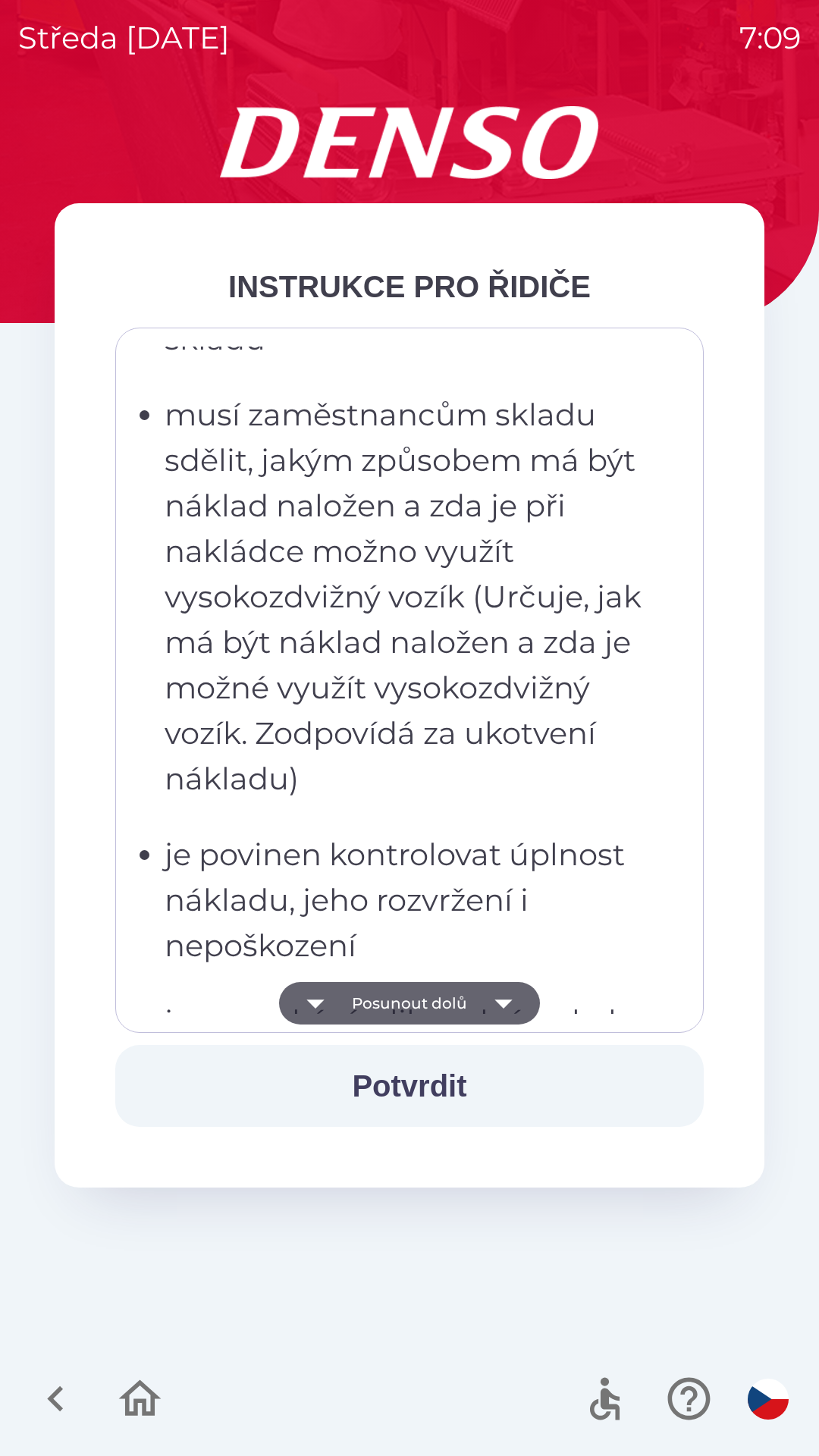
click at [455, 1001] on button "Posunout dolů" at bounding box center [409, 1004] width 261 height 43
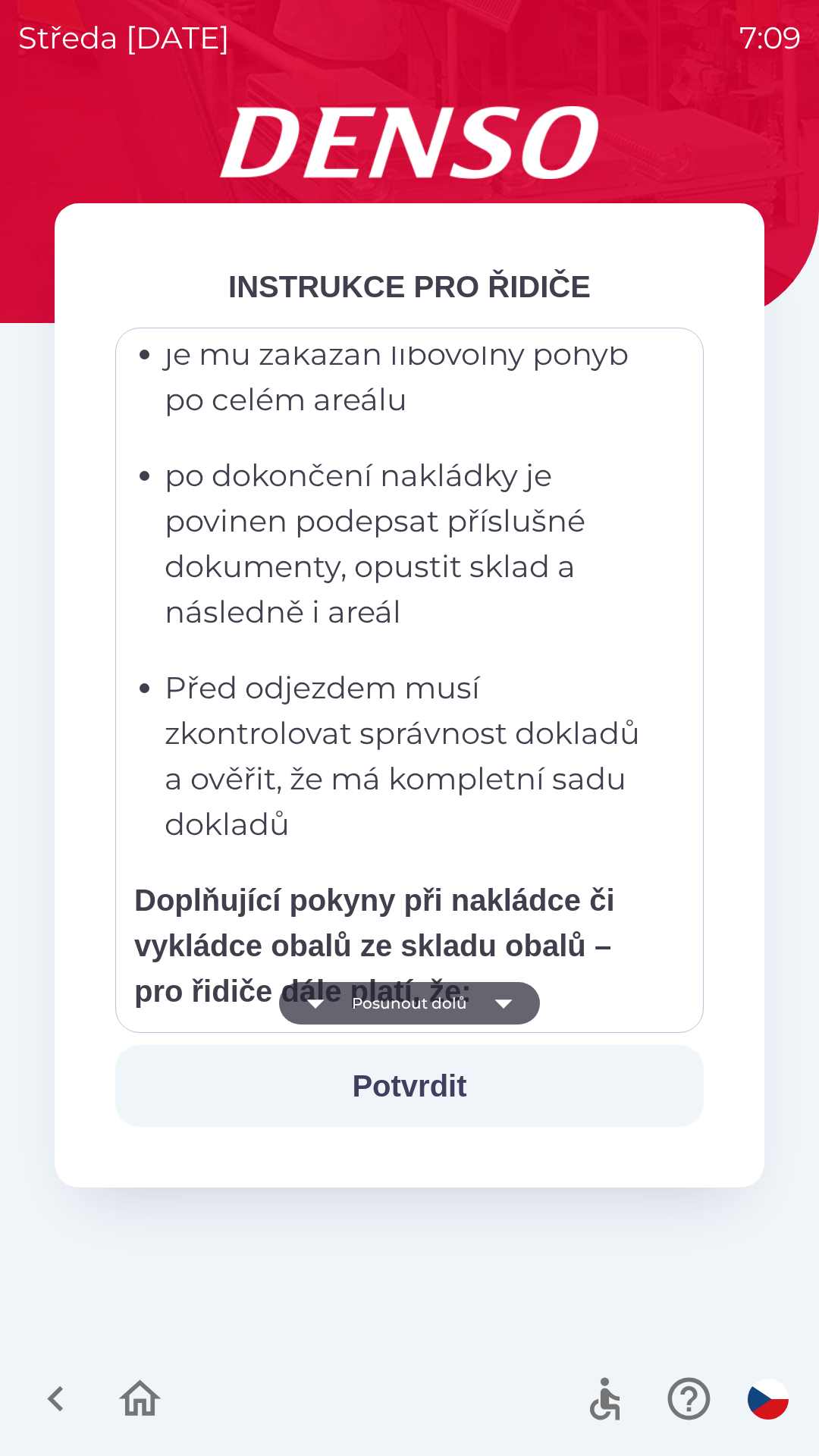
click at [452, 1002] on button "Posunout dolů" at bounding box center [409, 1004] width 261 height 43
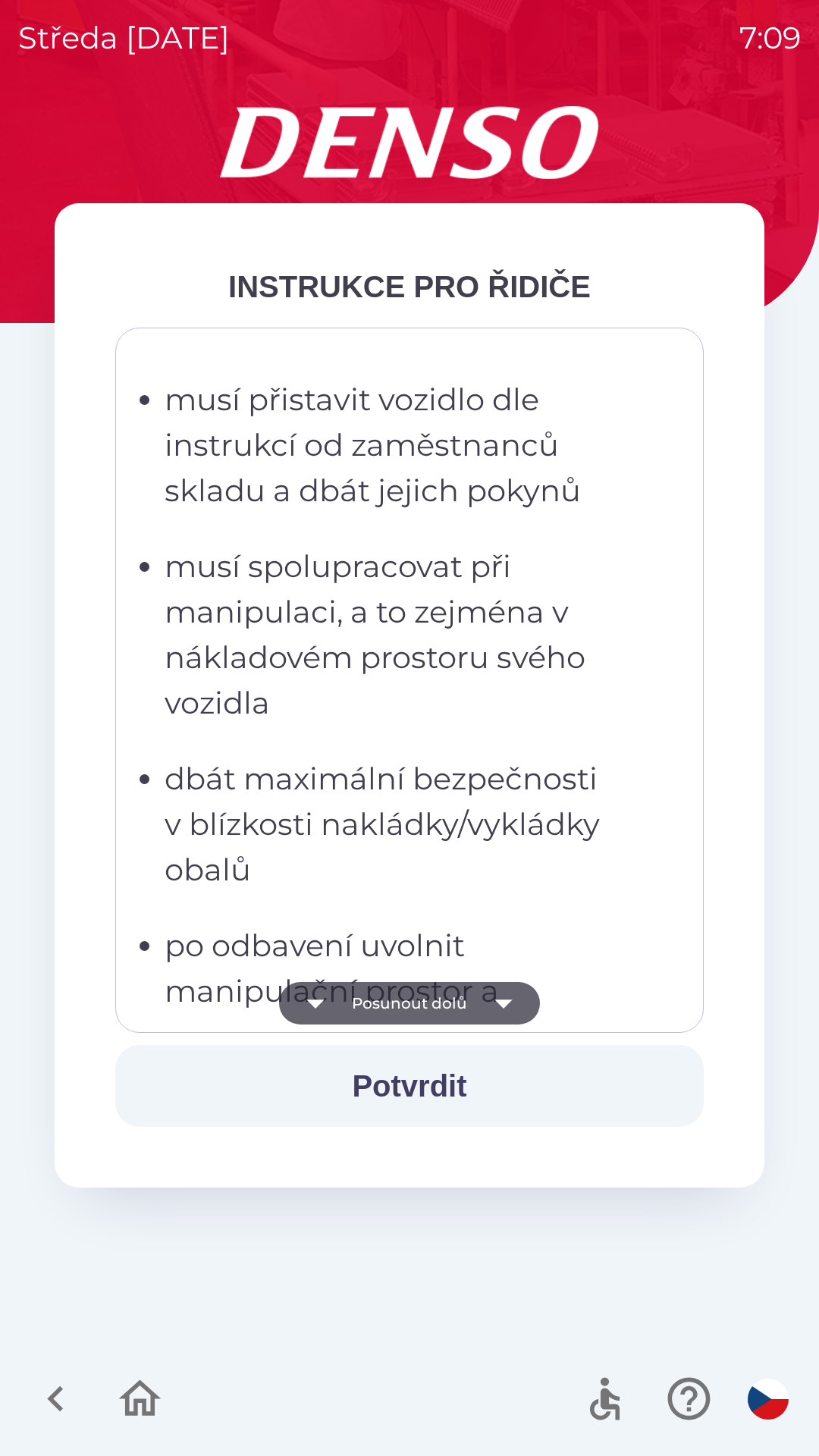
click at [465, 1008] on button "Posunout dolů" at bounding box center [409, 1004] width 261 height 43
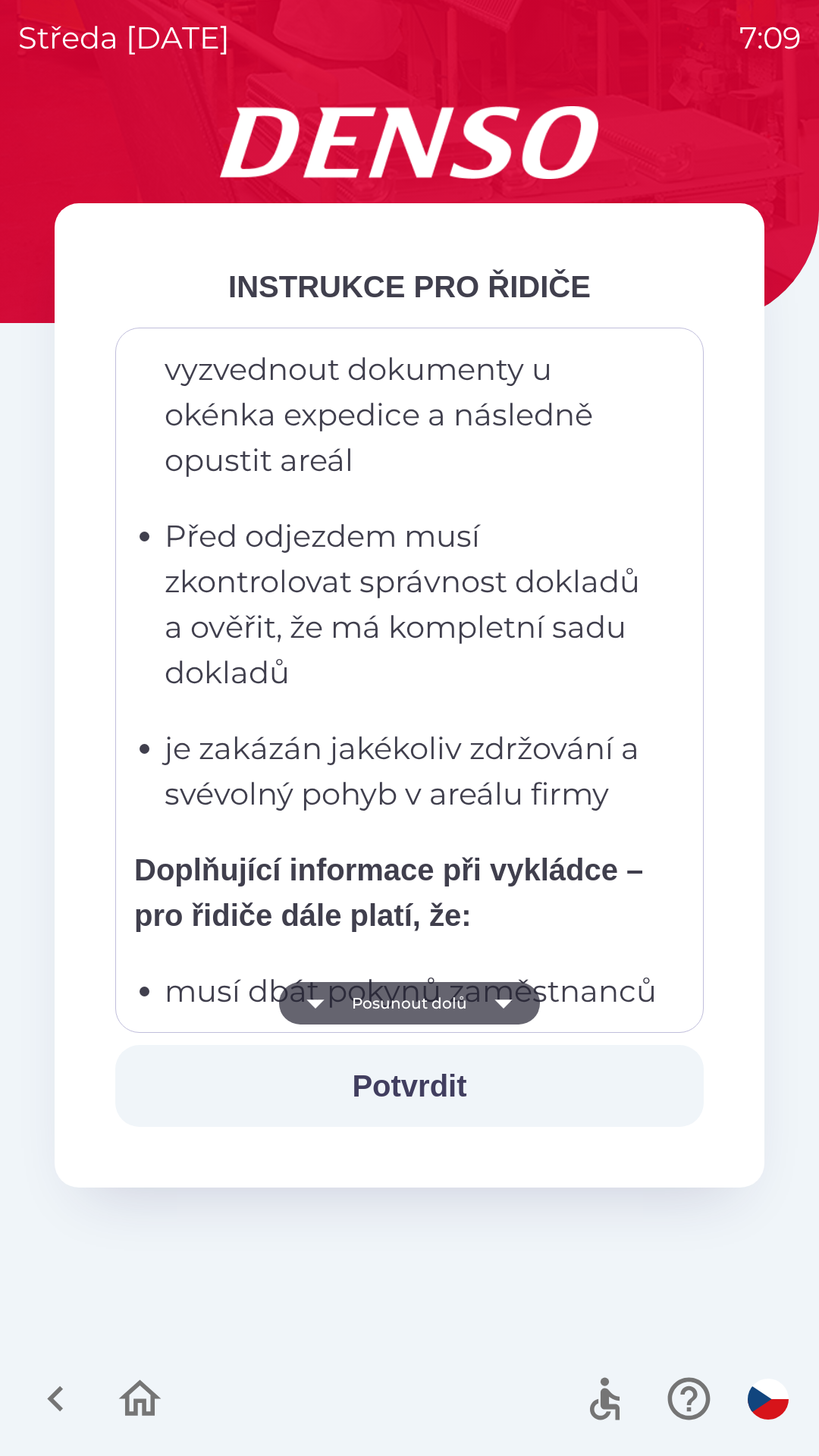
click at [482, 996] on icon "button" at bounding box center [503, 1004] width 43 height 43
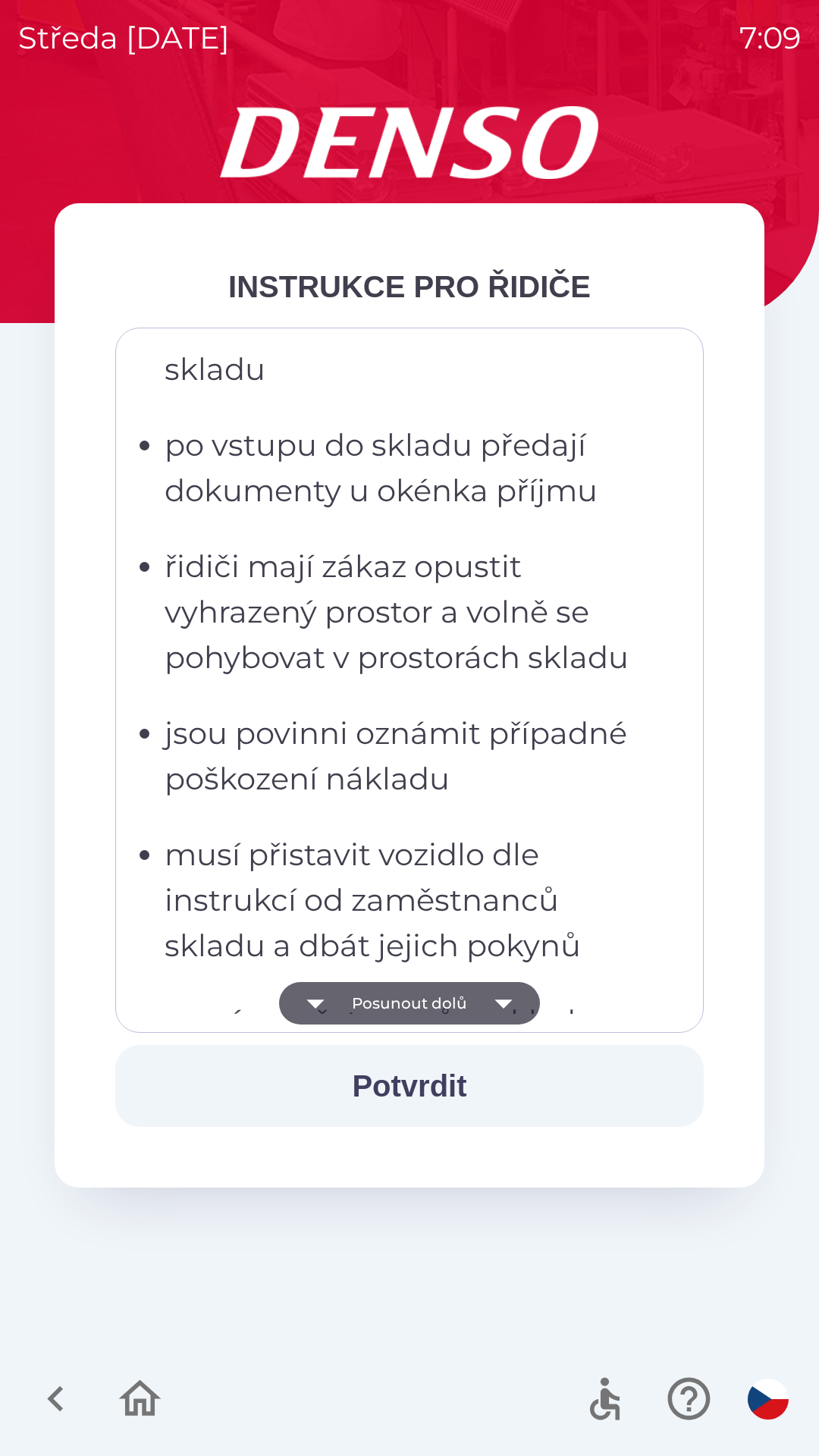
click at [485, 1009] on icon "button" at bounding box center [503, 1004] width 43 height 43
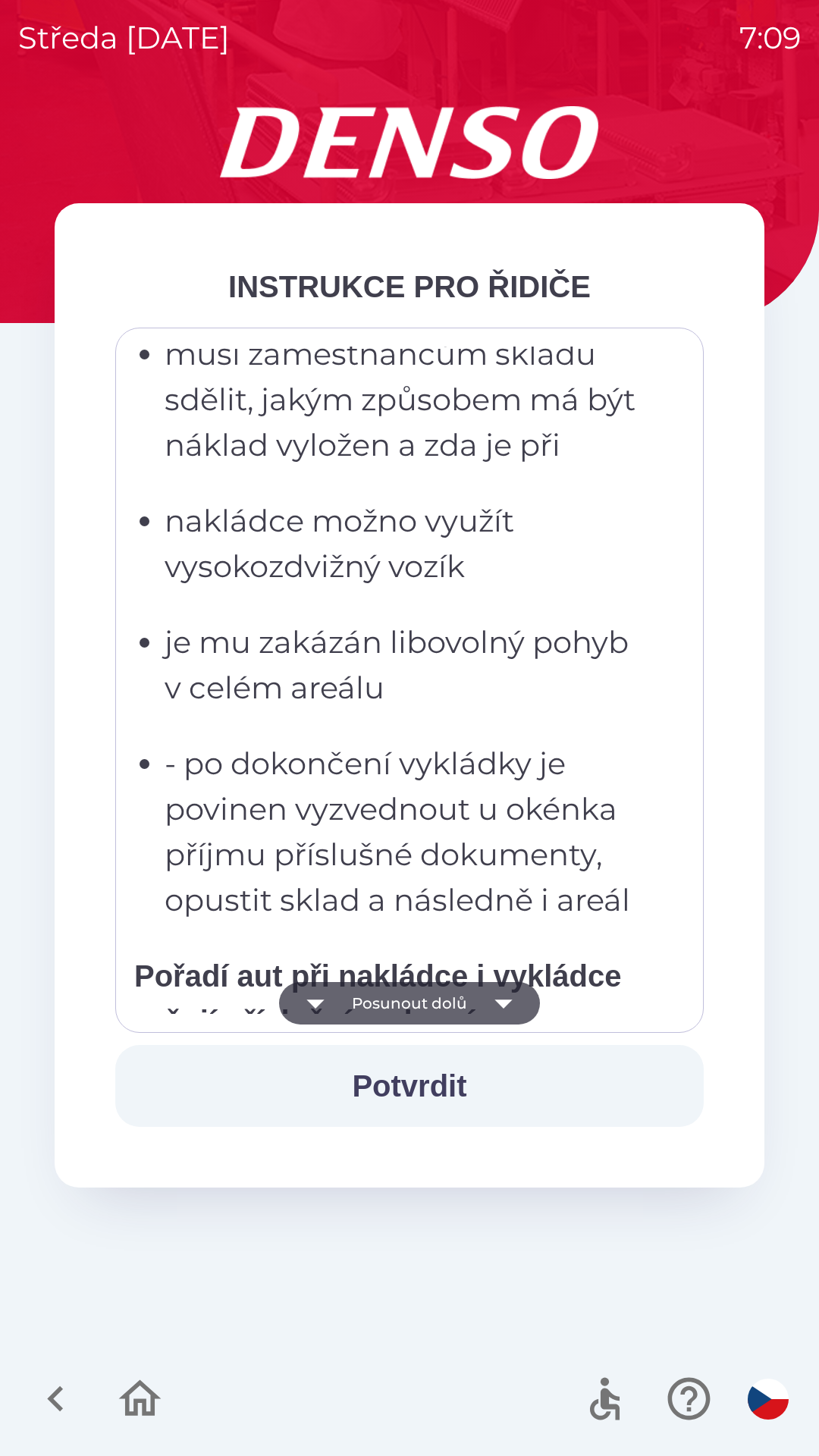
click at [488, 1021] on icon "button" at bounding box center [503, 1004] width 43 height 43
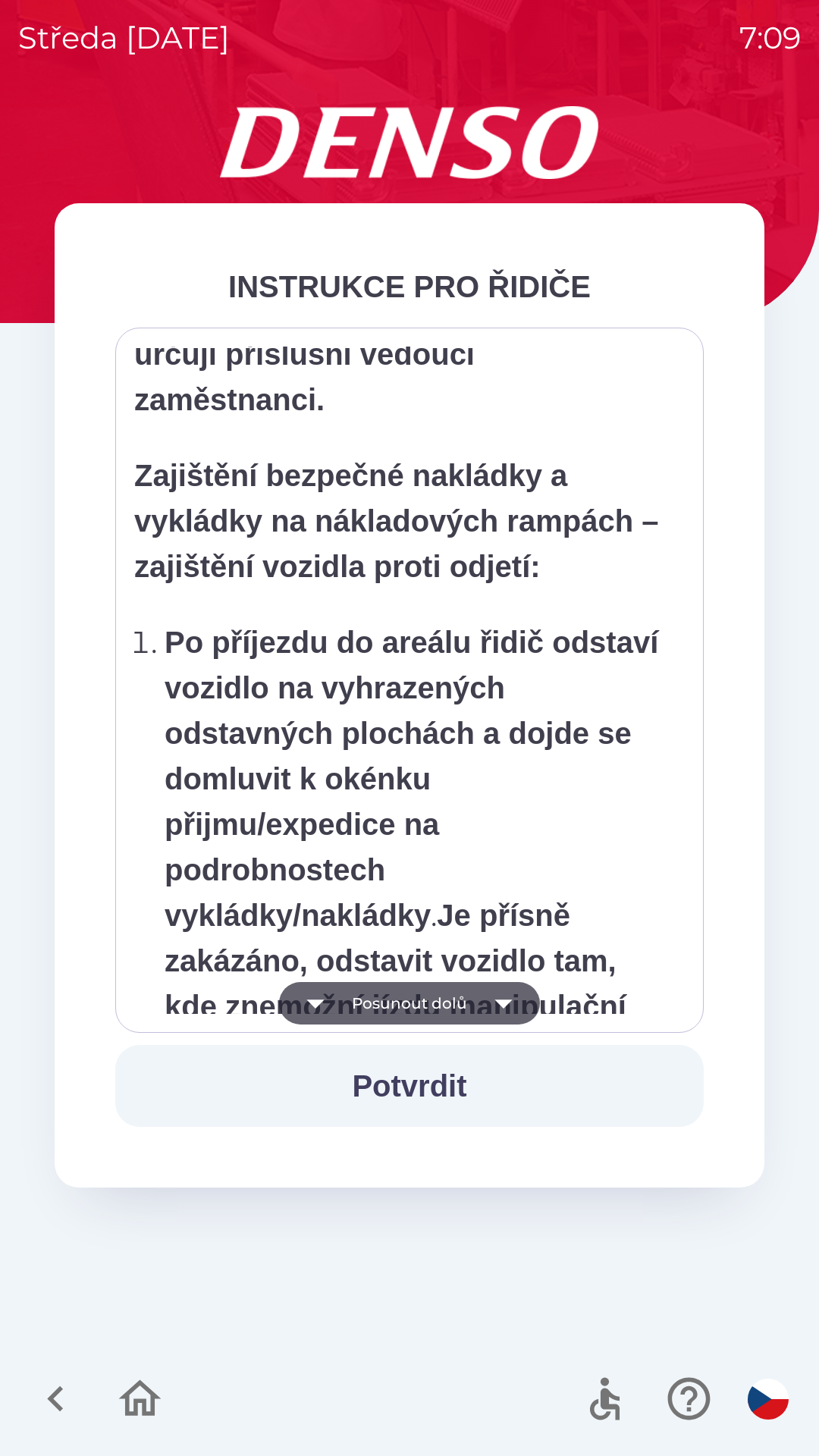
click at [512, 1023] on icon "button" at bounding box center [503, 1004] width 43 height 43
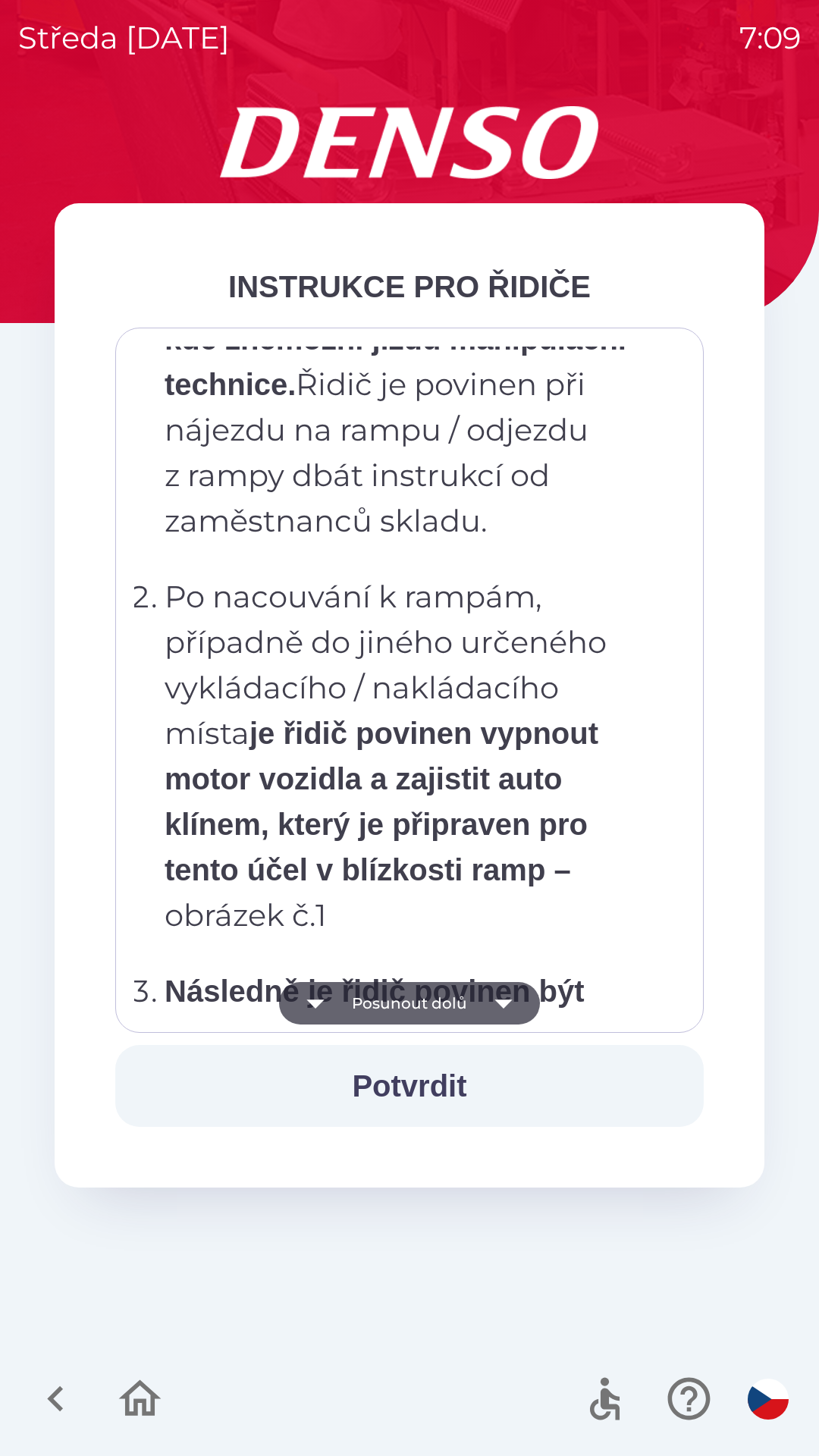
click at [493, 1024] on icon "button" at bounding box center [503, 1004] width 43 height 43
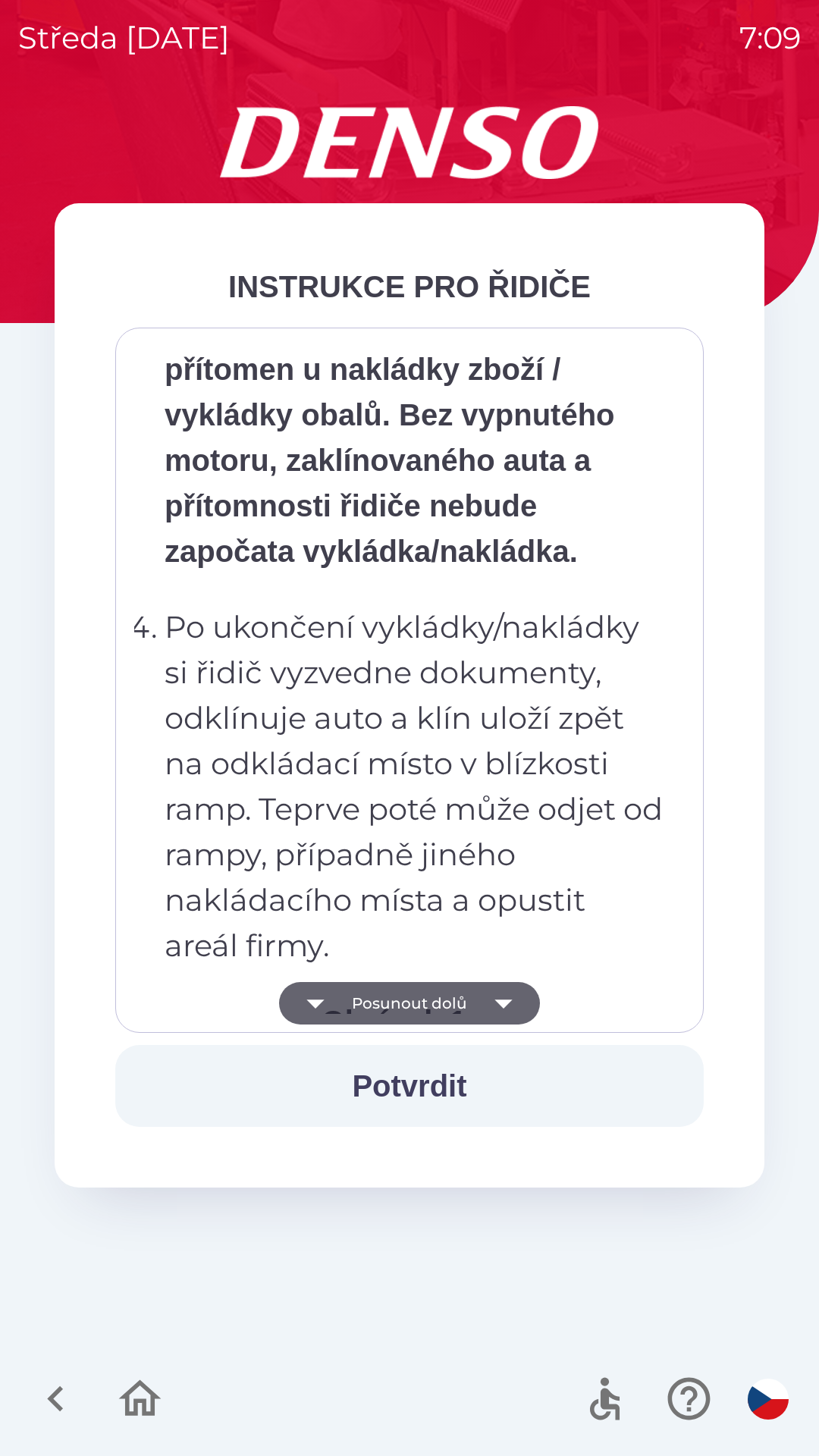
click at [500, 1009] on icon "button" at bounding box center [503, 1004] width 43 height 43
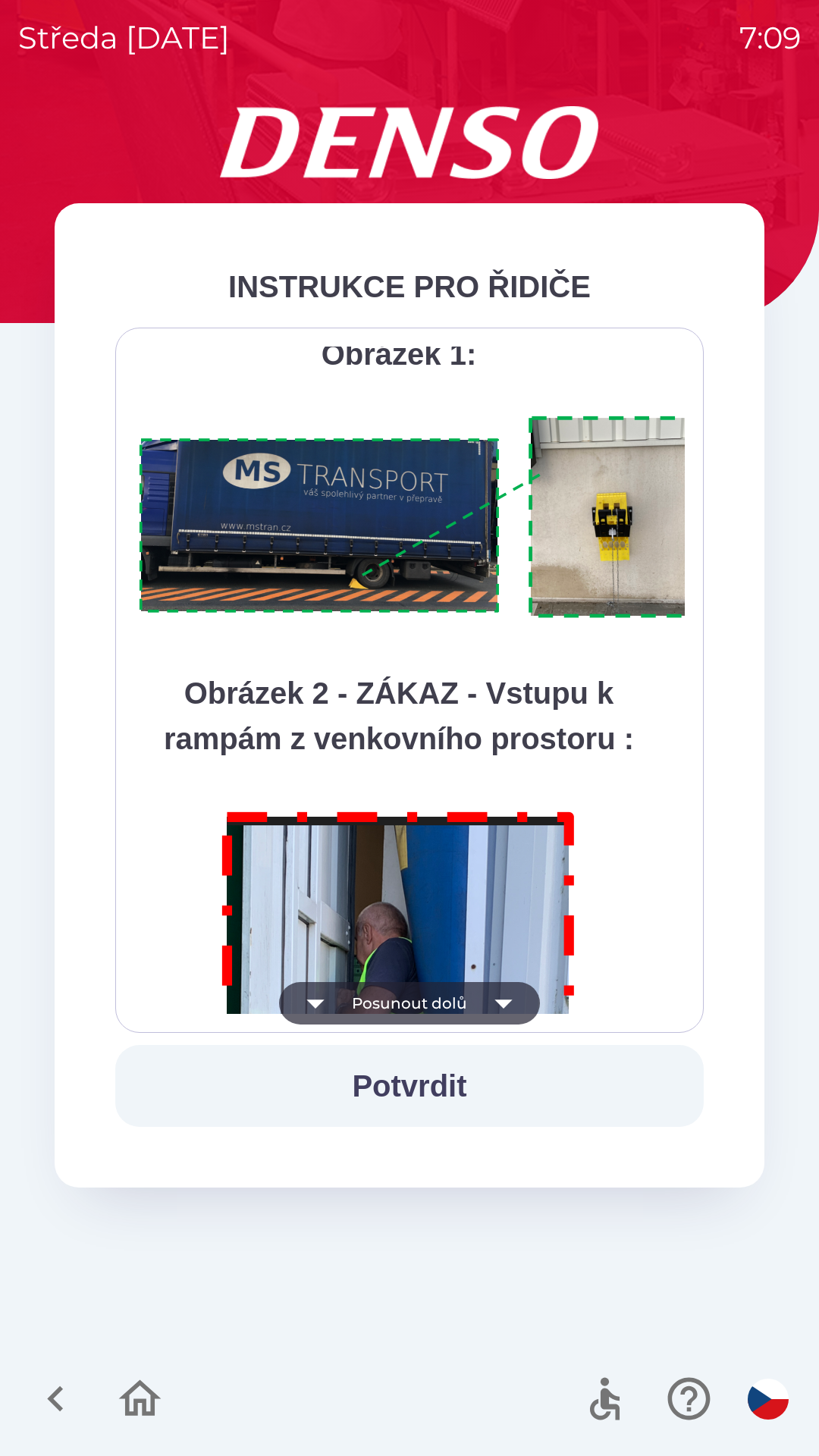
click at [502, 1010] on icon "button" at bounding box center [503, 1004] width 43 height 43
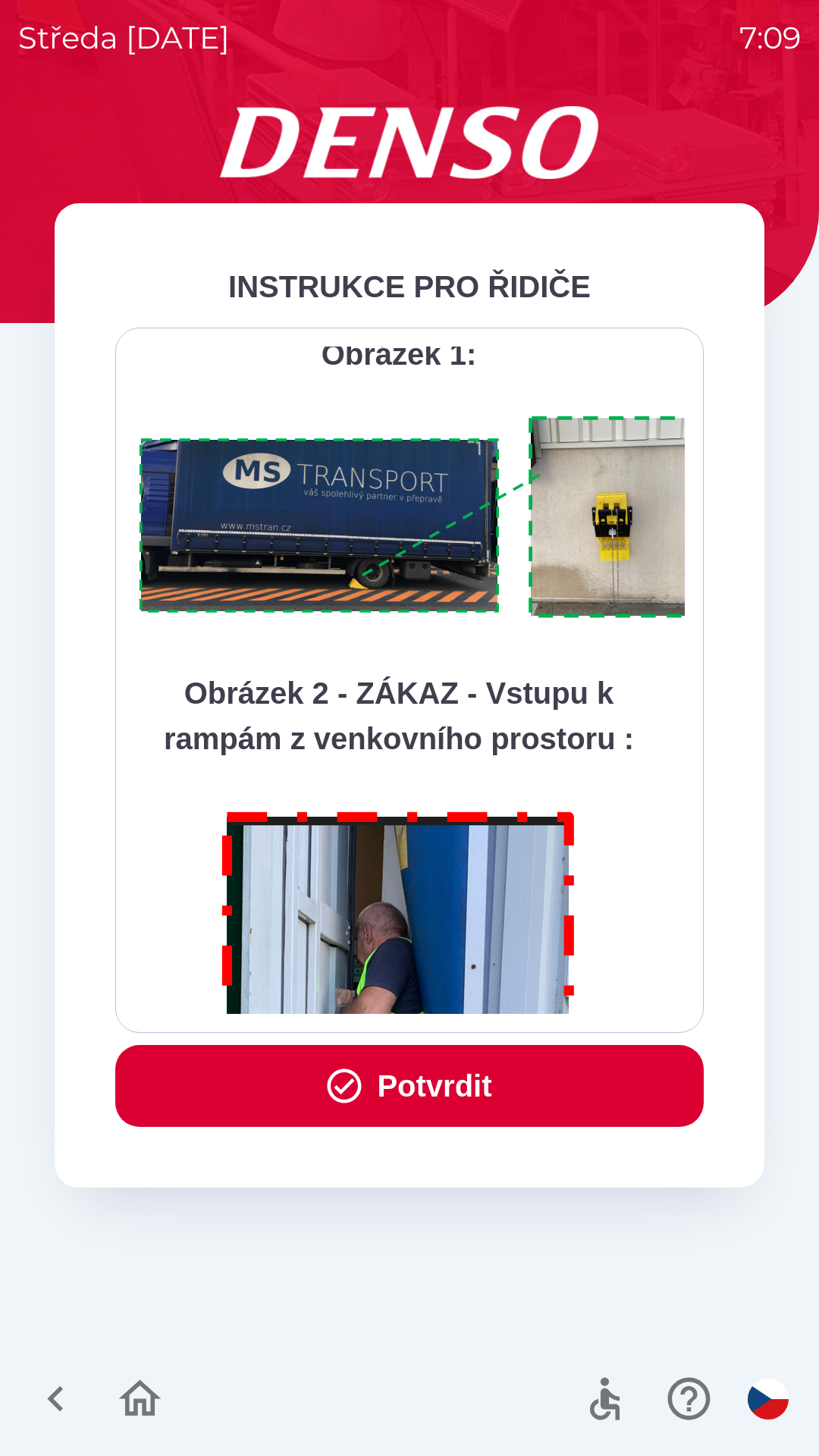
scroll to position [8523, 0]
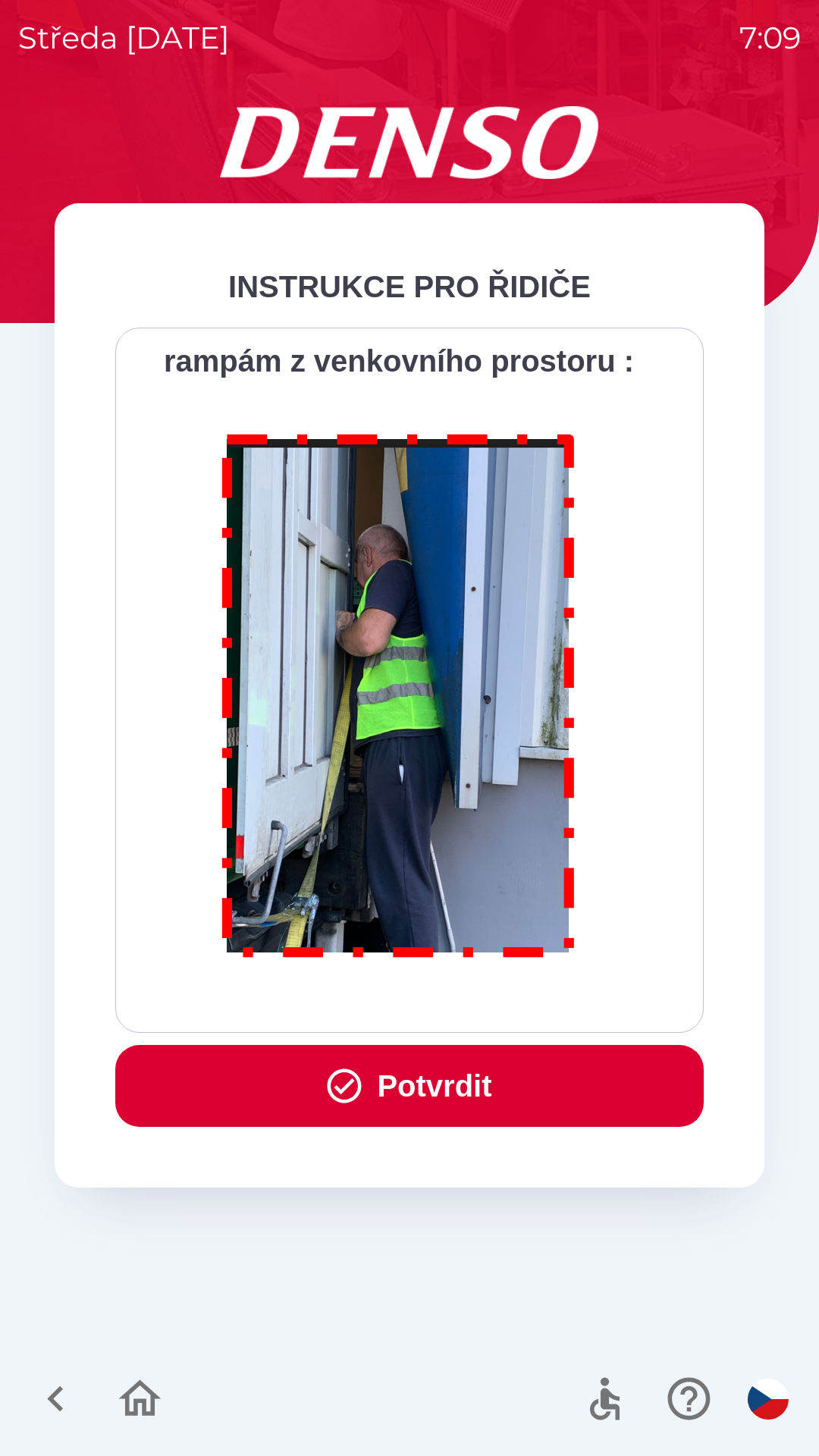
click at [469, 1081] on button "Potvrdit" at bounding box center [410, 1086] width 588 height 82
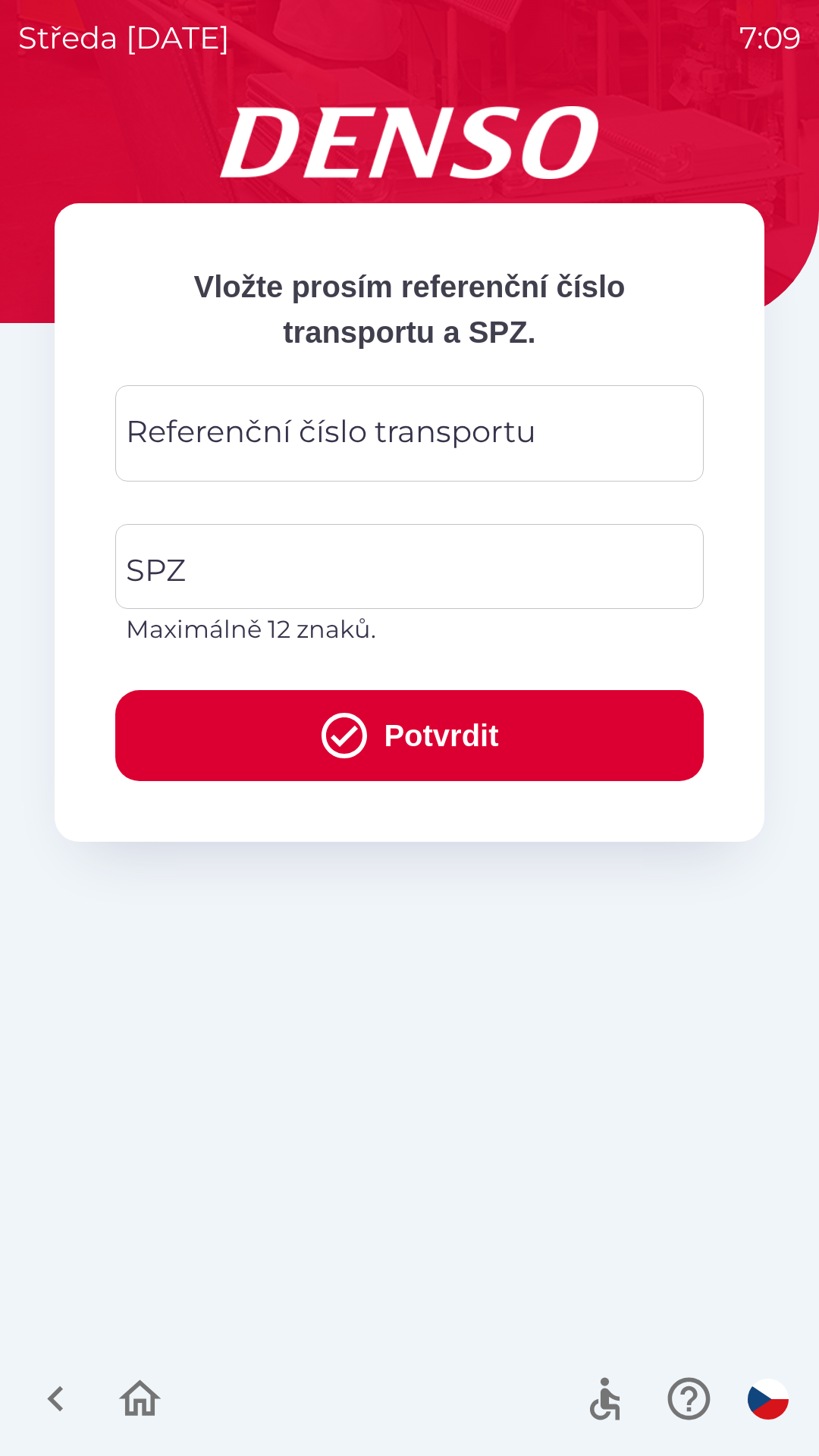
click at [292, 427] on div "Referenční číslo transportu Referenční číslo transportu" at bounding box center [410, 433] width 588 height 96
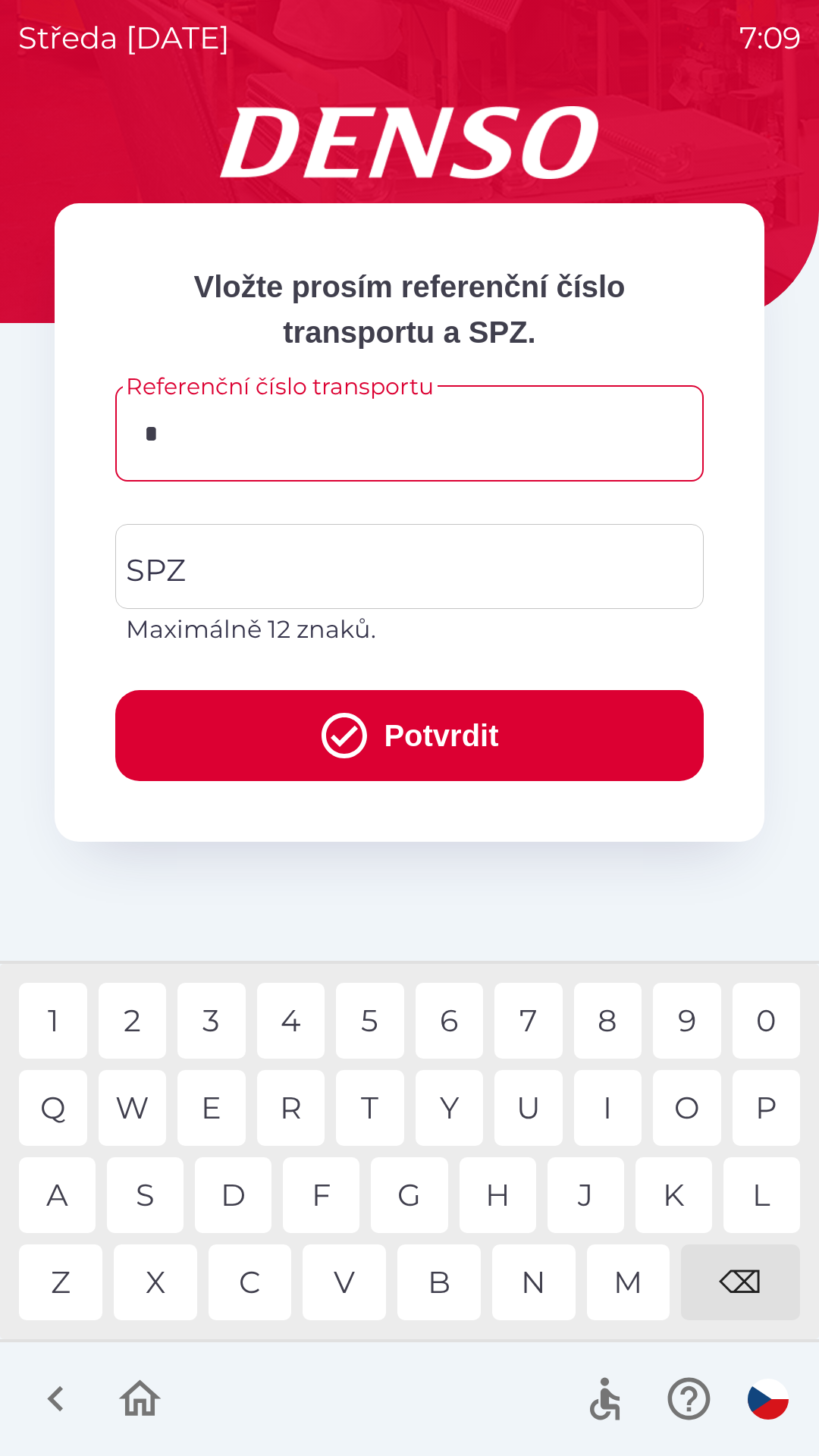
click at [253, 1286] on div "C" at bounding box center [250, 1282] width 83 height 76
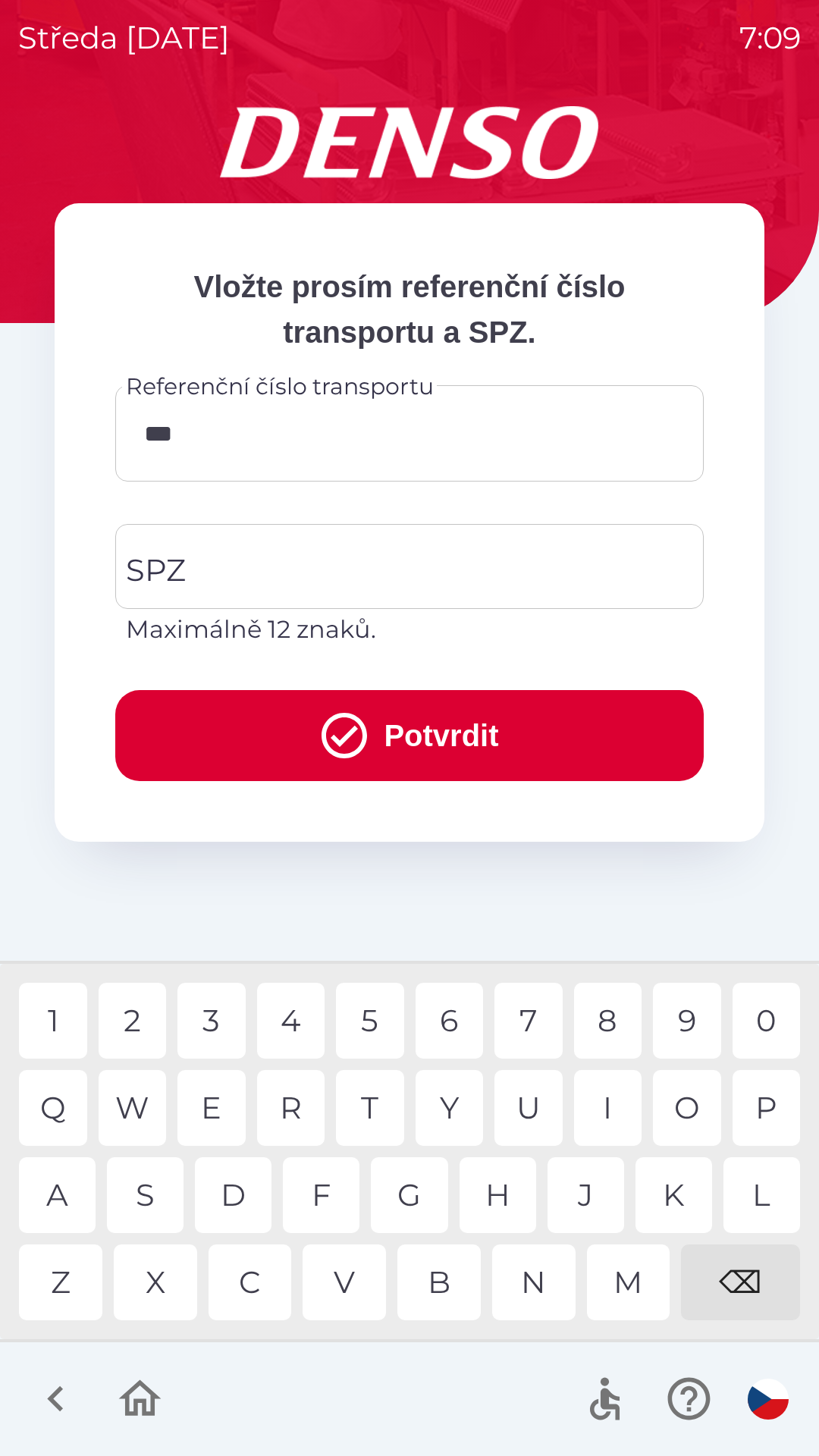
click at [457, 1291] on div "B" at bounding box center [439, 1282] width 83 height 76
click at [216, 1009] on div "3" at bounding box center [212, 1021] width 68 height 76
click at [65, 1025] on div "1" at bounding box center [52, 1021] width 68 height 76
type input "*********"
click at [59, 1008] on div "1" at bounding box center [52, 1021] width 68 height 76
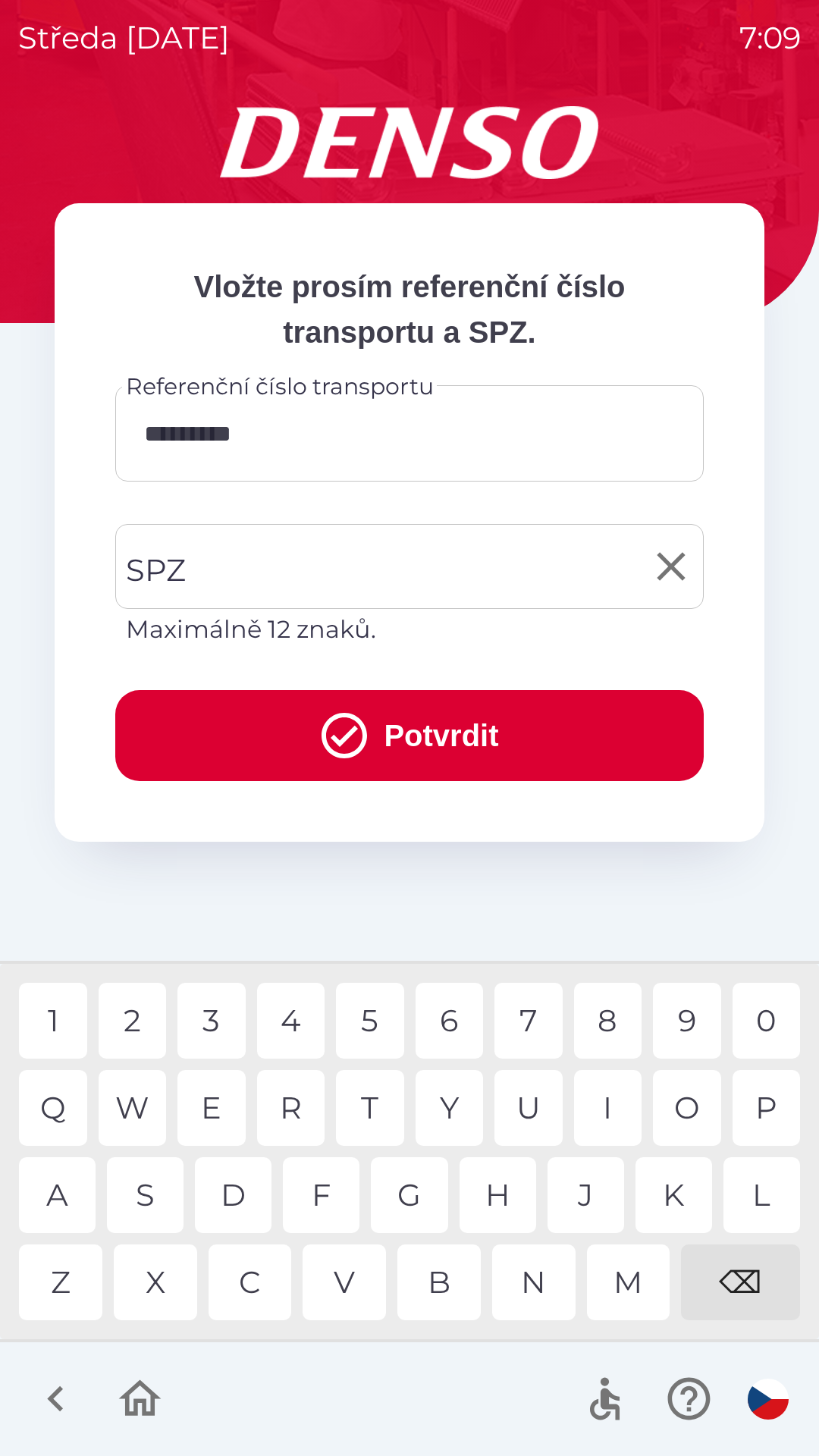
click at [357, 571] on input "SPZ" at bounding box center [397, 566] width 552 height 71
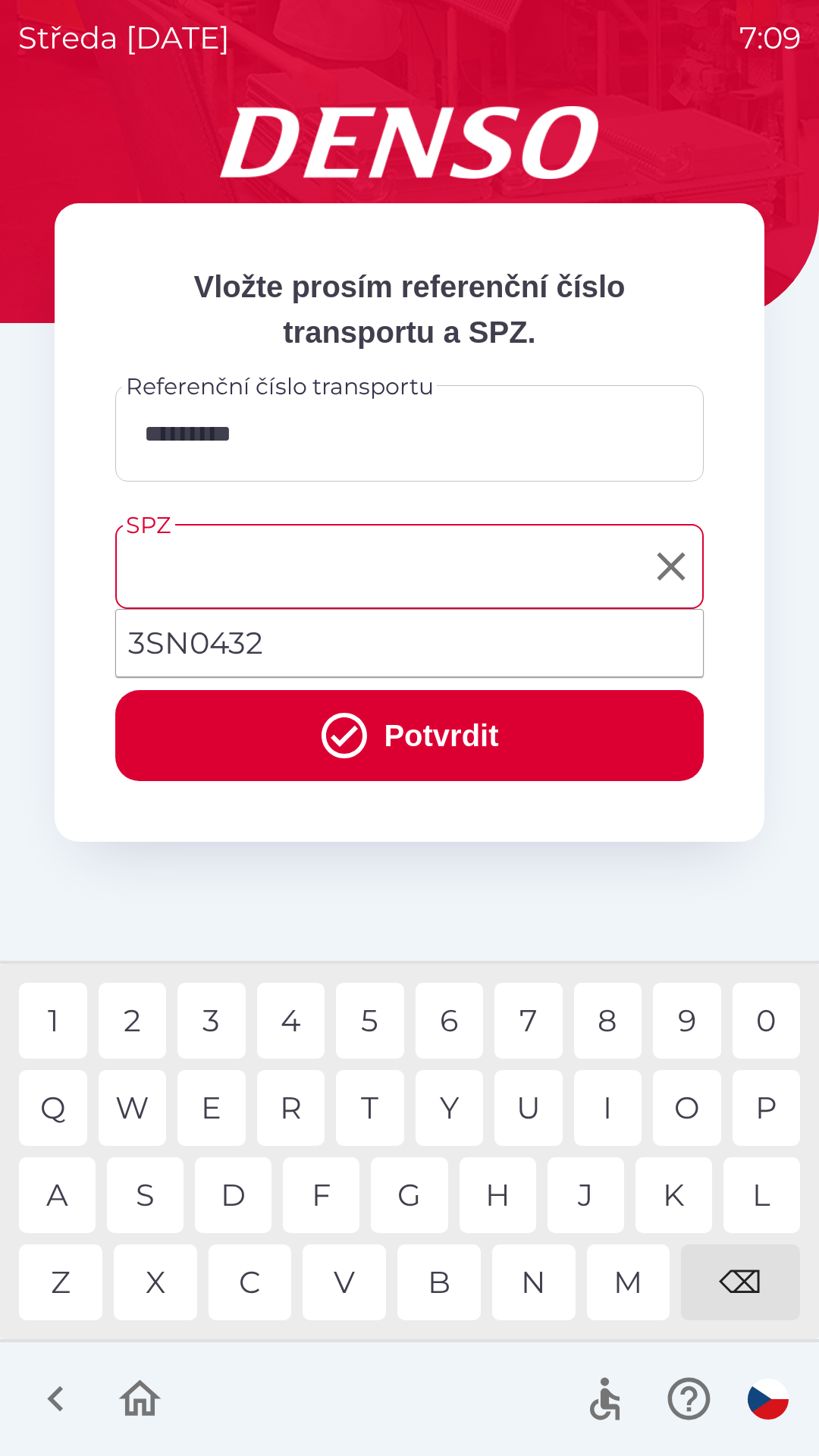
click at [262, 637] on li "3SN0432" at bounding box center [410, 643] width 587 height 55
type input "*******"
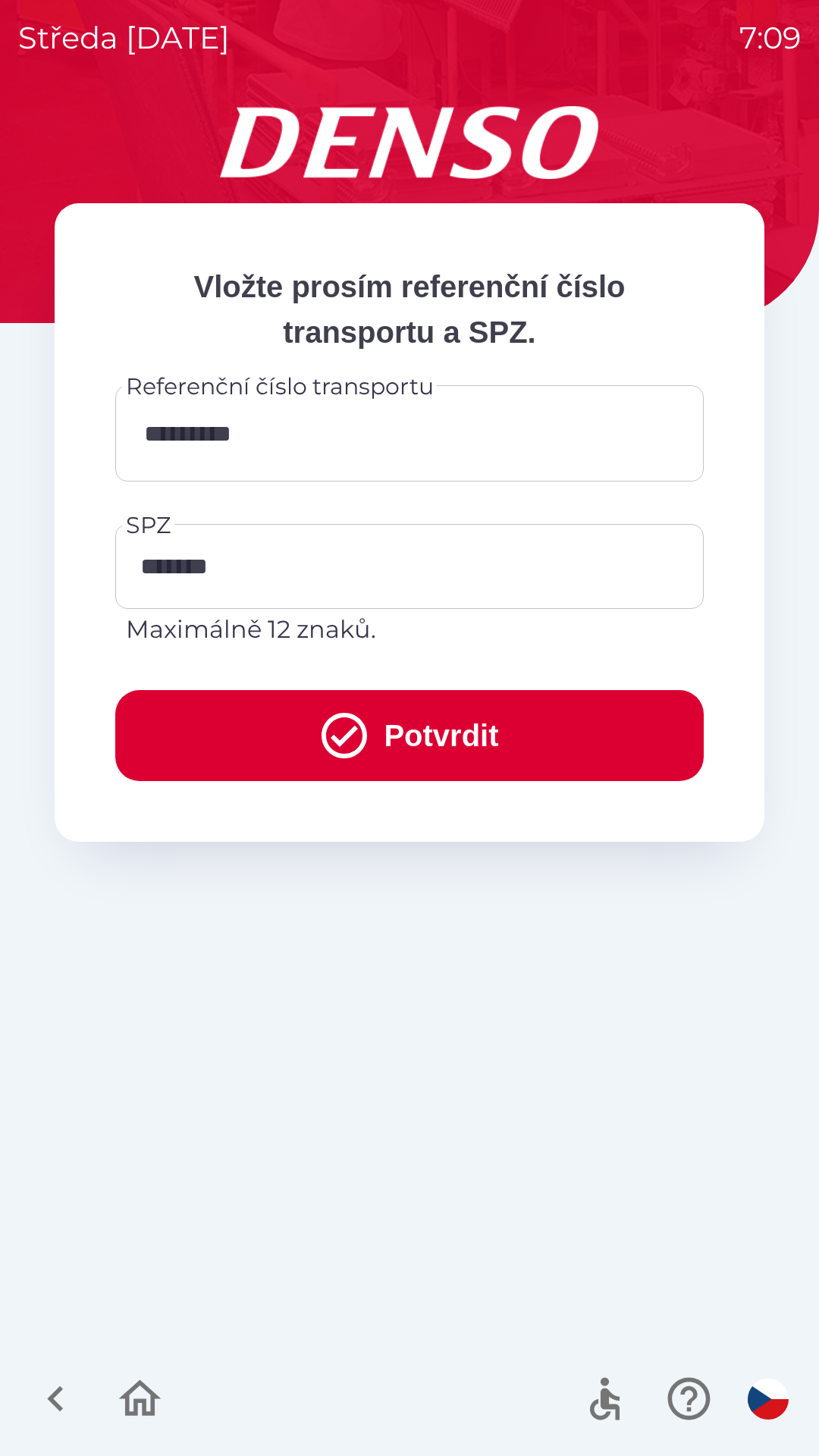
click at [333, 740] on icon "submit" at bounding box center [344, 735] width 45 height 45
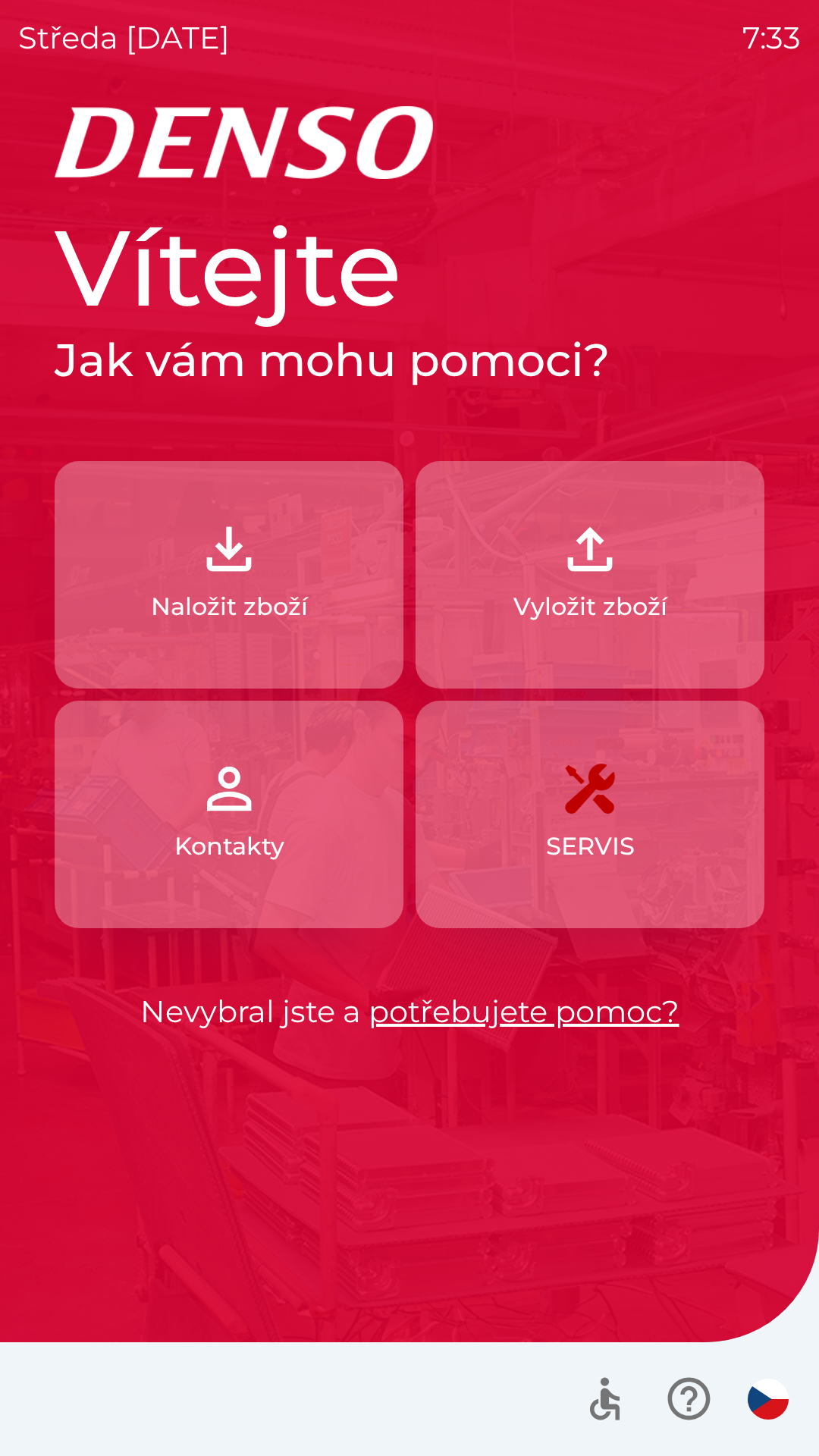
click at [191, 605] on p "Naložit zboží" at bounding box center [229, 606] width 157 height 36
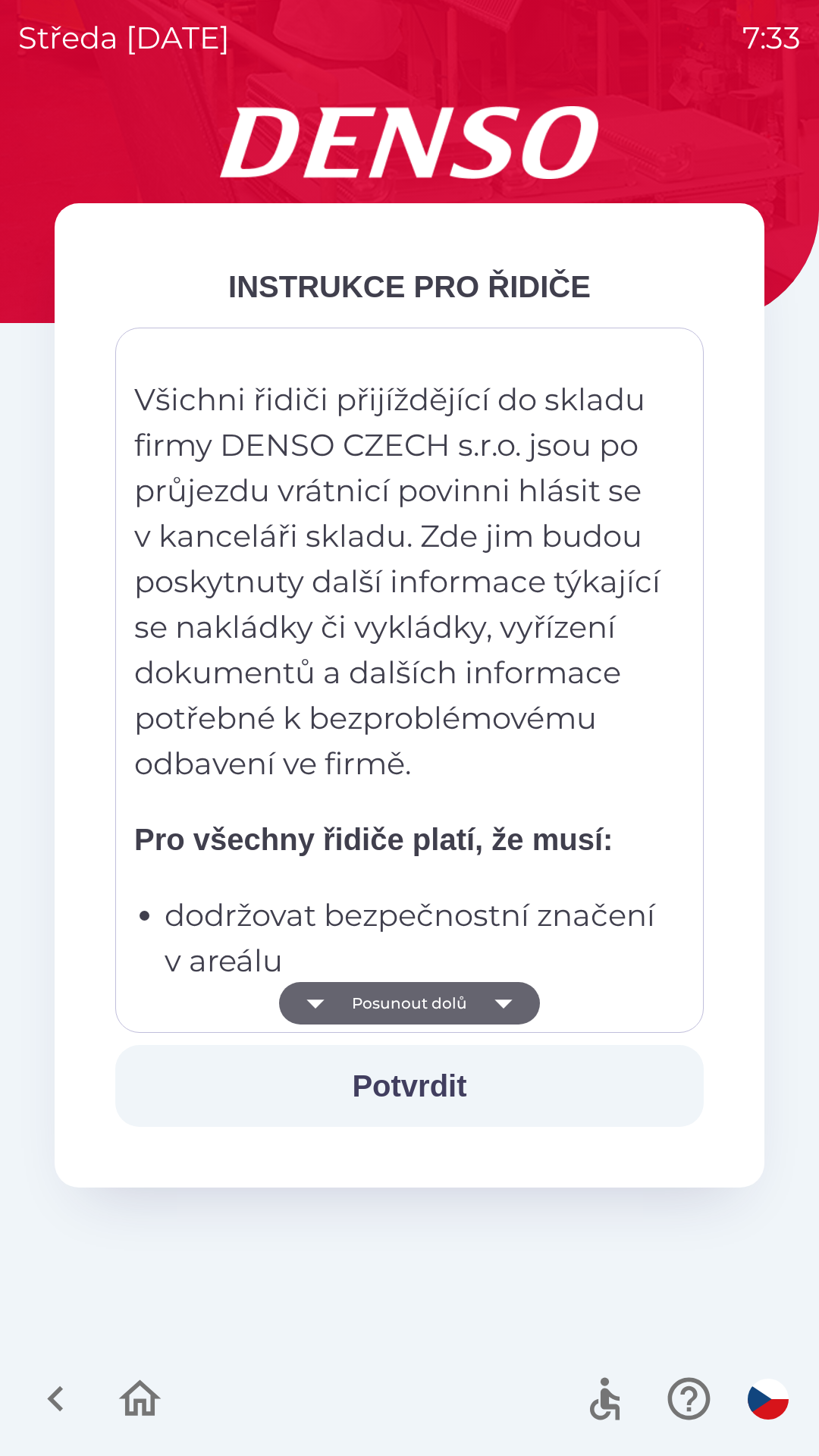
click at [379, 1006] on button "Posunout dolů" at bounding box center [409, 1004] width 261 height 43
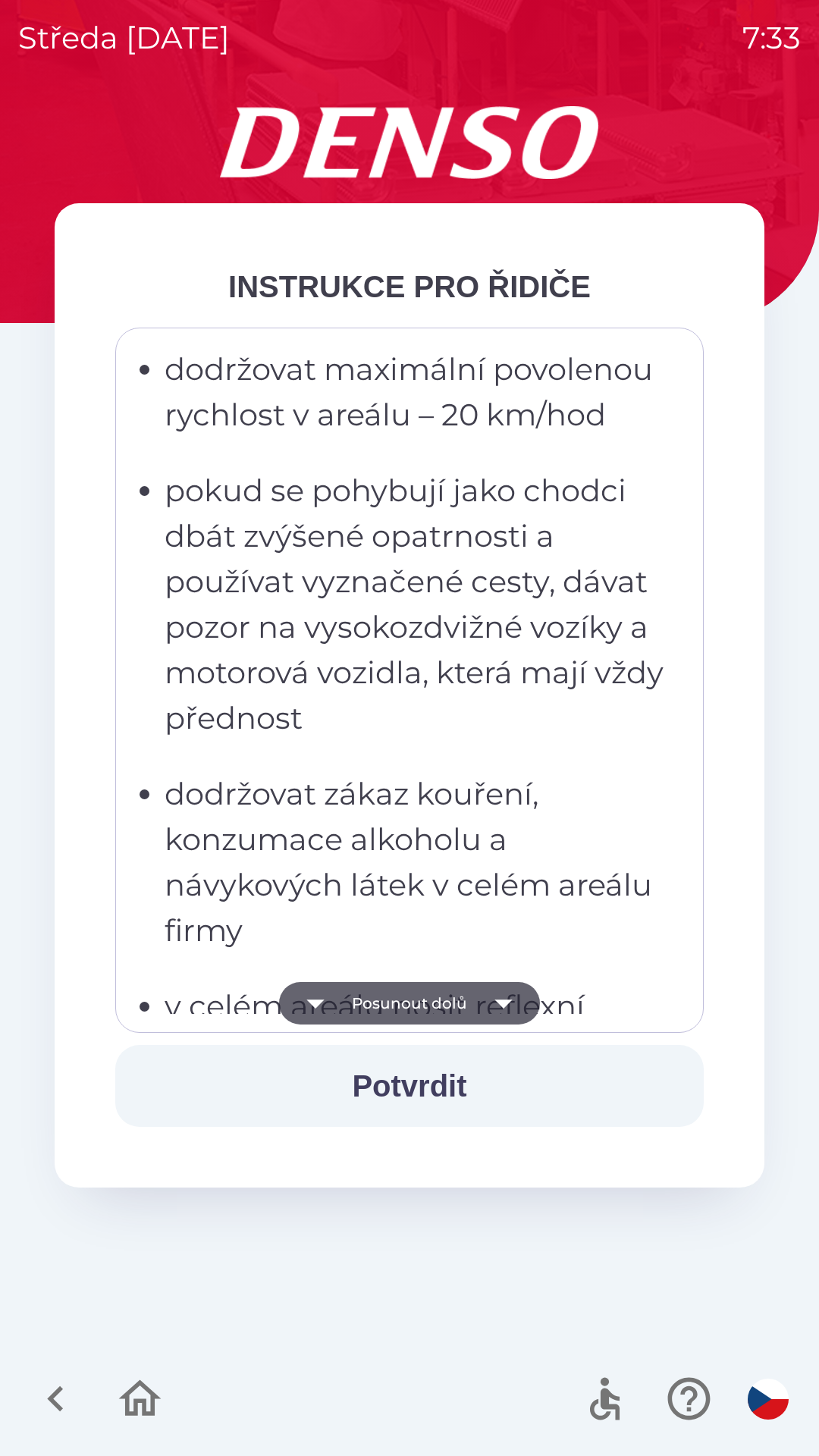
click at [370, 991] on button "Posunout dolů" at bounding box center [409, 1004] width 261 height 43
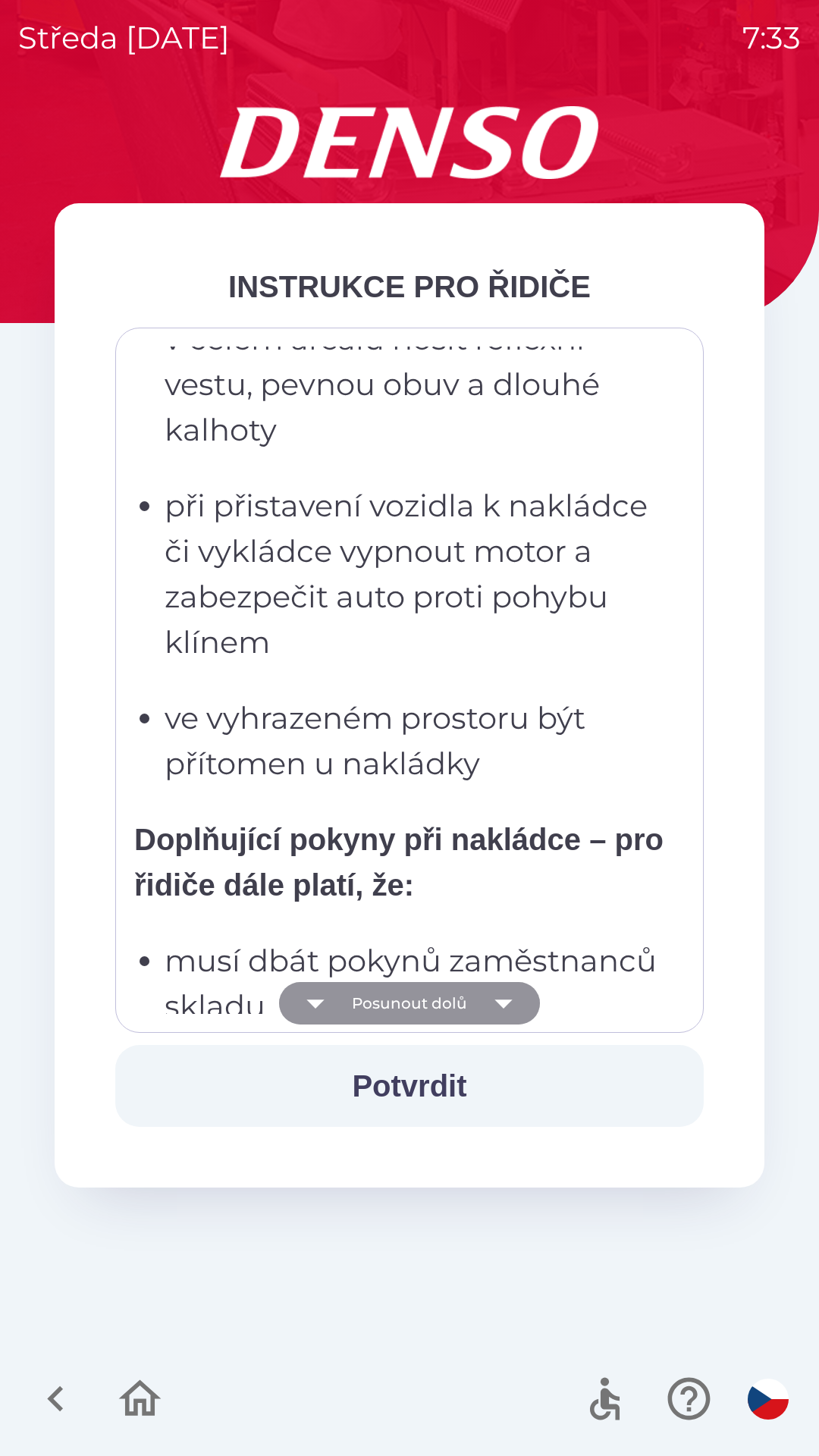
click at [381, 996] on button "Posunout dolů" at bounding box center [409, 1004] width 261 height 43
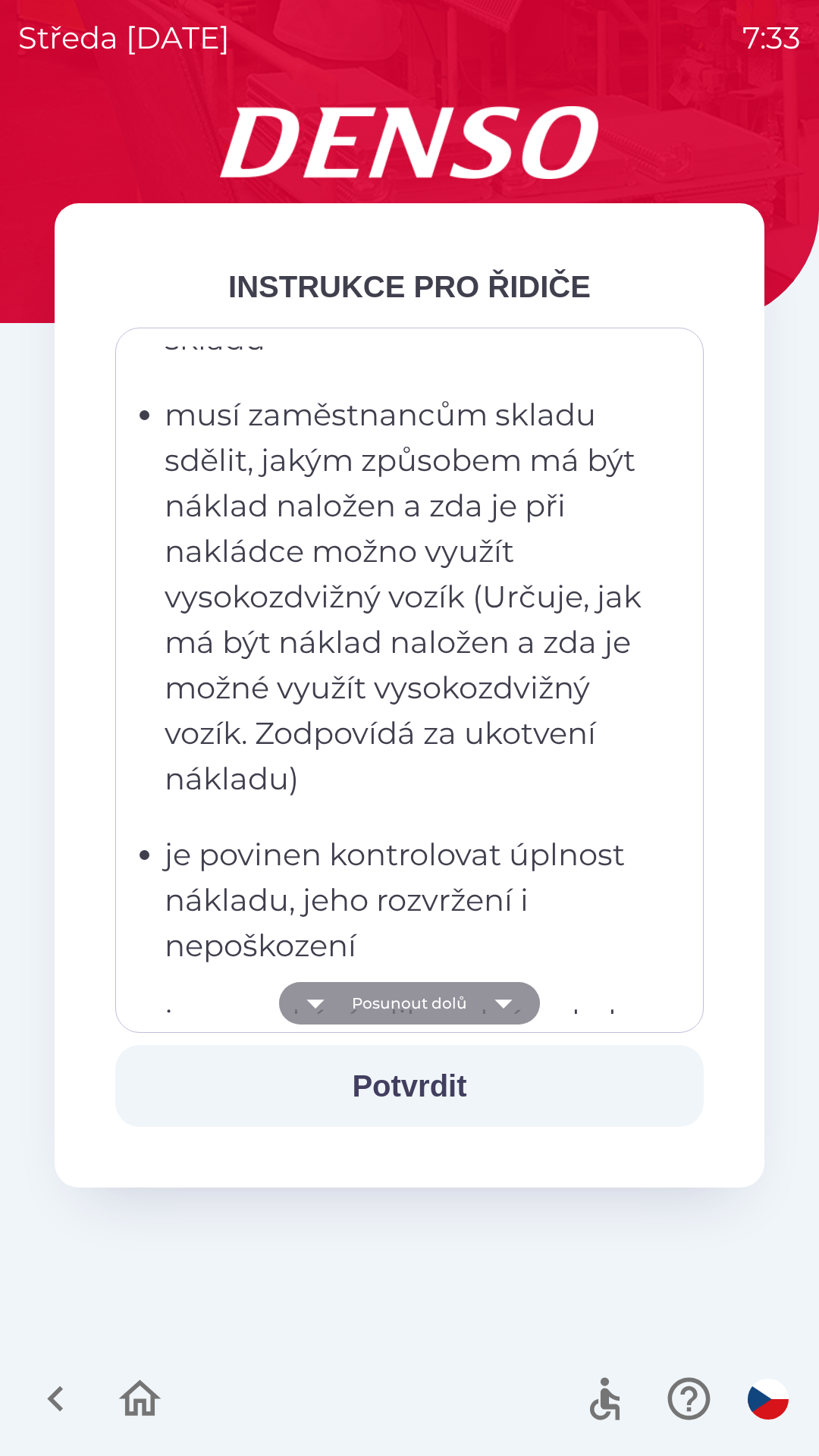
click at [380, 1012] on button "Posunout dolů" at bounding box center [409, 1004] width 261 height 43
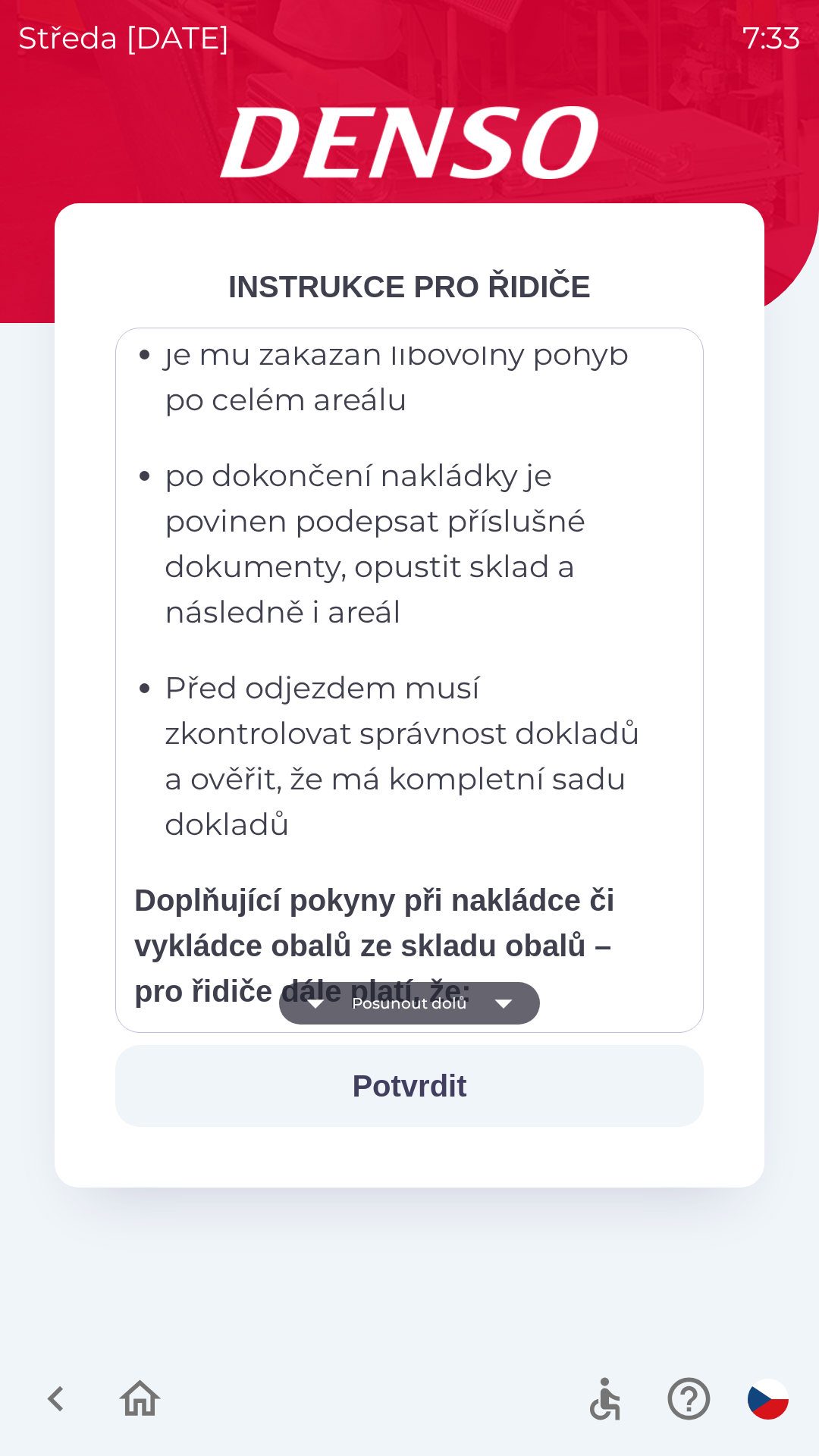
click at [382, 1009] on button "Posunout dolů" at bounding box center [409, 1004] width 261 height 43
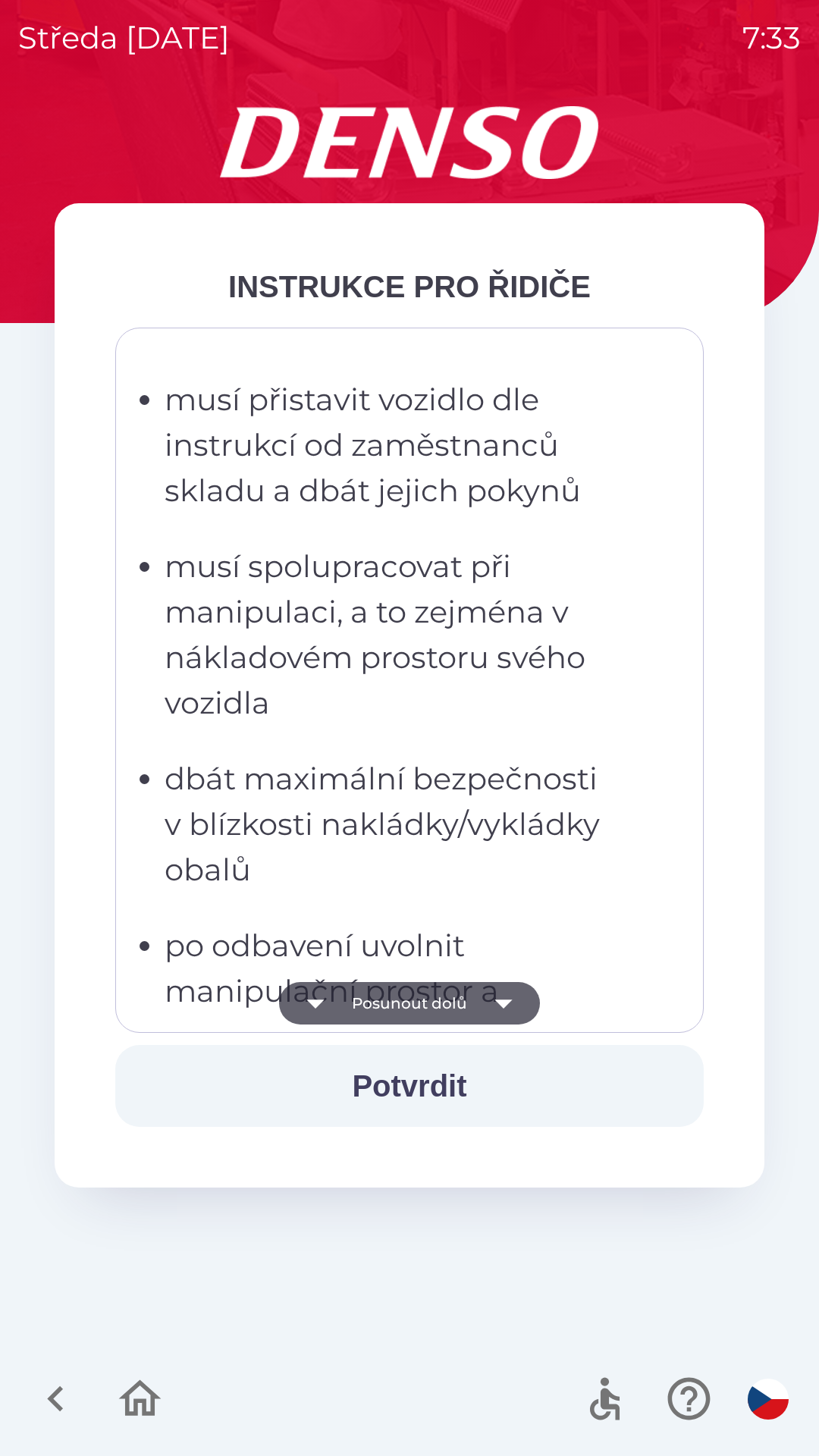
click at [383, 1004] on button "Posunout dolů" at bounding box center [409, 1004] width 261 height 43
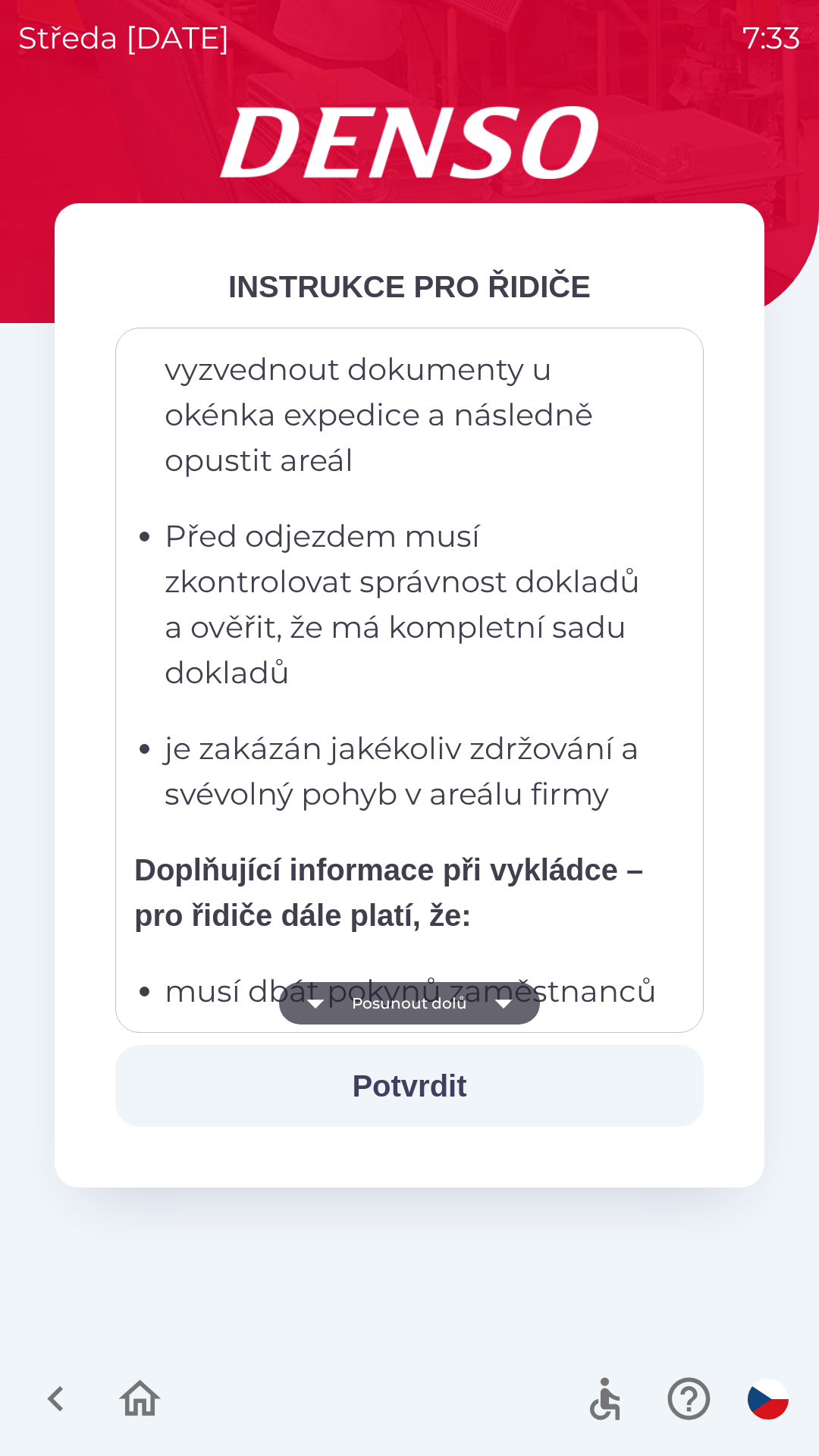
click at [389, 1001] on button "Posunout dolů" at bounding box center [409, 1004] width 261 height 43
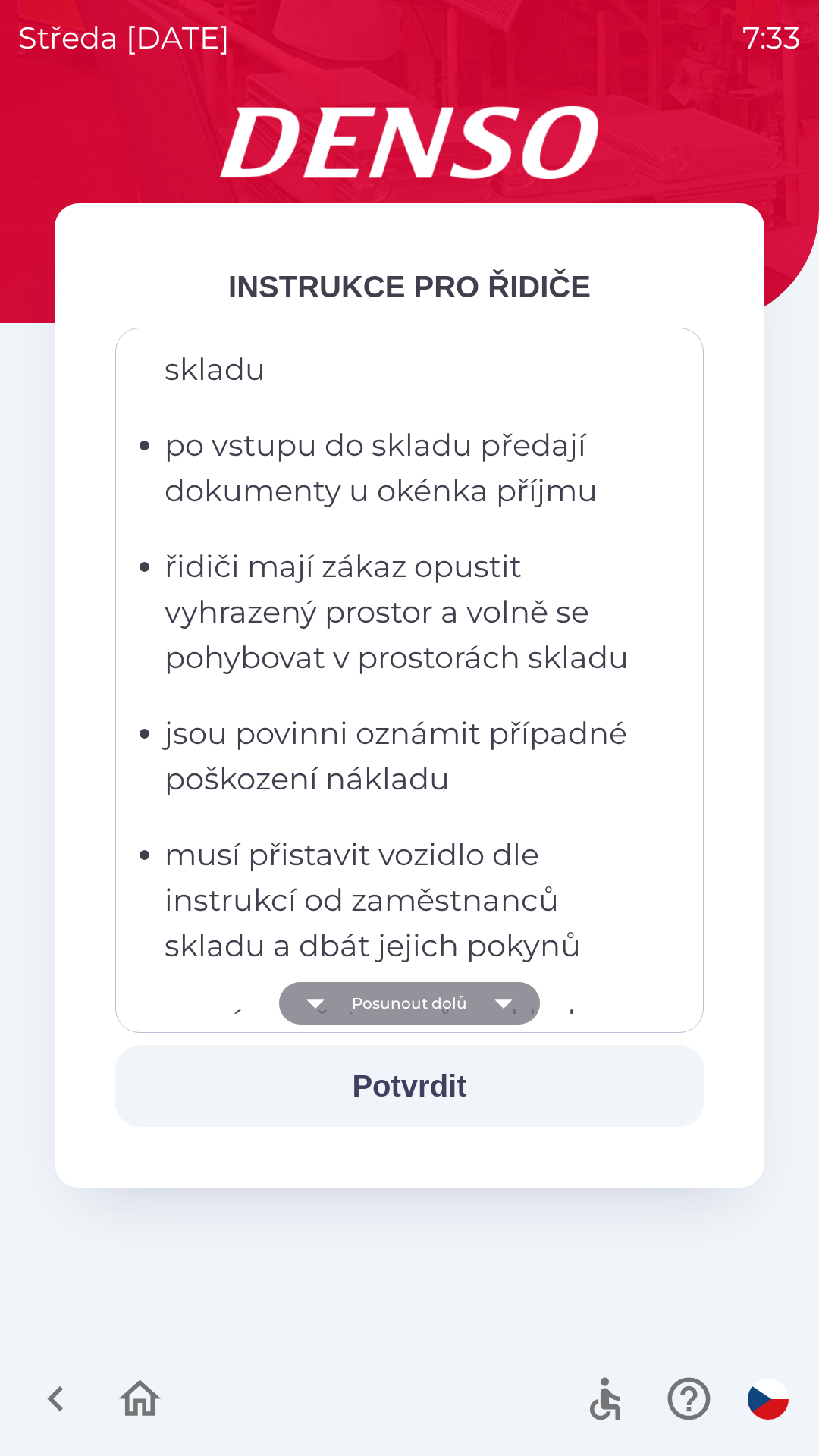
click at [383, 1004] on button "Posunout dolů" at bounding box center [409, 1004] width 261 height 43
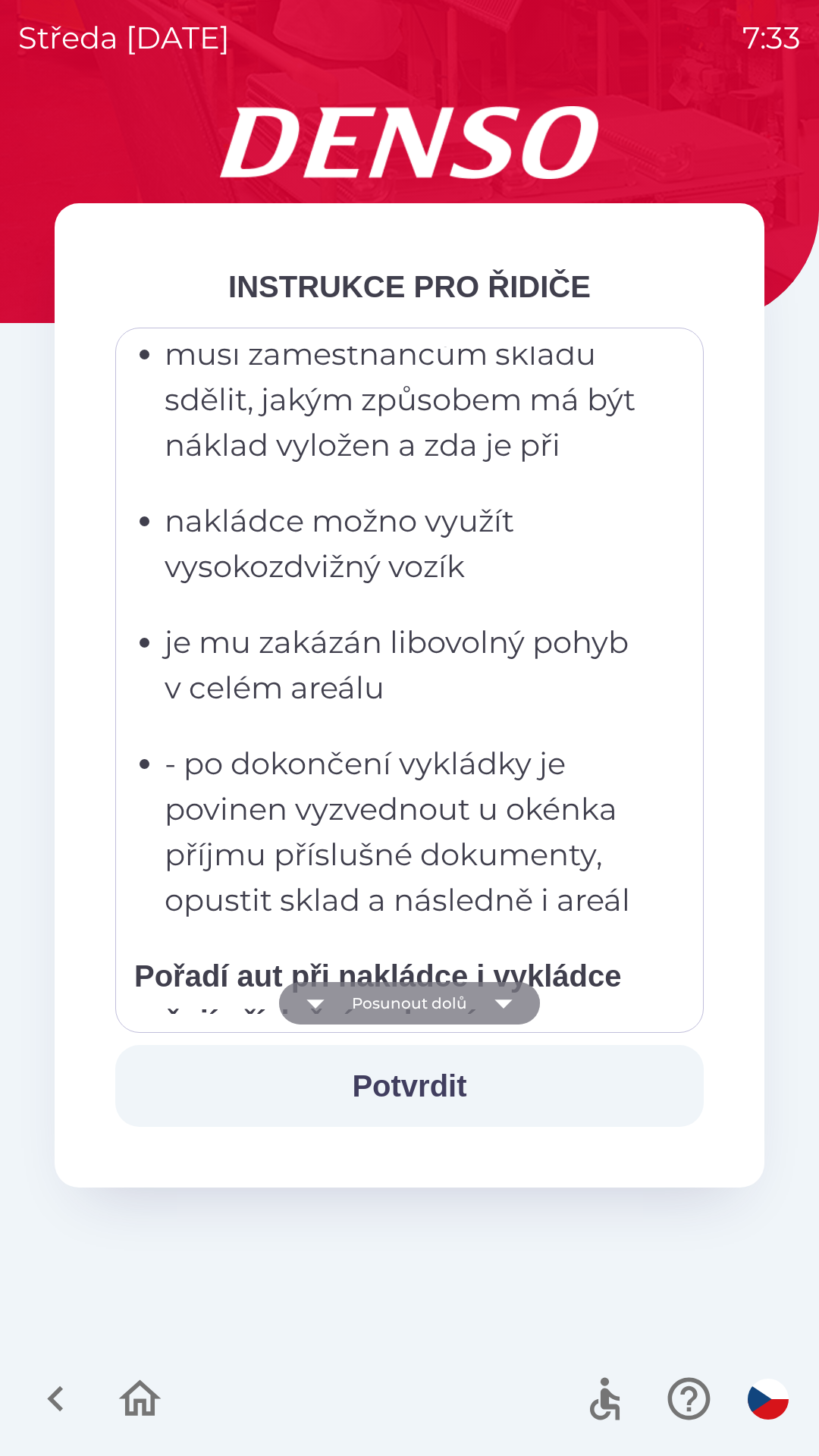
click at [377, 1017] on button "Posunout dolů" at bounding box center [409, 1004] width 261 height 43
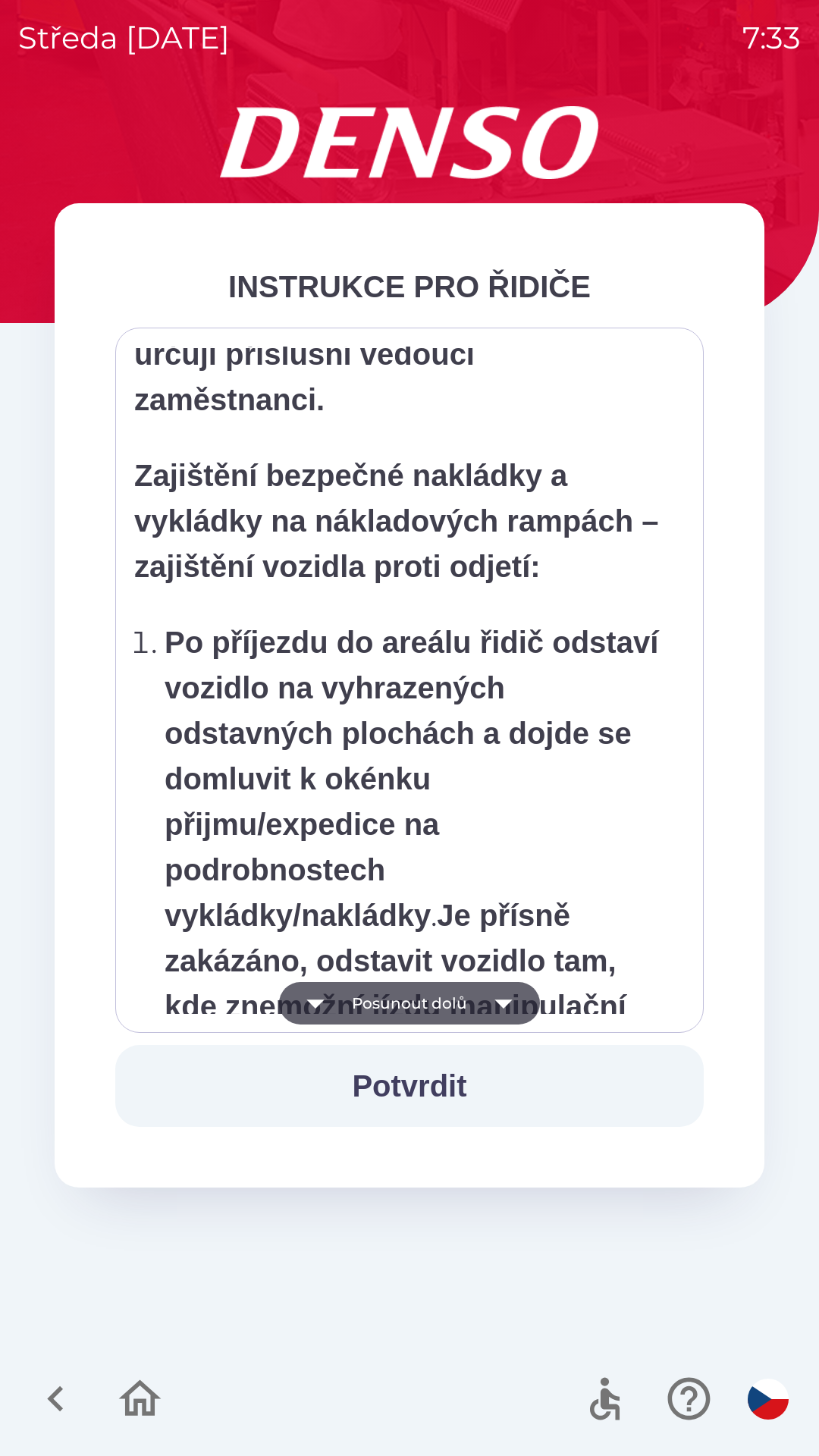
click at [374, 1013] on button "Posunout dolů" at bounding box center [409, 1004] width 261 height 43
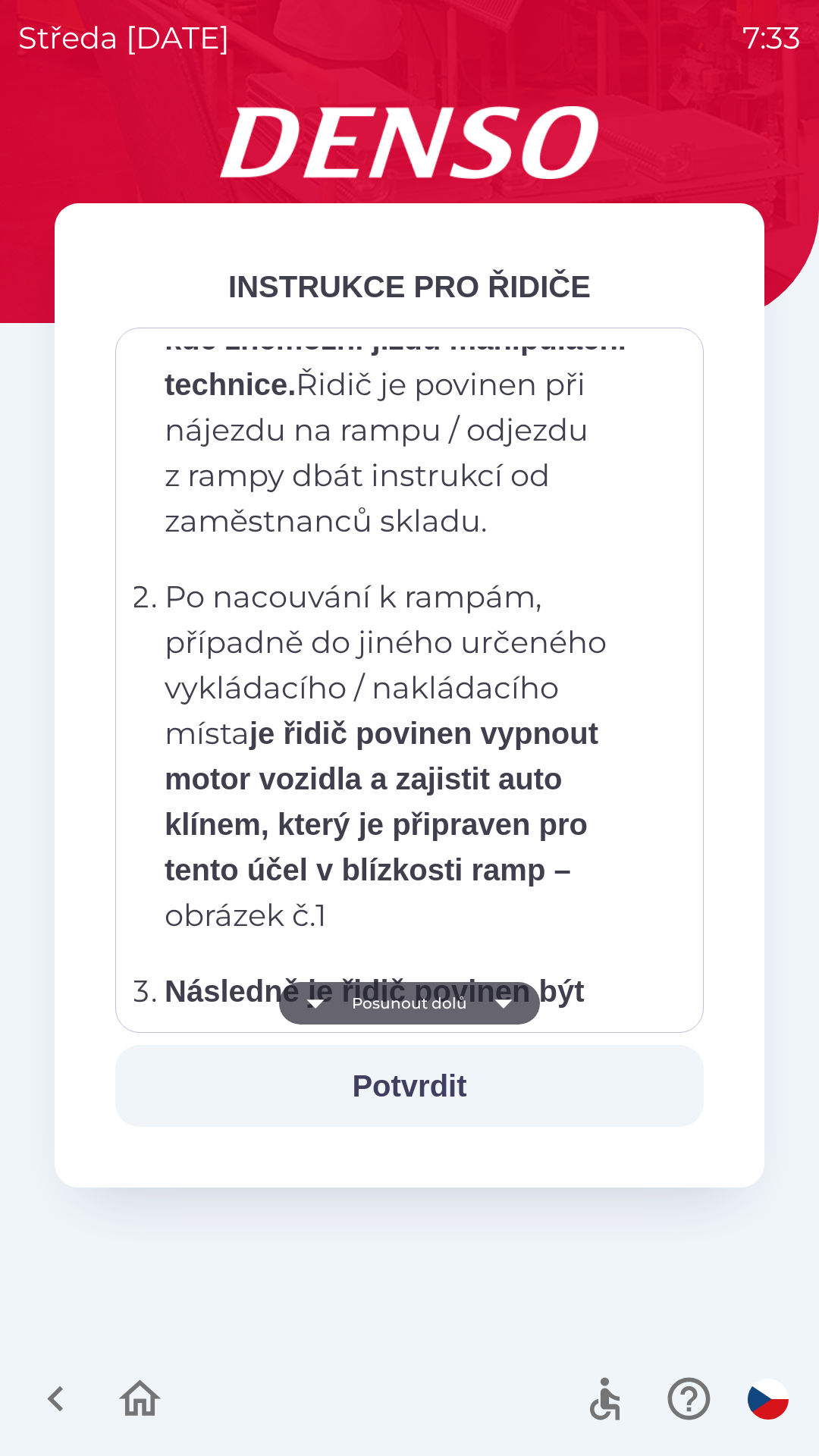
click at [371, 1011] on button "Posunout dolů" at bounding box center [409, 1004] width 261 height 43
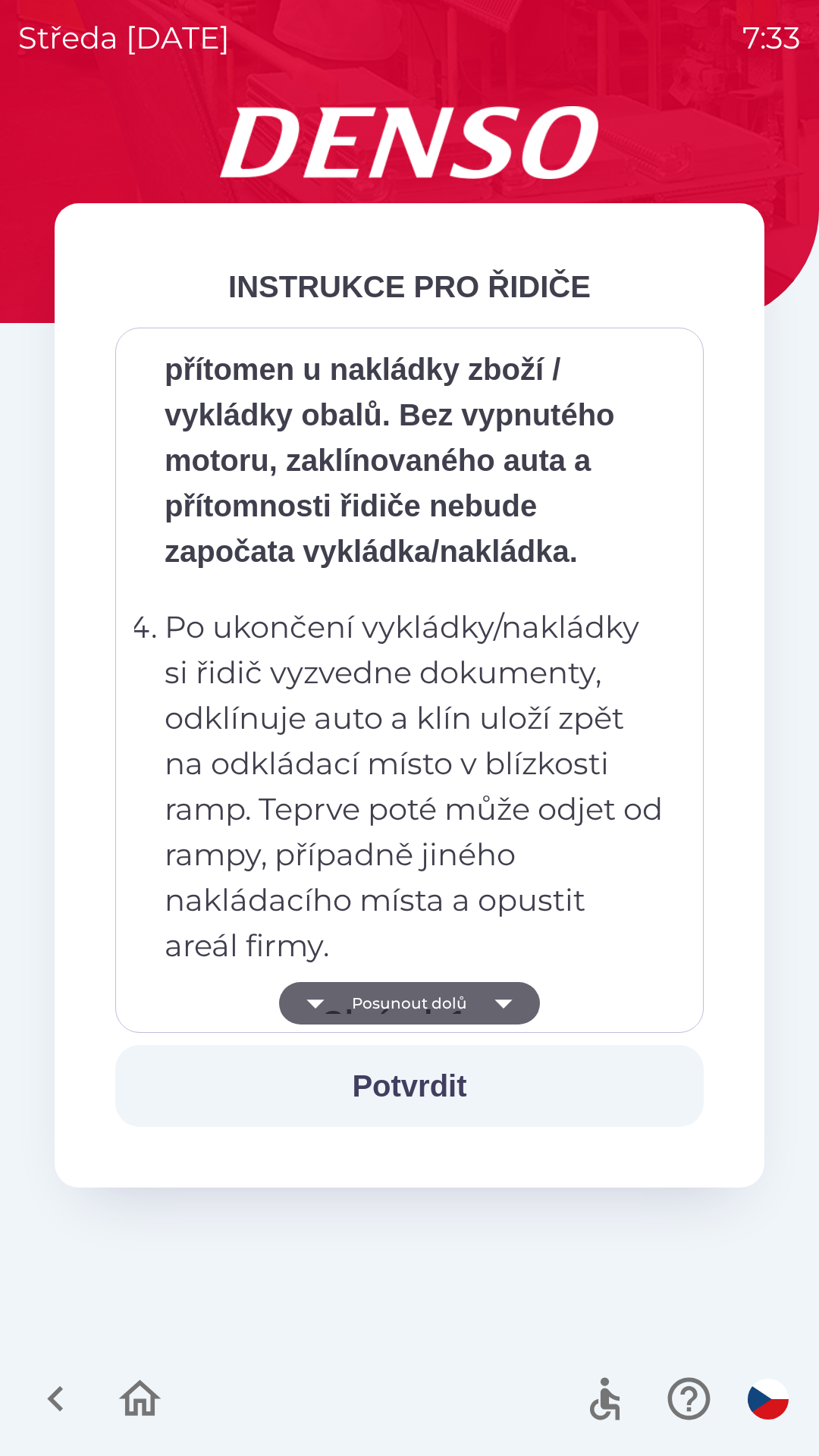
click at [368, 1003] on button "Posunout dolů" at bounding box center [409, 1004] width 261 height 43
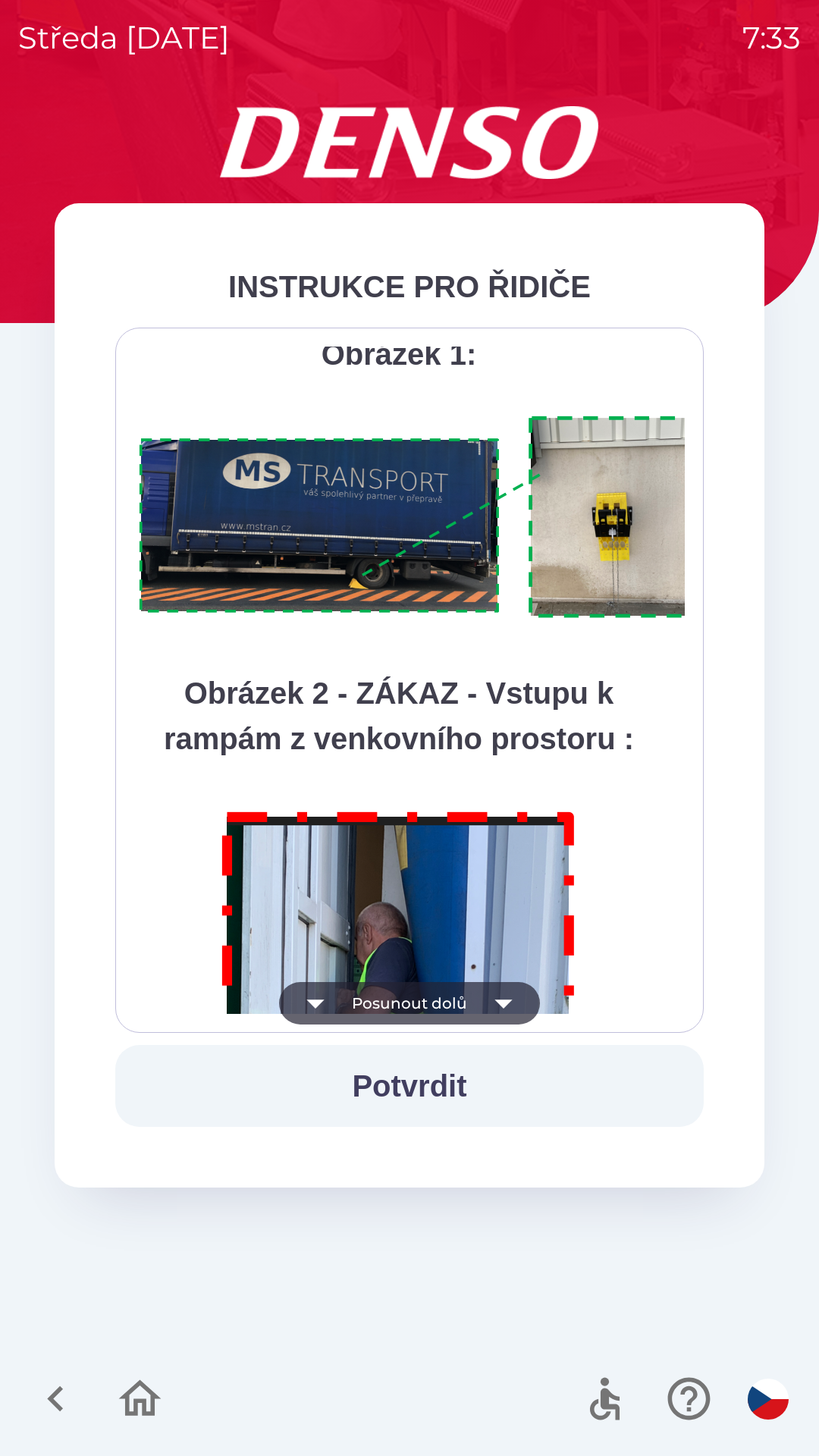
click at [365, 992] on button "Posunout dolů" at bounding box center [409, 1004] width 261 height 43
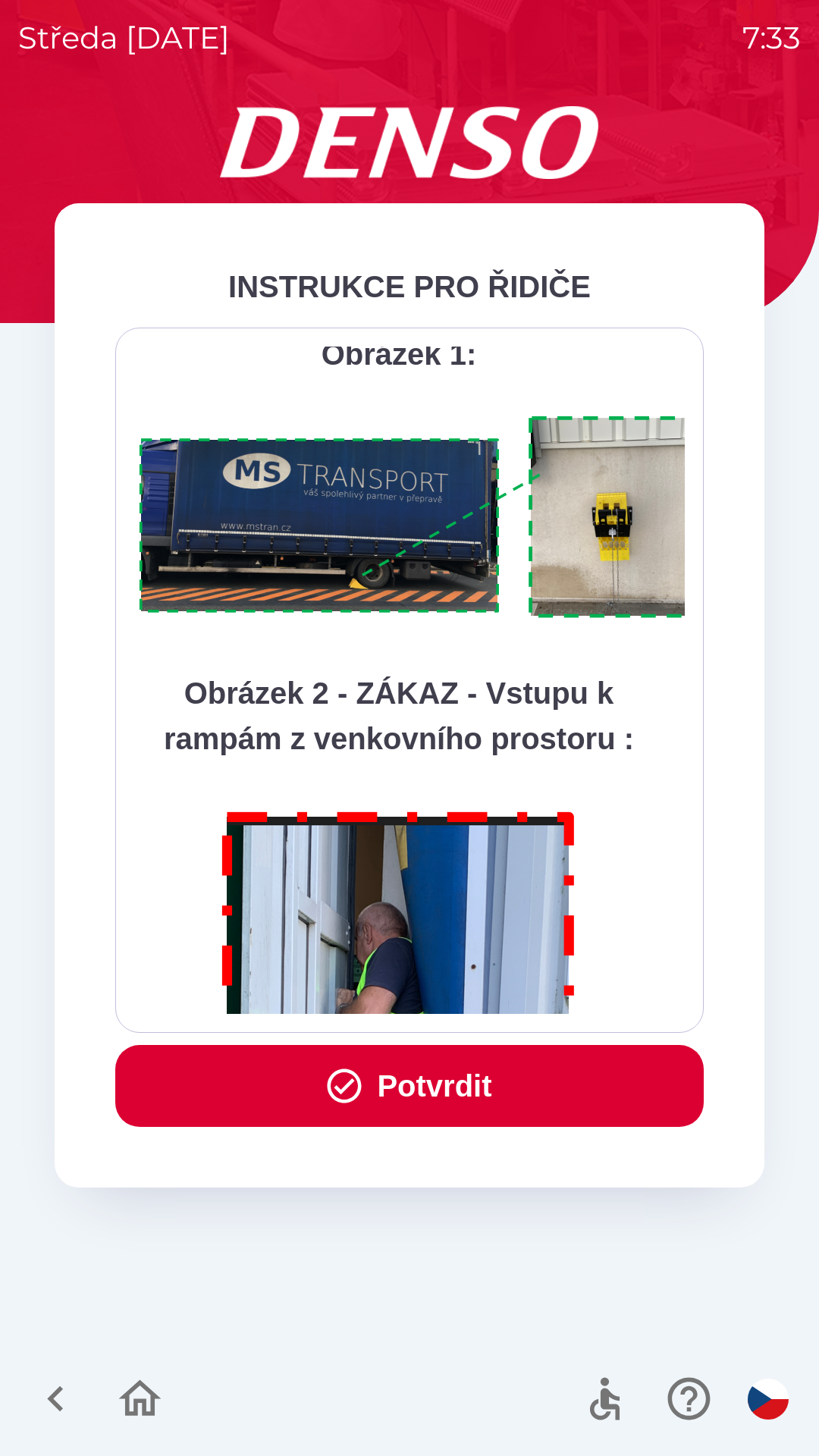
scroll to position [8523, 0]
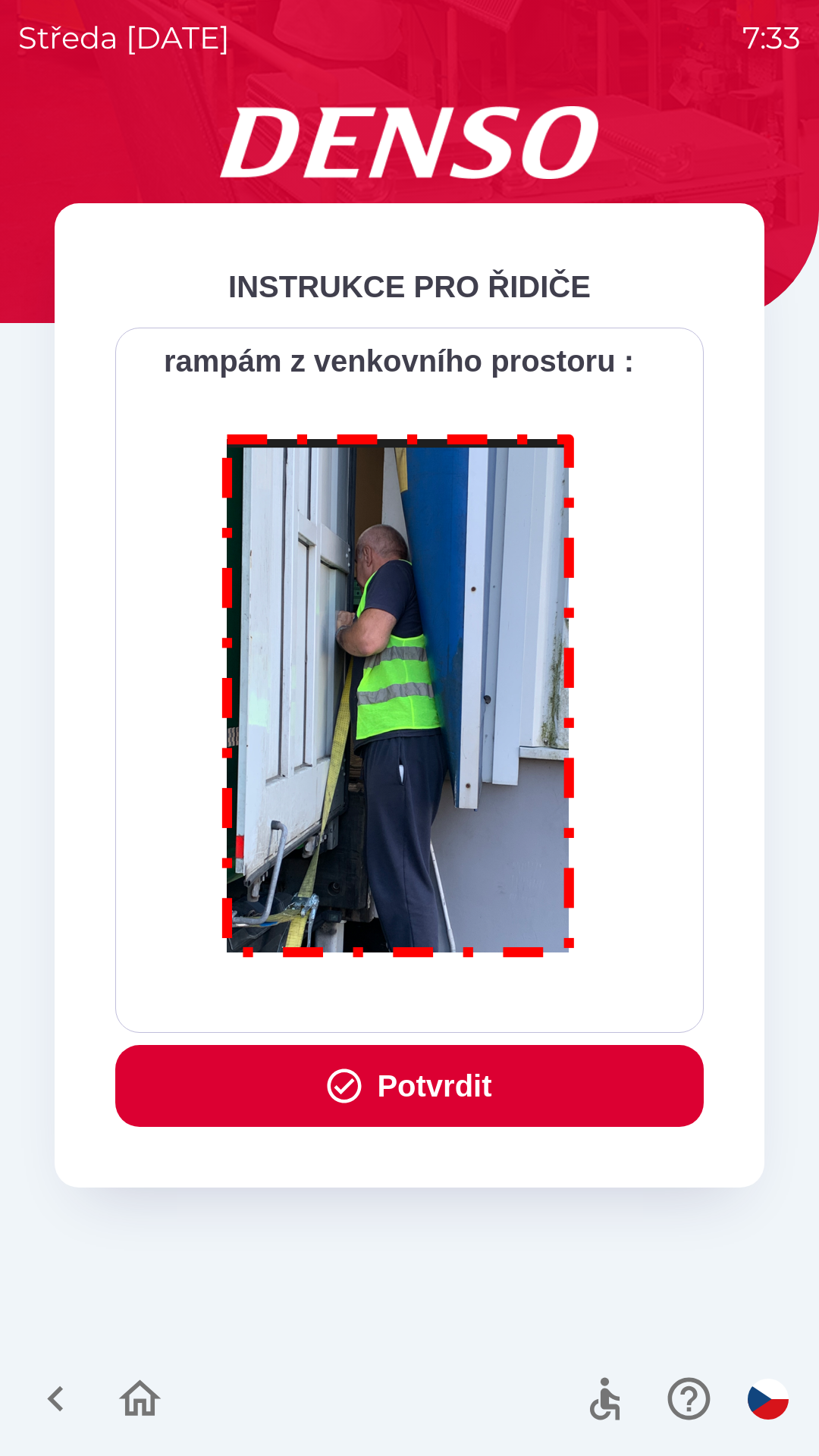
click at [362, 1011] on div "Všichni řidiči přijíždějící do skladu firmy DENSO CZECH s.r.o. jsou po průjezdu…" at bounding box center [410, 680] width 551 height 667
click at [344, 1093] on icon "button" at bounding box center [344, 1086] width 41 height 41
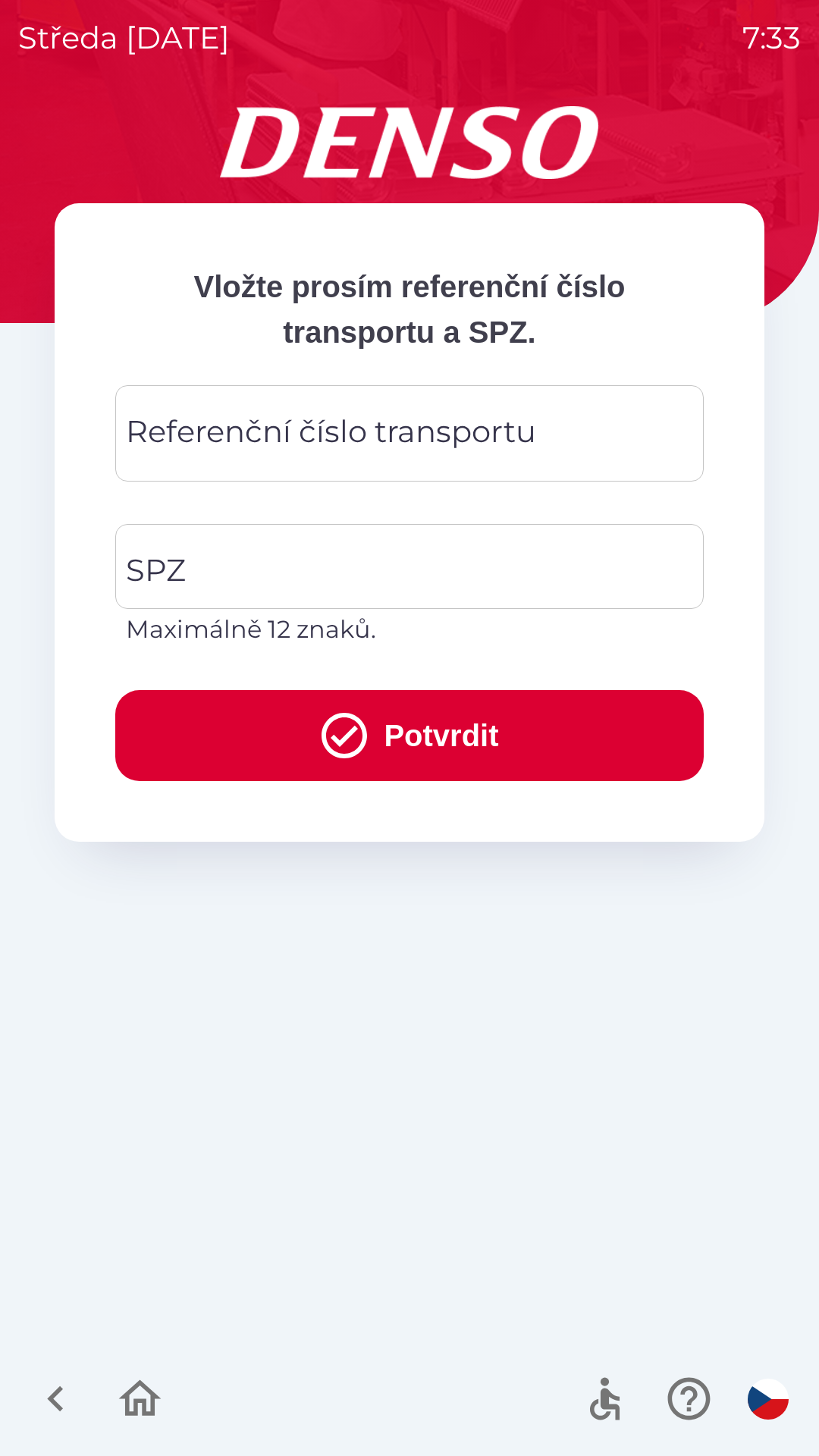
click at [330, 427] on div "Referenční číslo transportu Referenční číslo transportu" at bounding box center [410, 433] width 588 height 96
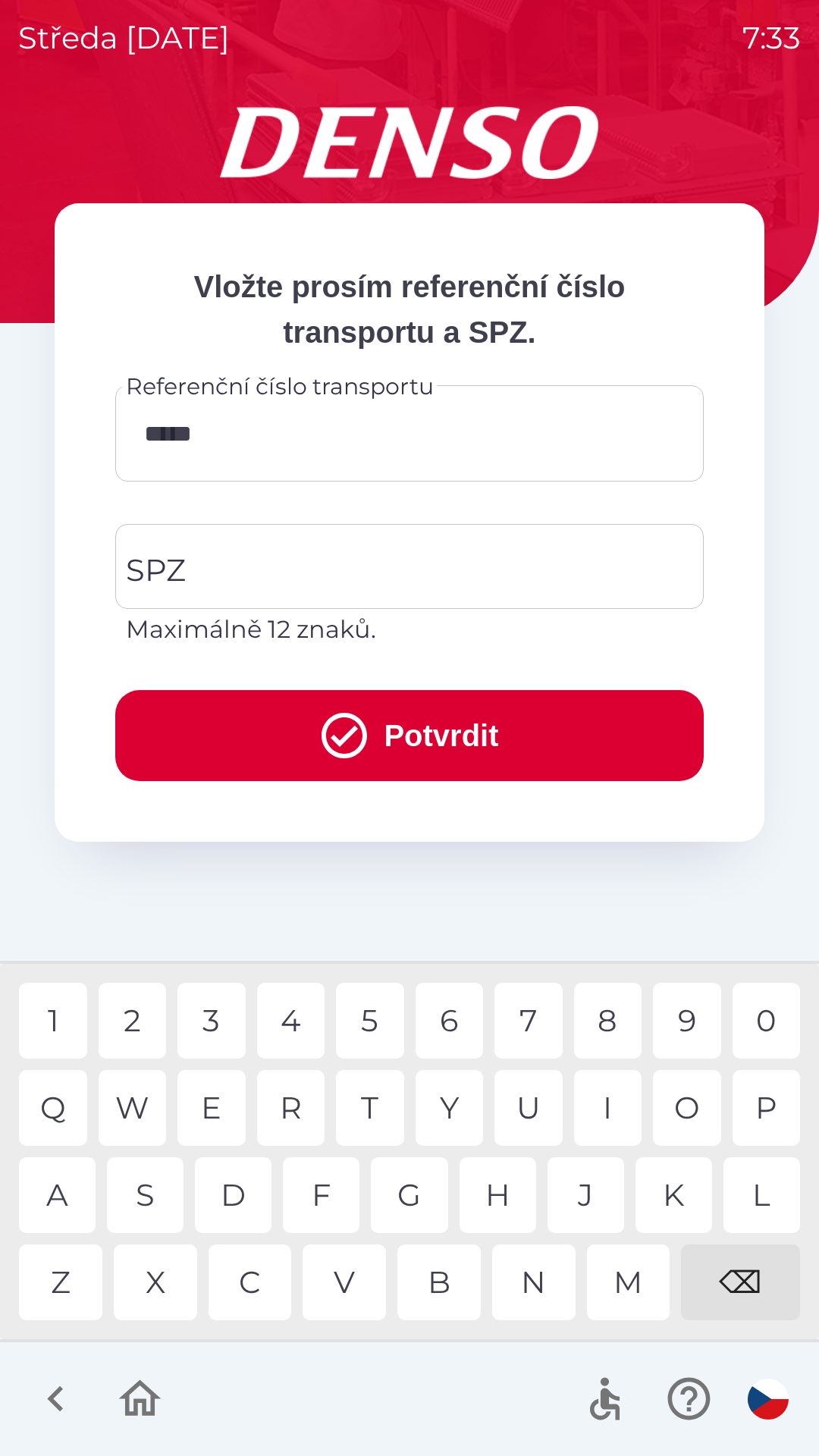
type input "******"
click at [601, 1016] on div "8" at bounding box center [608, 1021] width 68 height 76
click at [321, 572] on input "SPZ" at bounding box center [397, 566] width 552 height 71
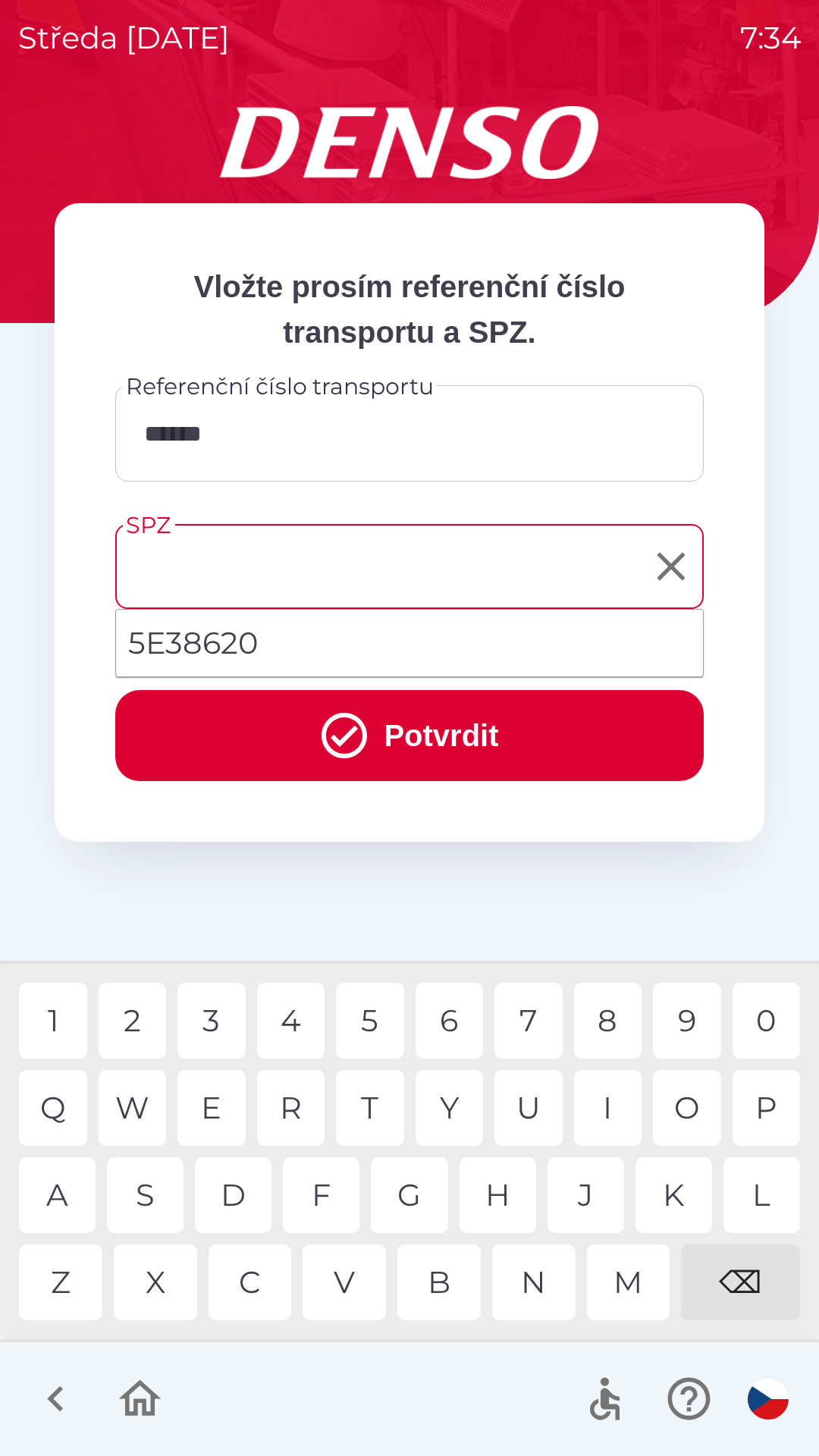
click at [309, 650] on li "5E38620" at bounding box center [410, 643] width 587 height 55
type input "*******"
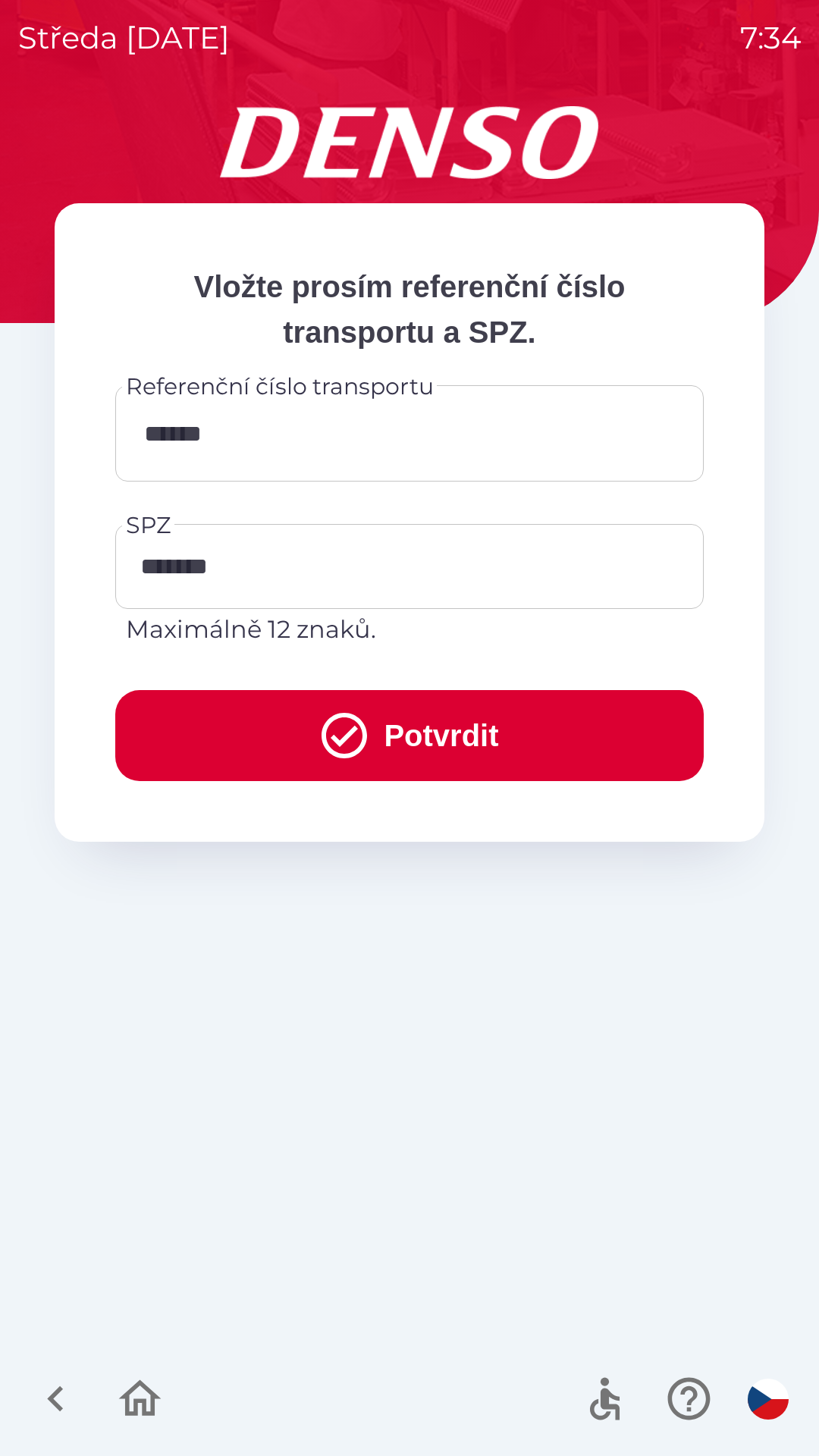
click at [439, 739] on button "Potvrdit" at bounding box center [410, 735] width 588 height 91
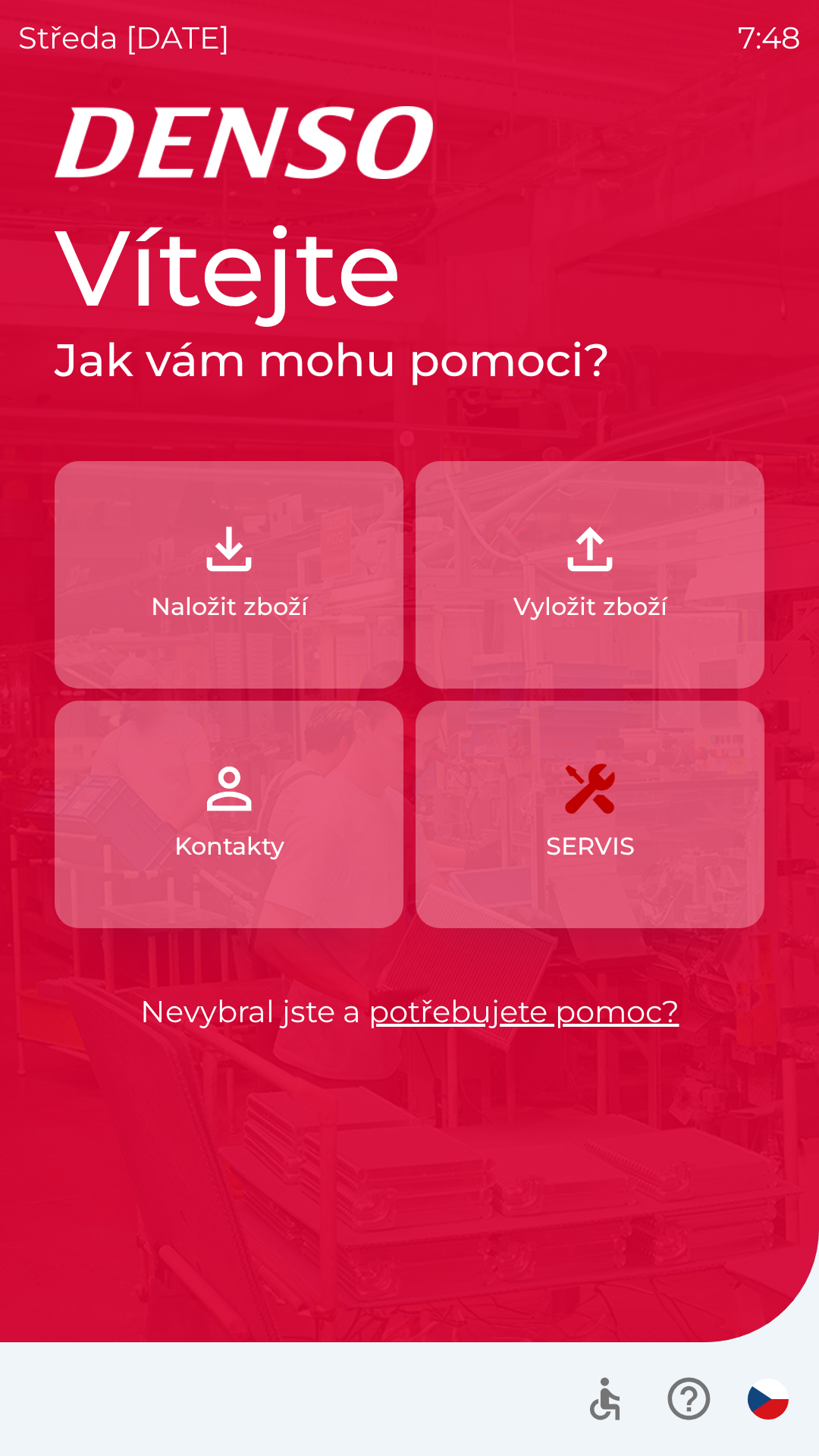
click at [612, 558] on img "button" at bounding box center [590, 549] width 67 height 67
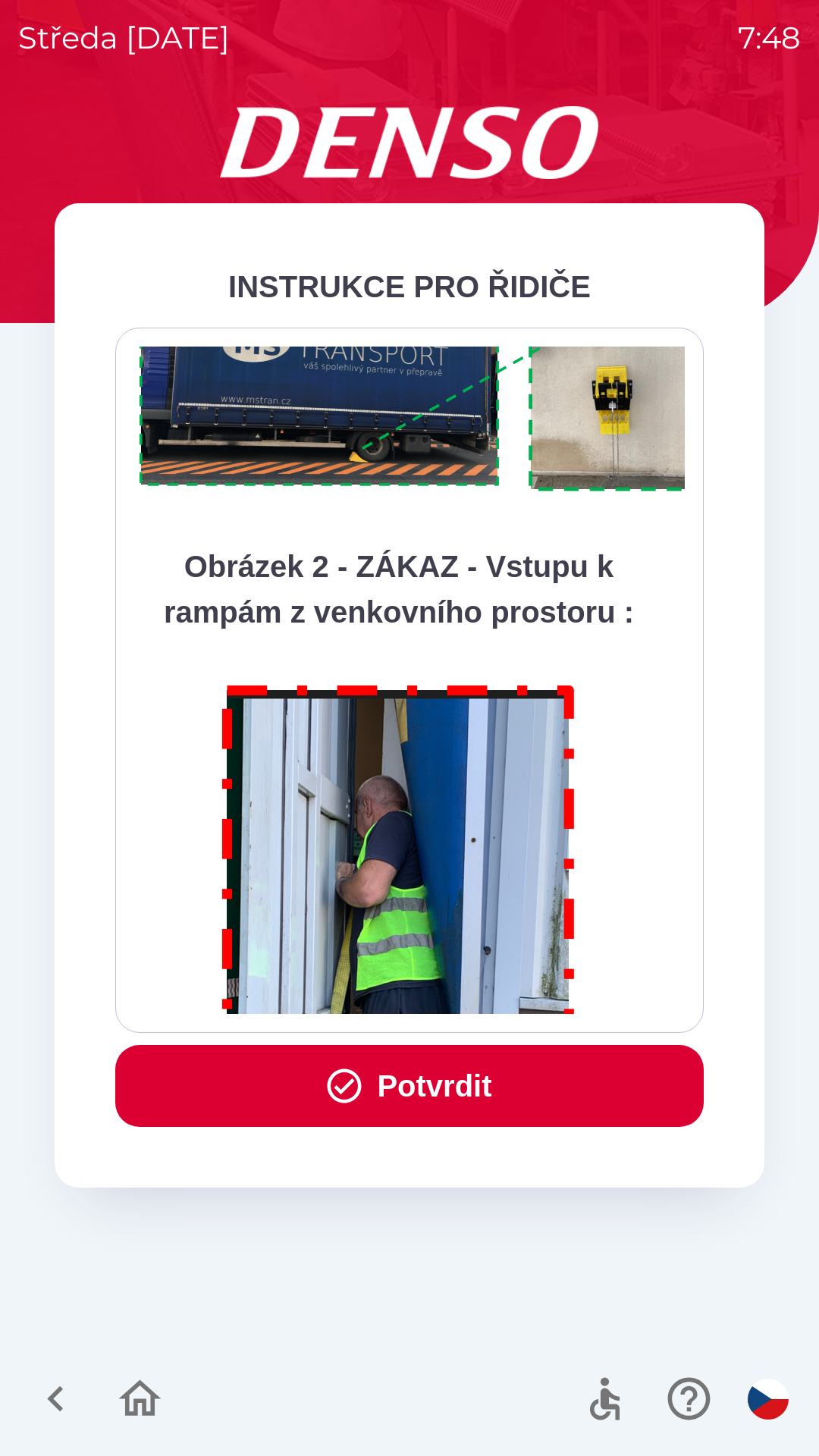
scroll to position [8523, 0]
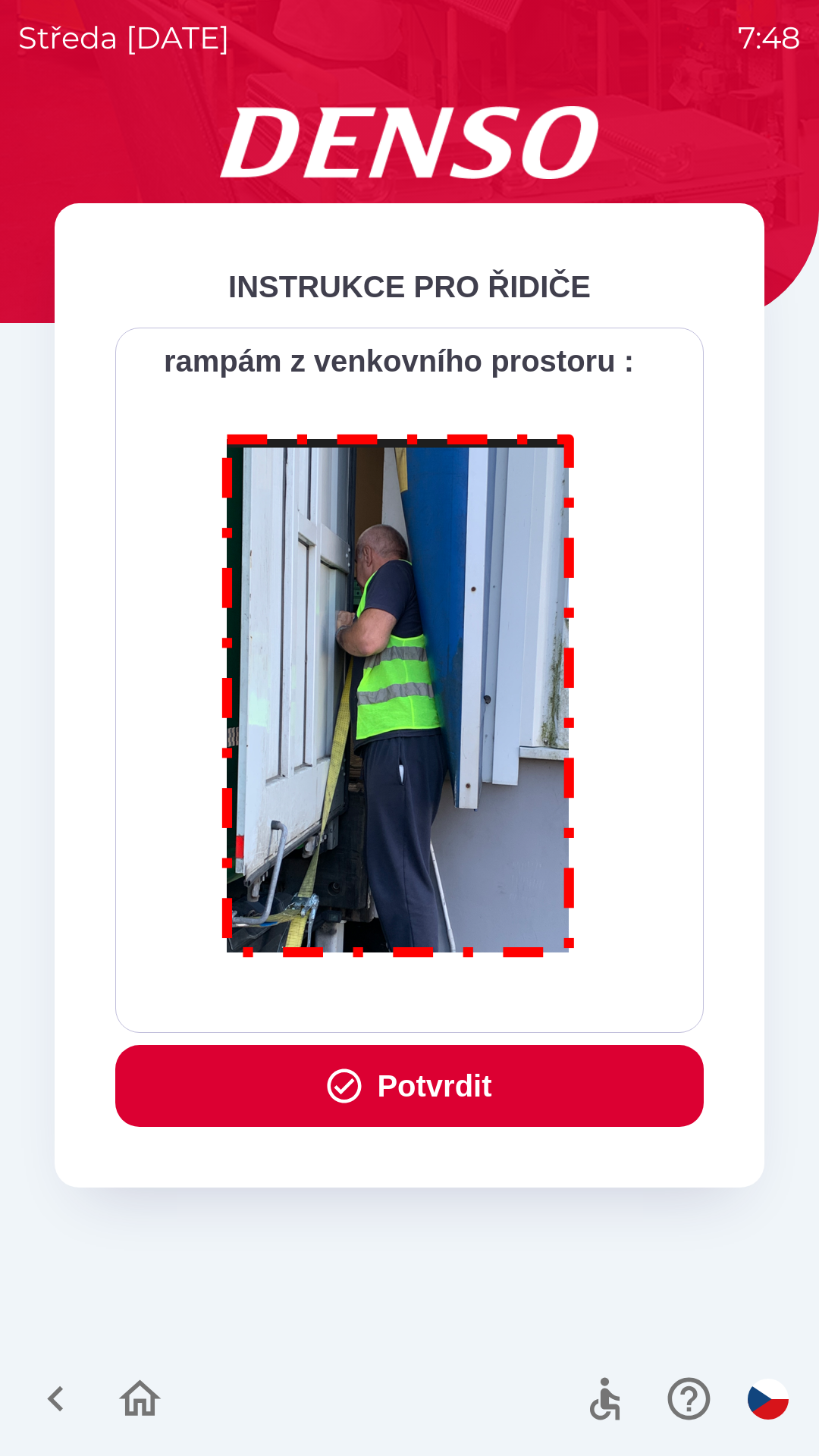
click at [471, 1073] on button "Potvrdit" at bounding box center [410, 1086] width 588 height 82
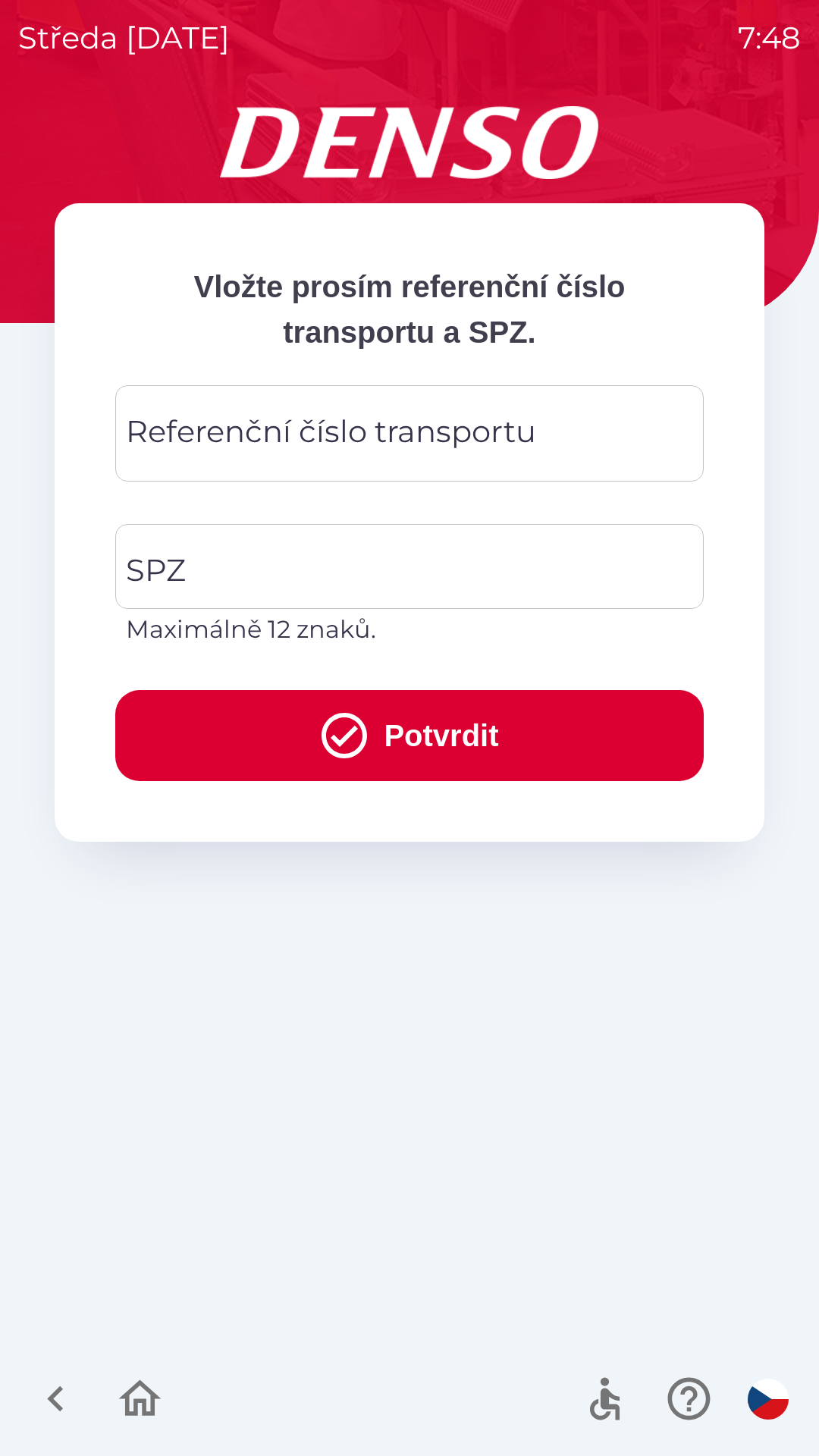
click at [345, 441] on div "Referenční číslo transportu Referenční číslo transportu" at bounding box center [410, 433] width 588 height 96
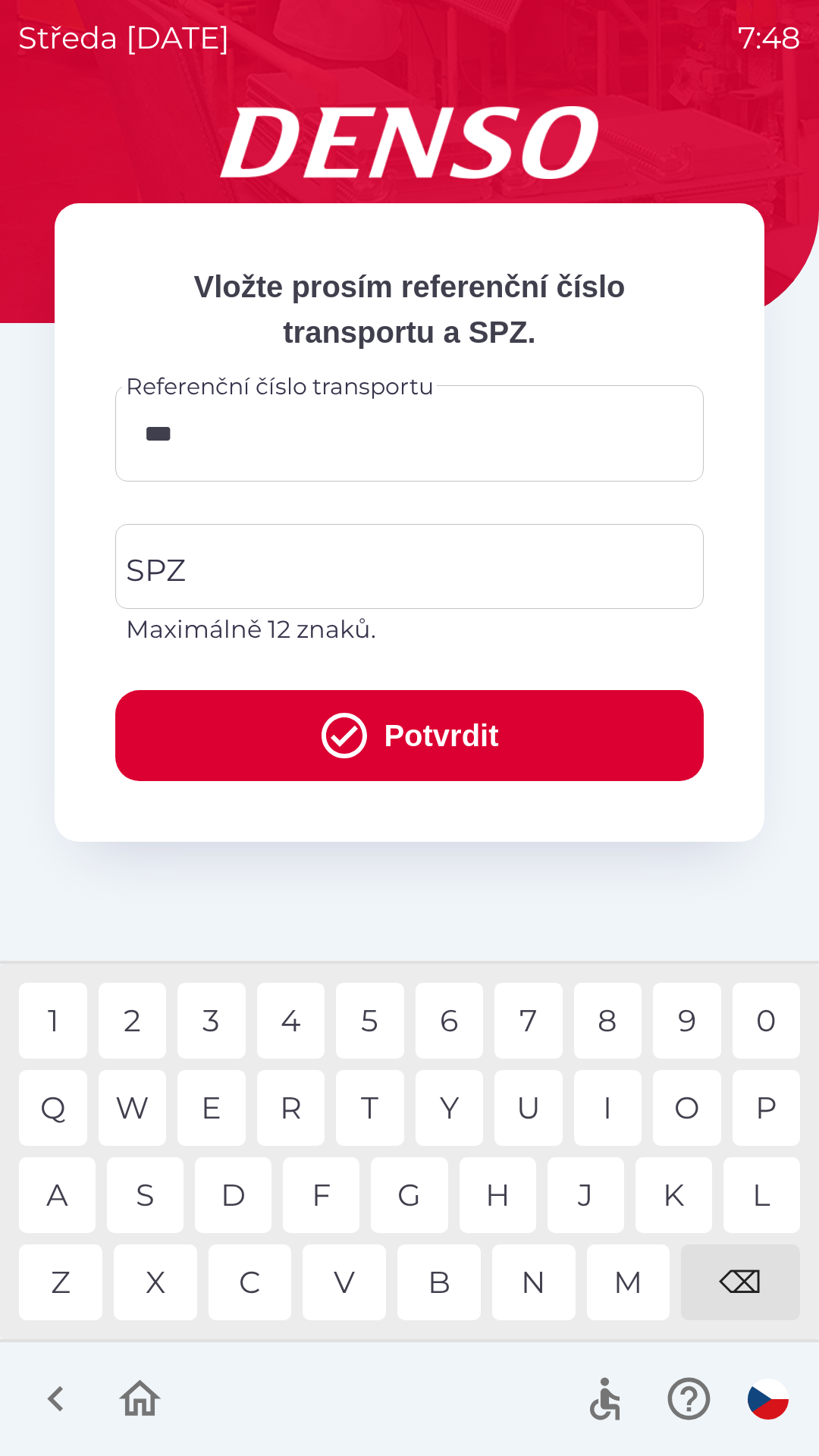
click at [541, 1286] on div "N" at bounding box center [533, 1282] width 83 height 76
click at [541, 1109] on div "U" at bounding box center [528, 1109] width 68 height 76
click at [70, 1008] on div "1" at bounding box center [52, 1021] width 68 height 76
click at [684, 1016] on div "9" at bounding box center [687, 1021] width 68 height 76
type input "**********"
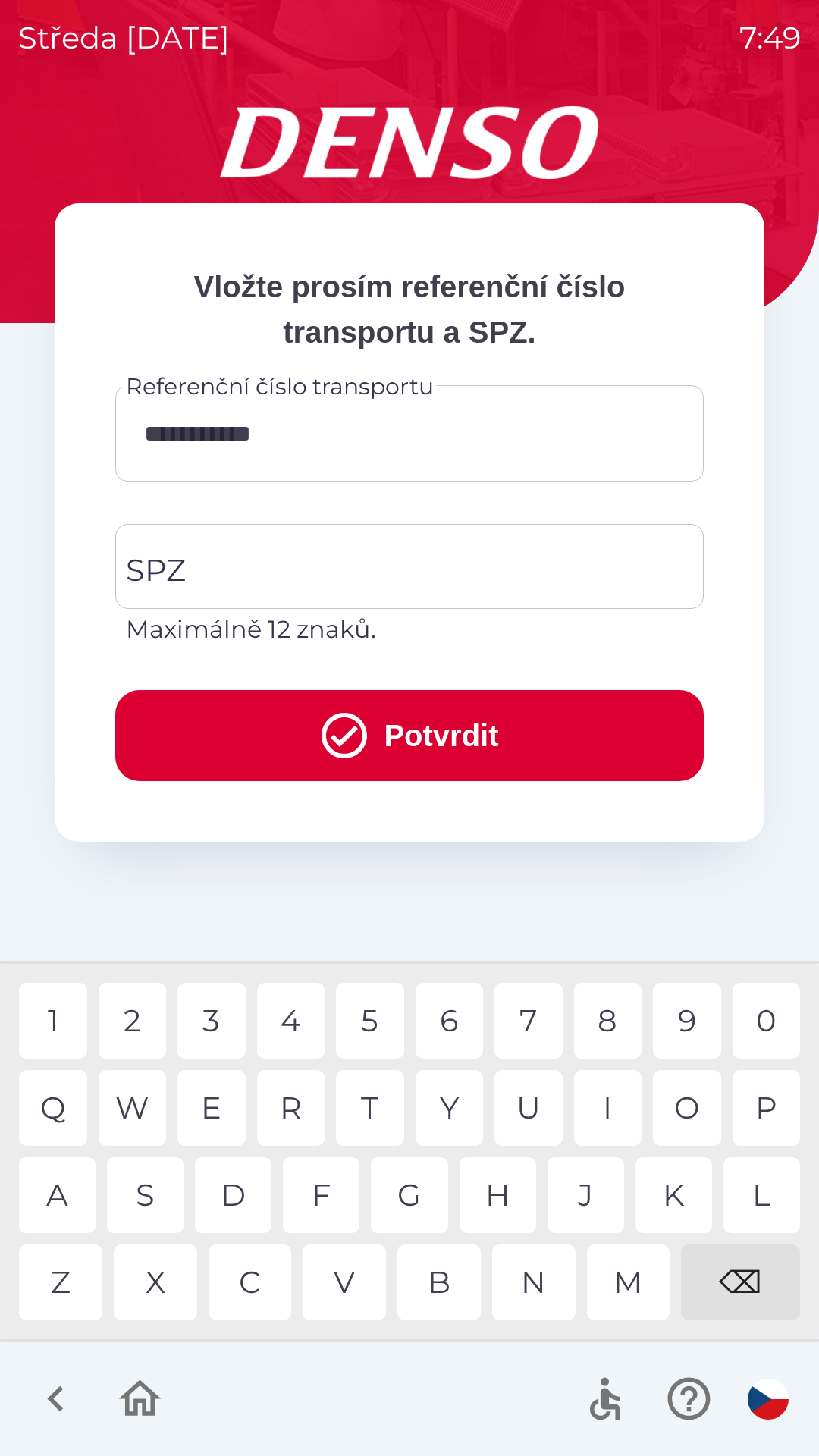
click at [596, 1014] on div "8" at bounding box center [608, 1021] width 68 height 76
click at [225, 442] on input "**********" at bounding box center [409, 433] width 552 height 60
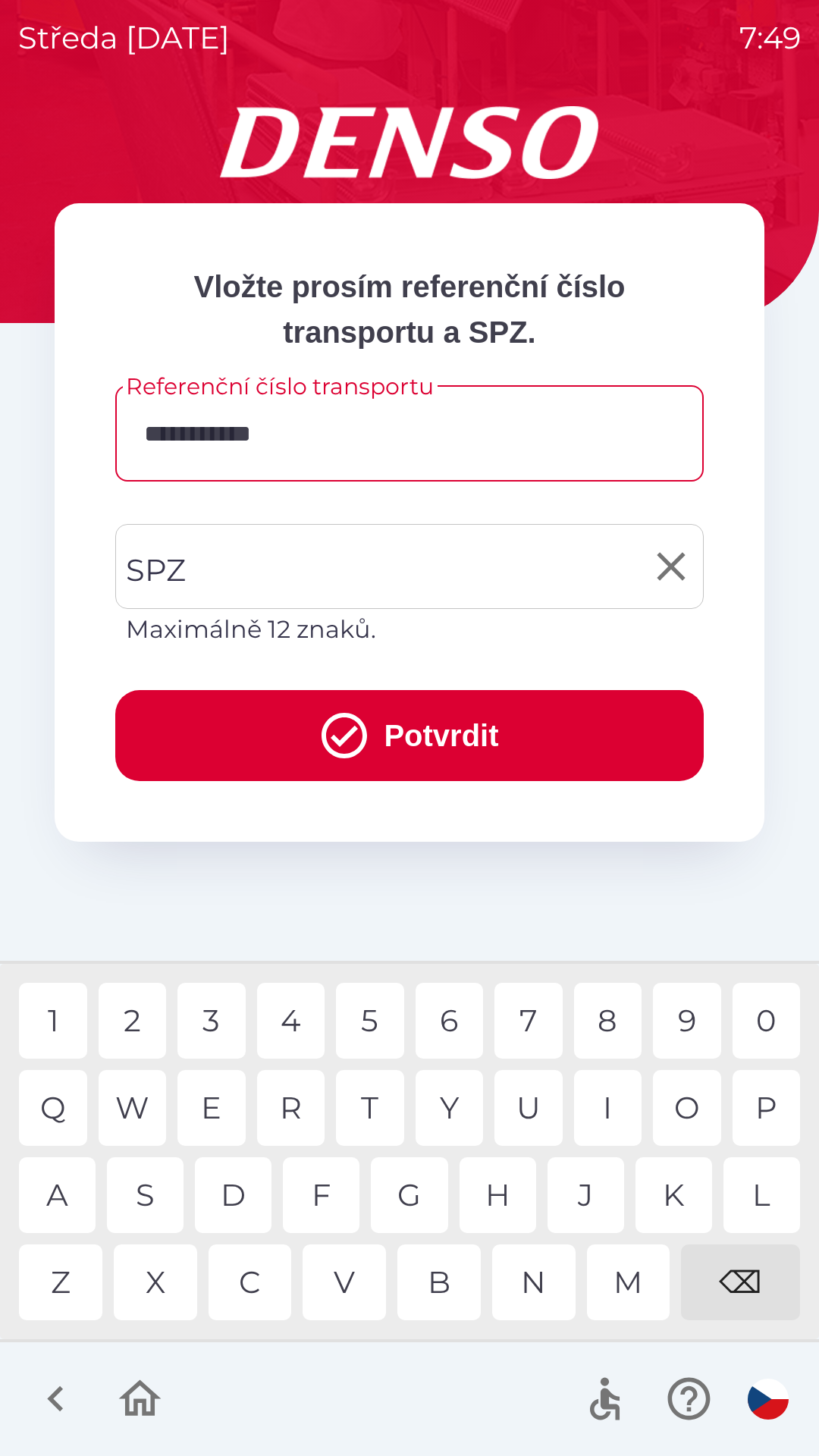
click at [244, 570] on input "SPZ" at bounding box center [397, 566] width 552 height 71
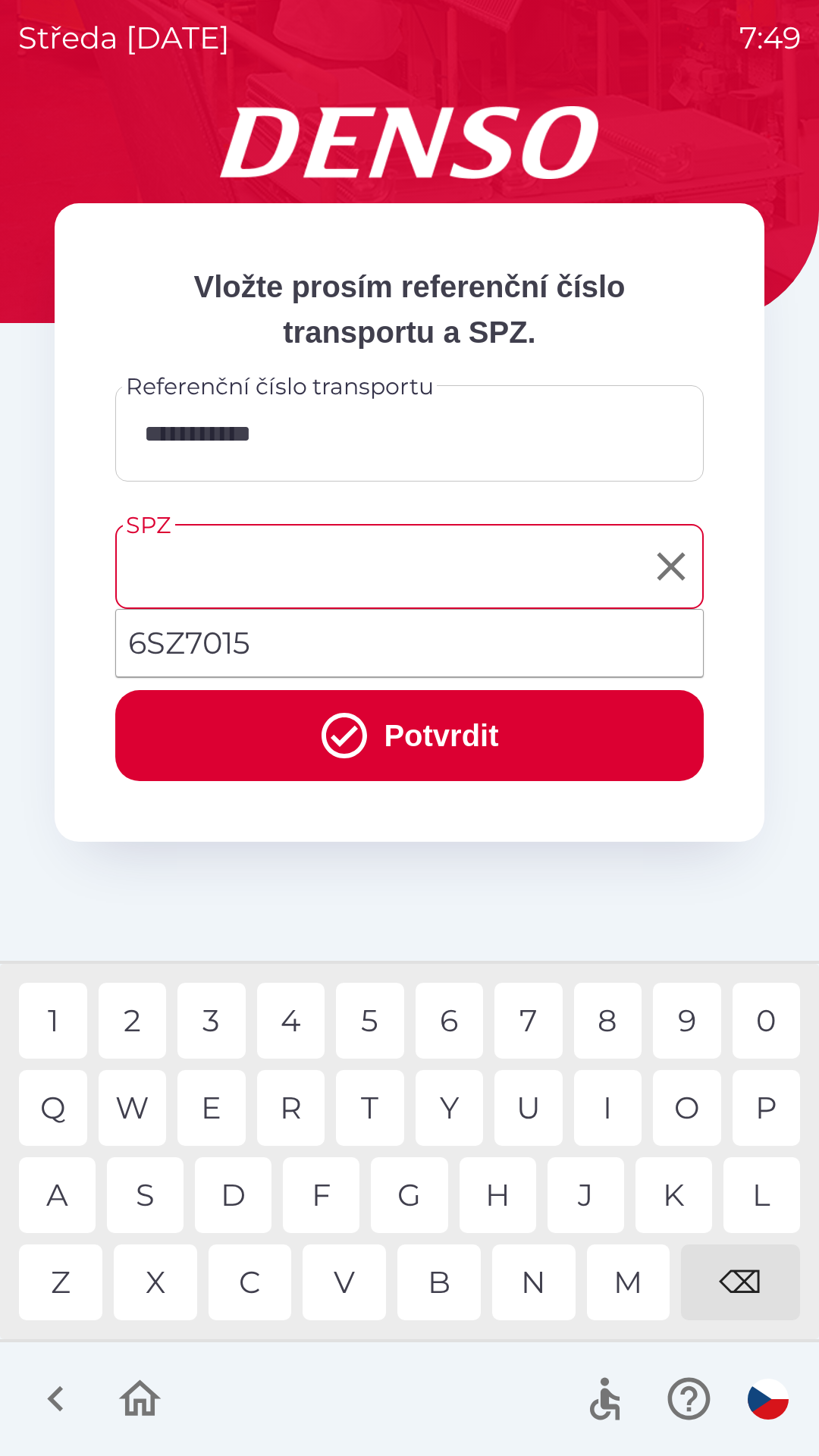
click at [209, 643] on li "6SZ7015" at bounding box center [410, 643] width 587 height 55
type input "*******"
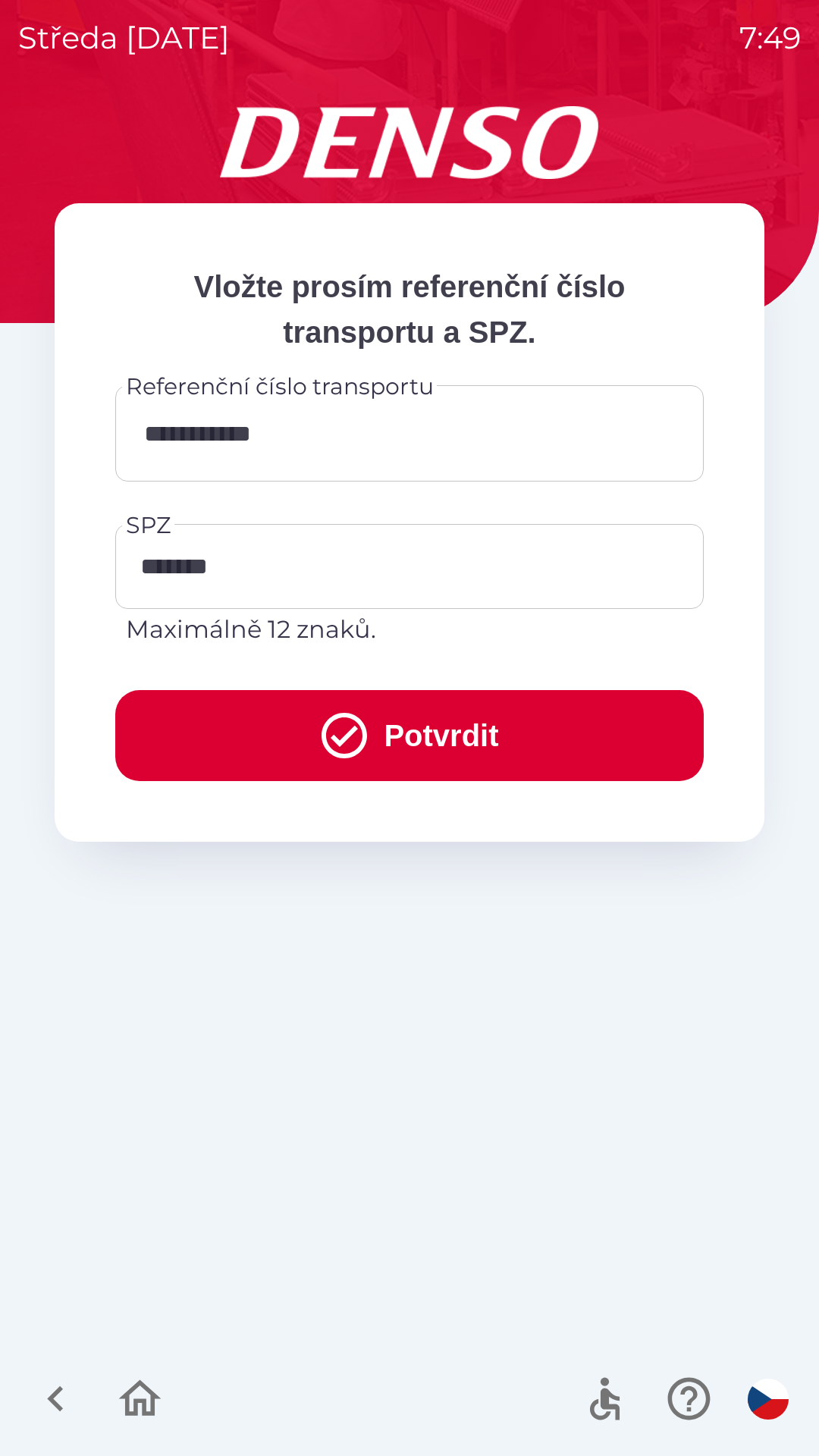
click at [448, 733] on button "Potvrdit" at bounding box center [410, 735] width 588 height 91
